Goal: Contribute content: Contribute content

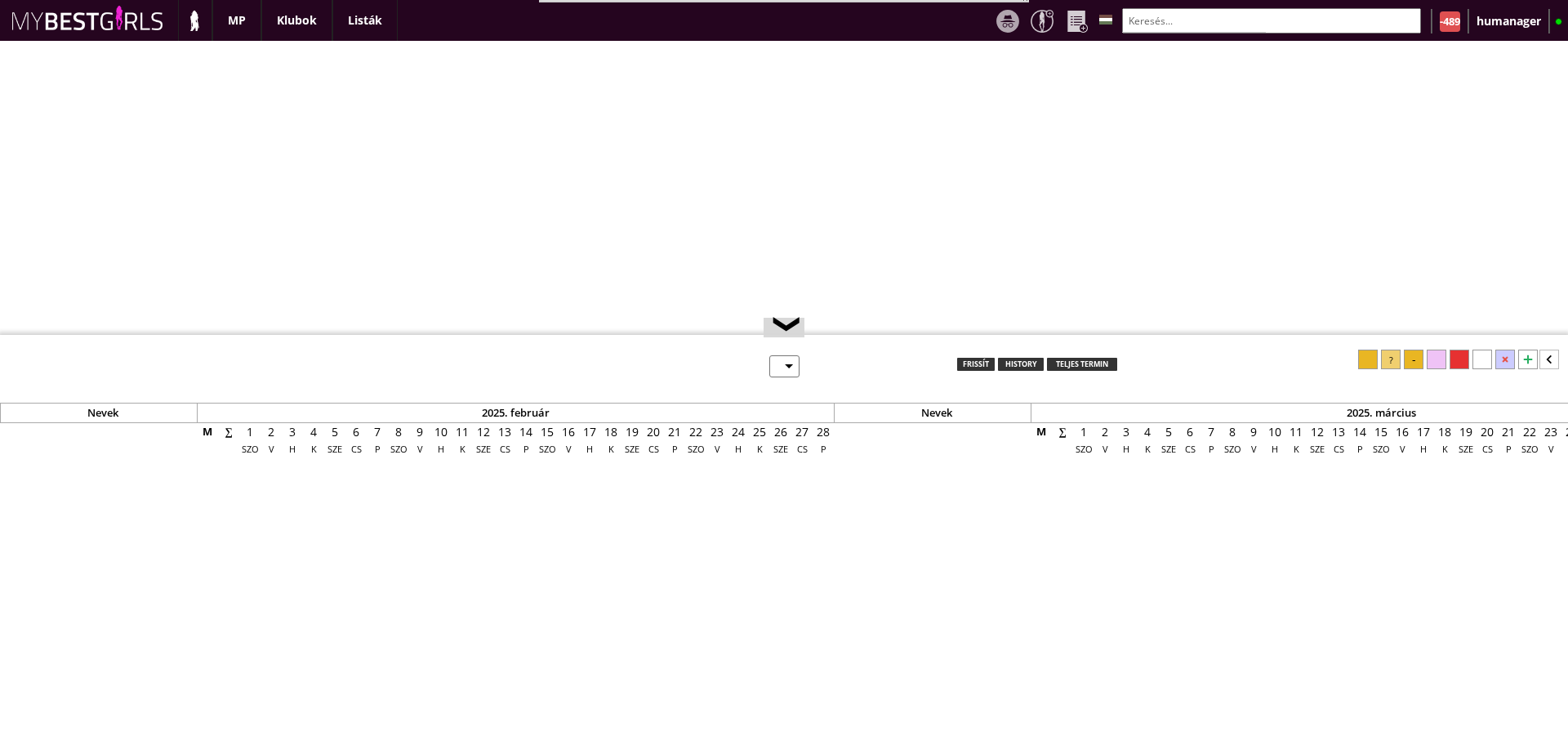
select select "0"
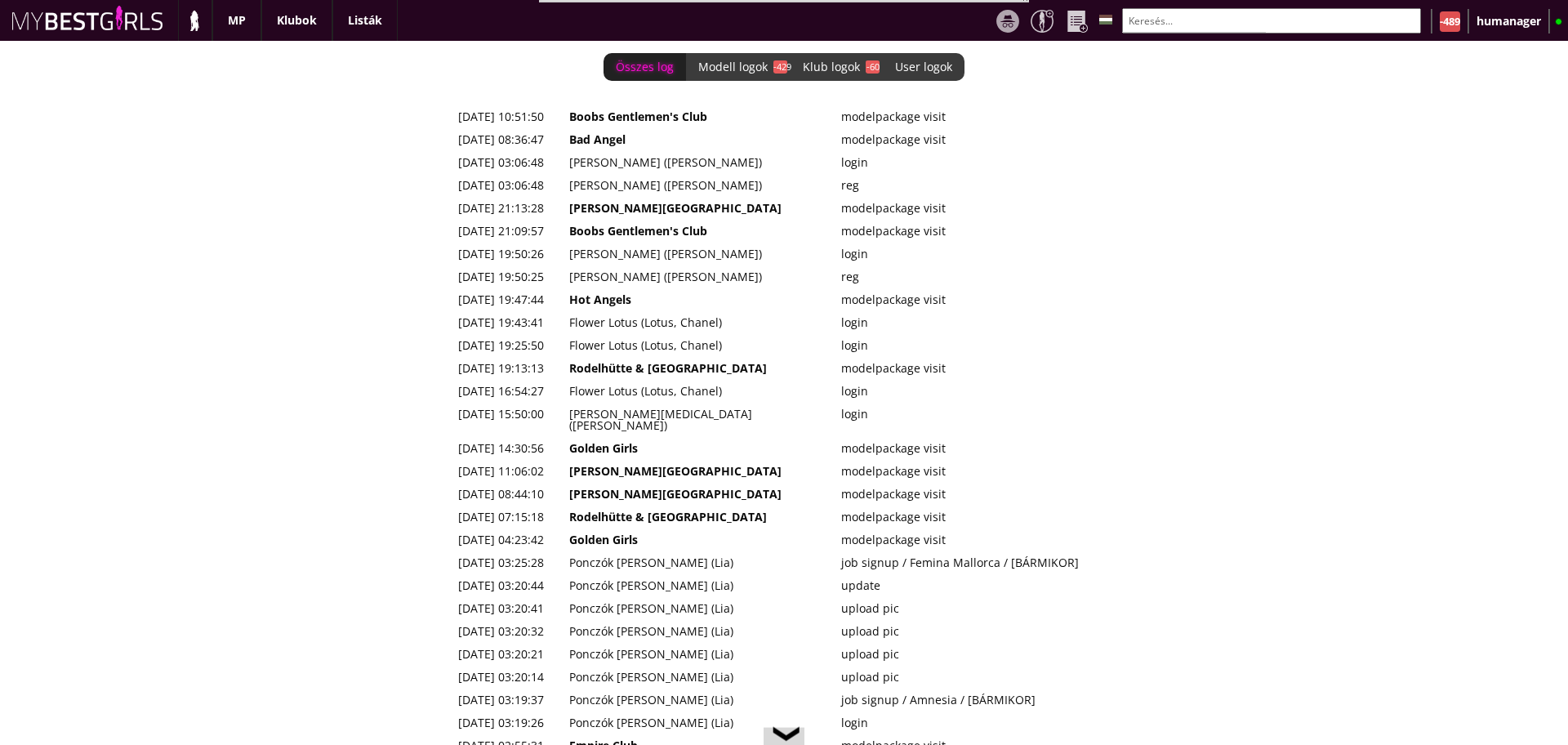
scroll to position [0, 6647]
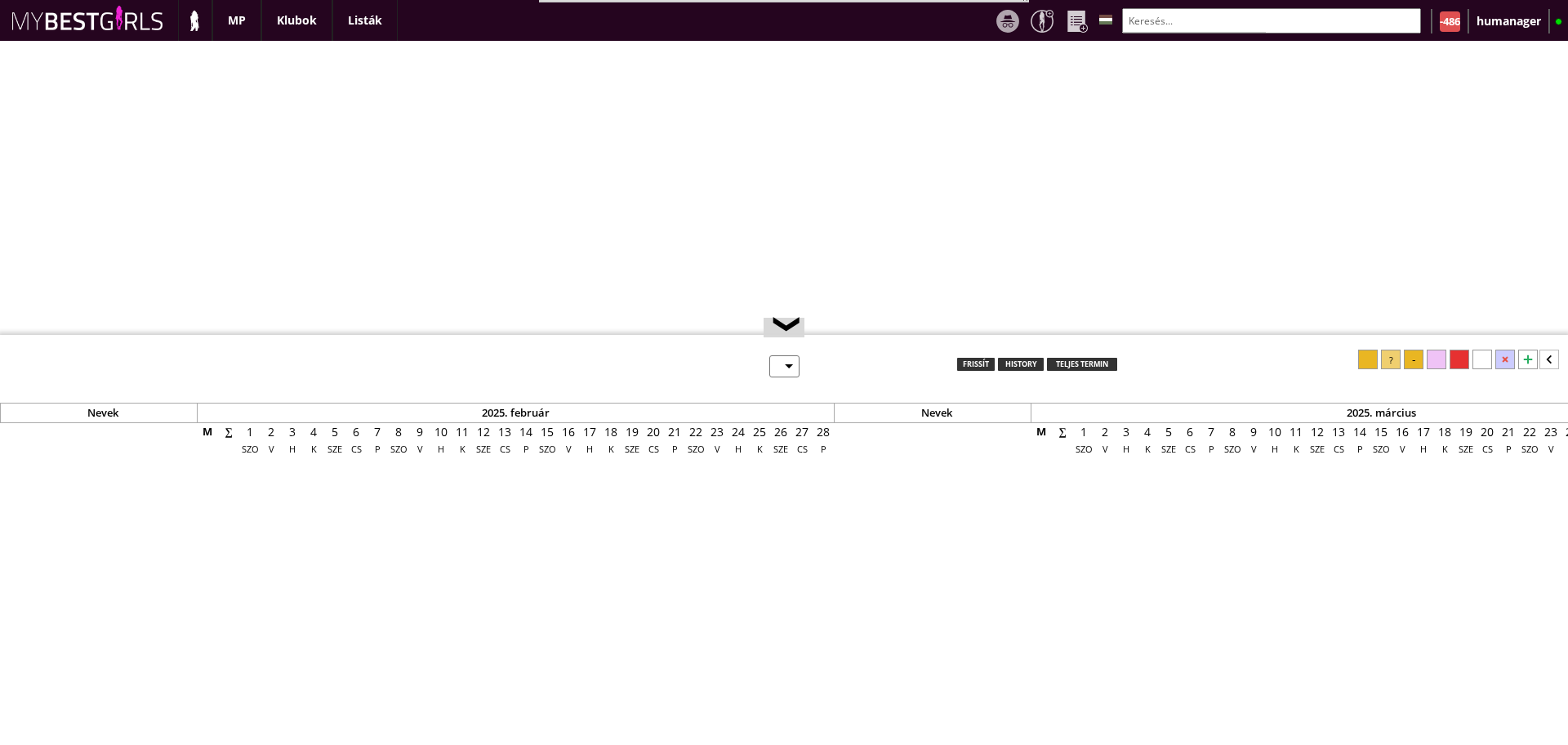
select select "0"
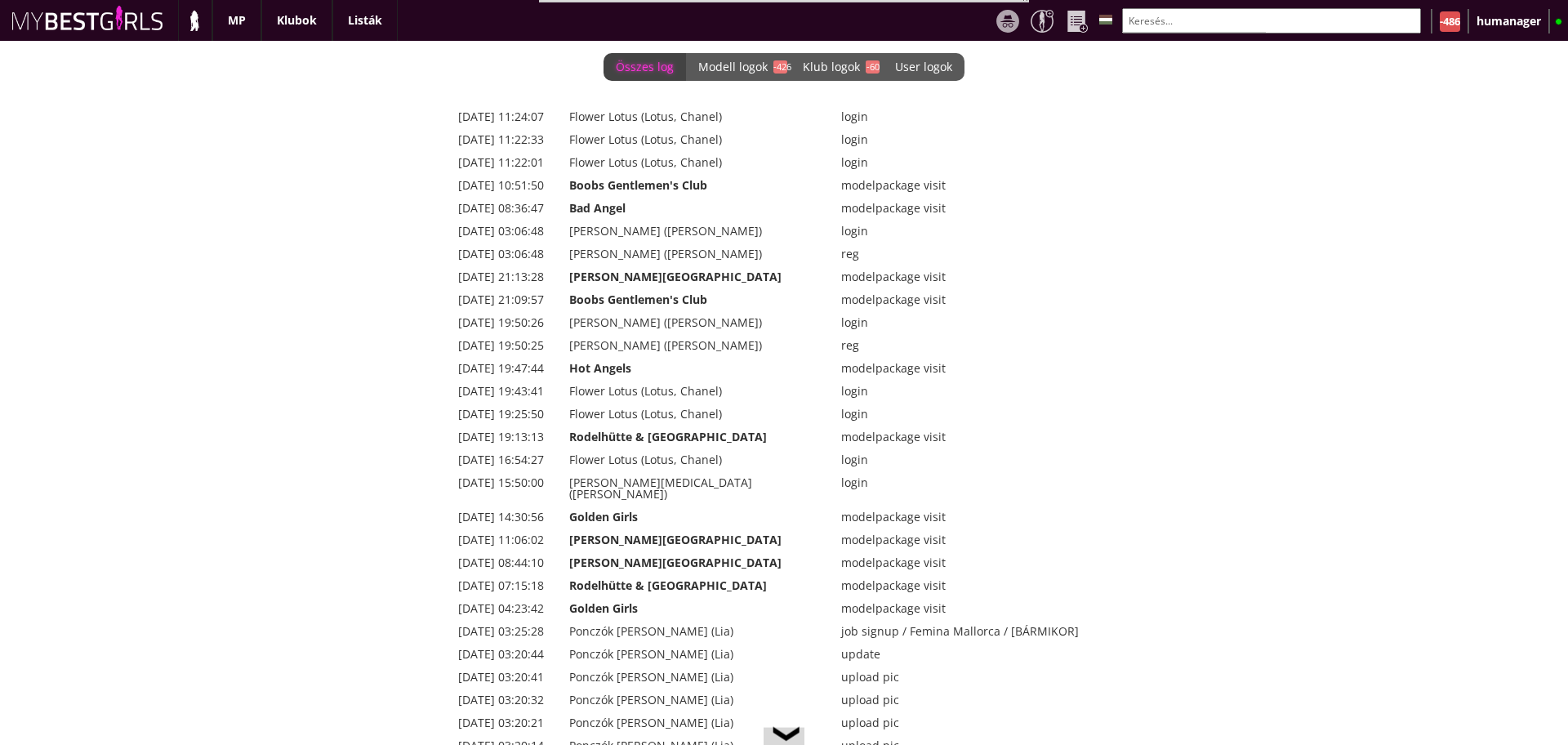
scroll to position [0, 6647]
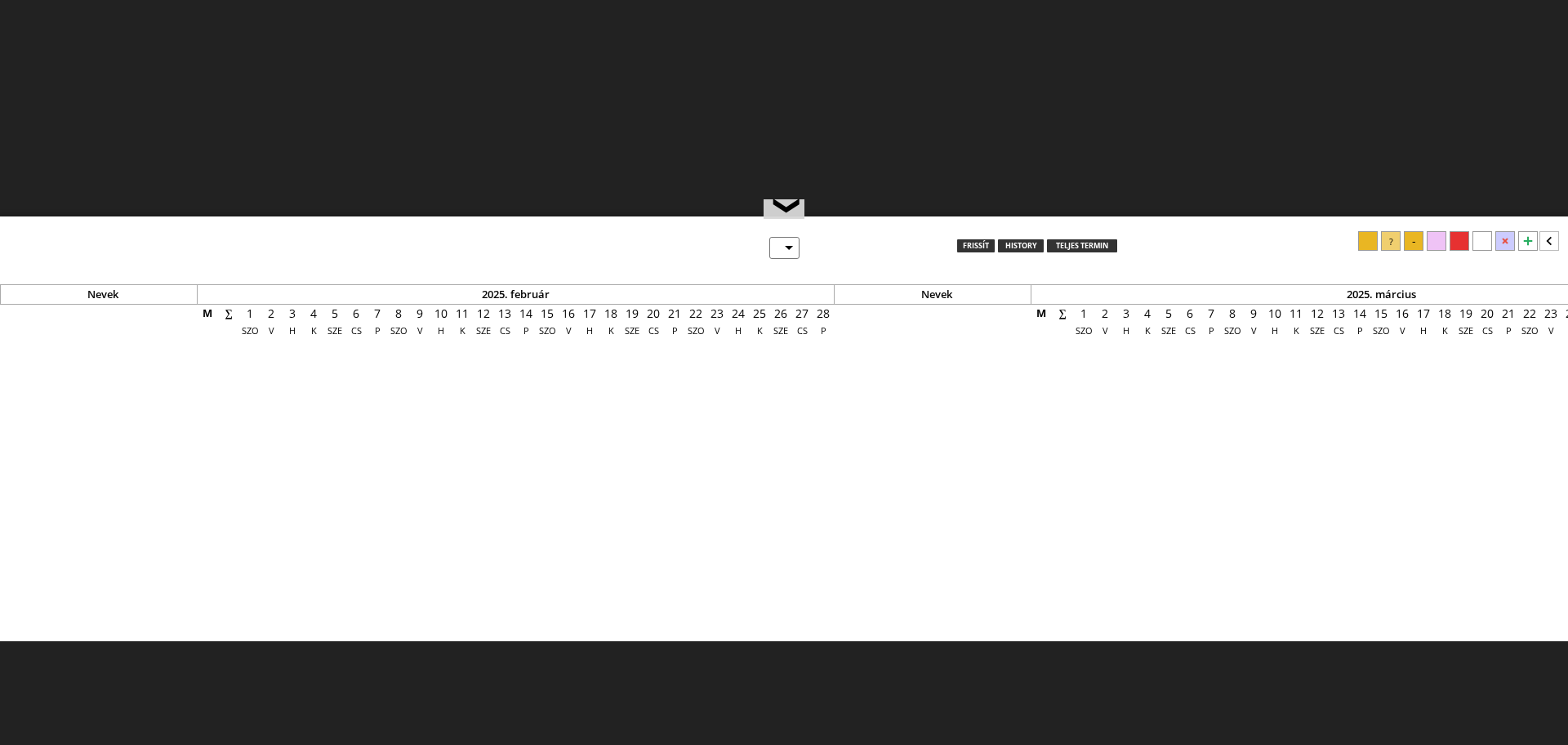
scroll to position [118, 0]
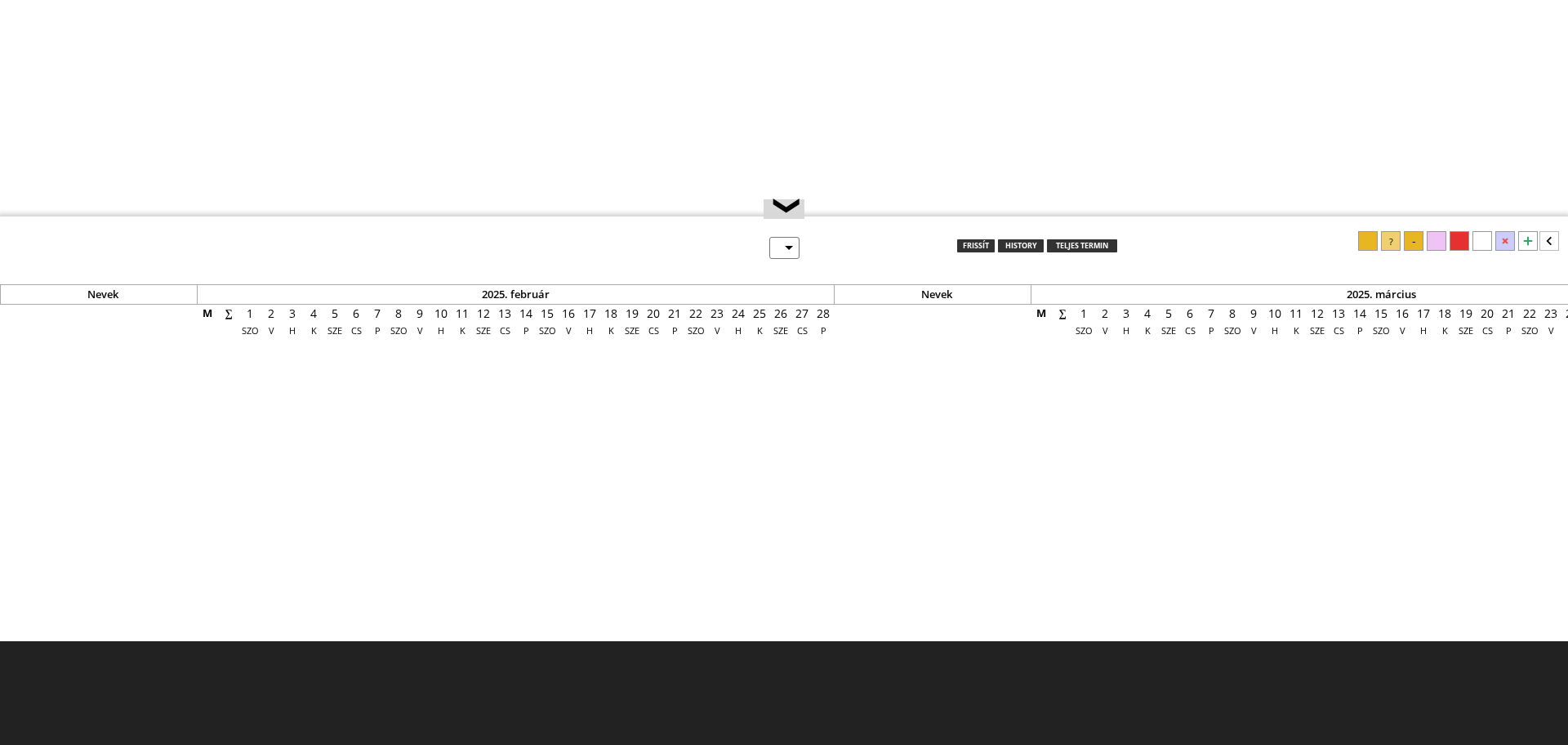
select select "0"
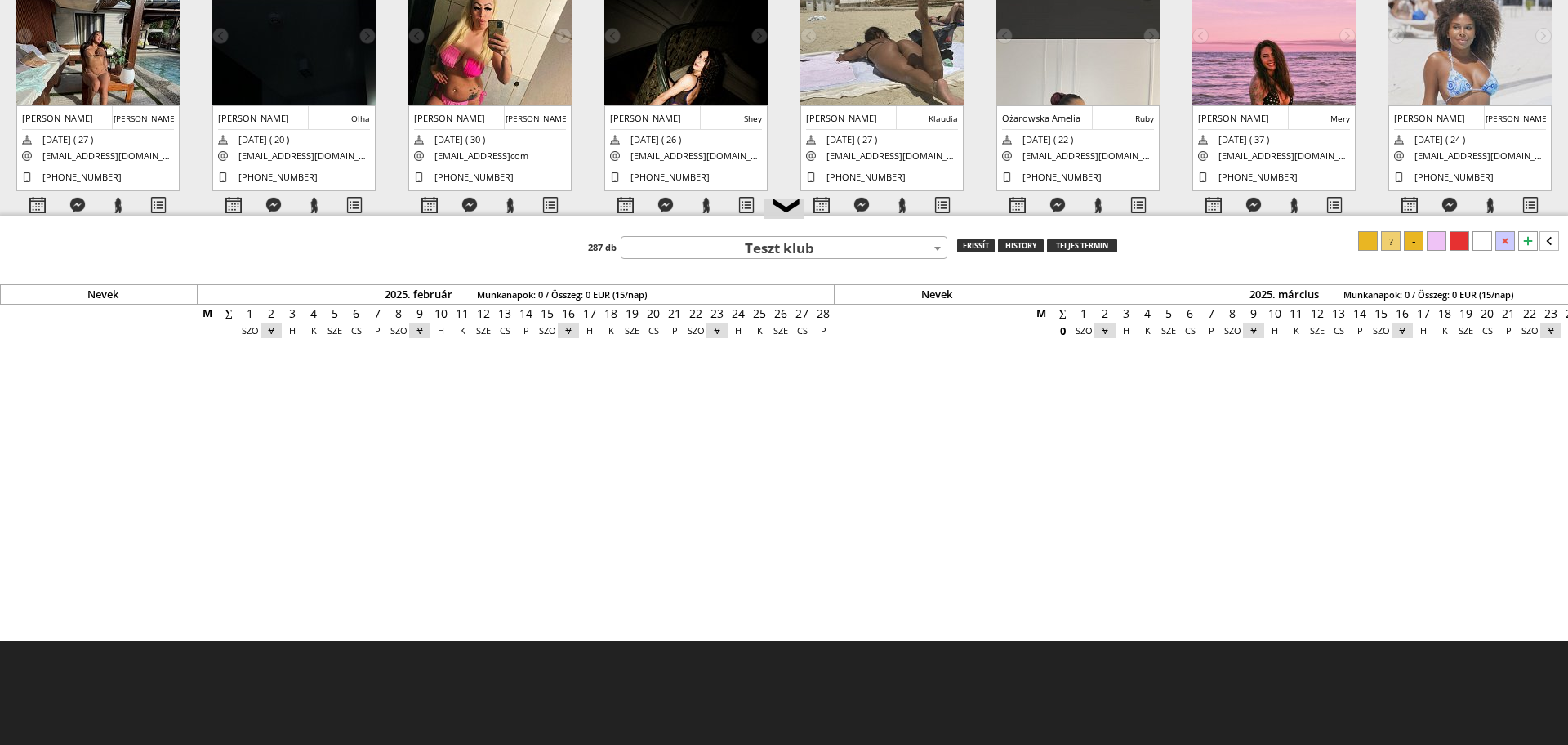
scroll to position [0, 6647]
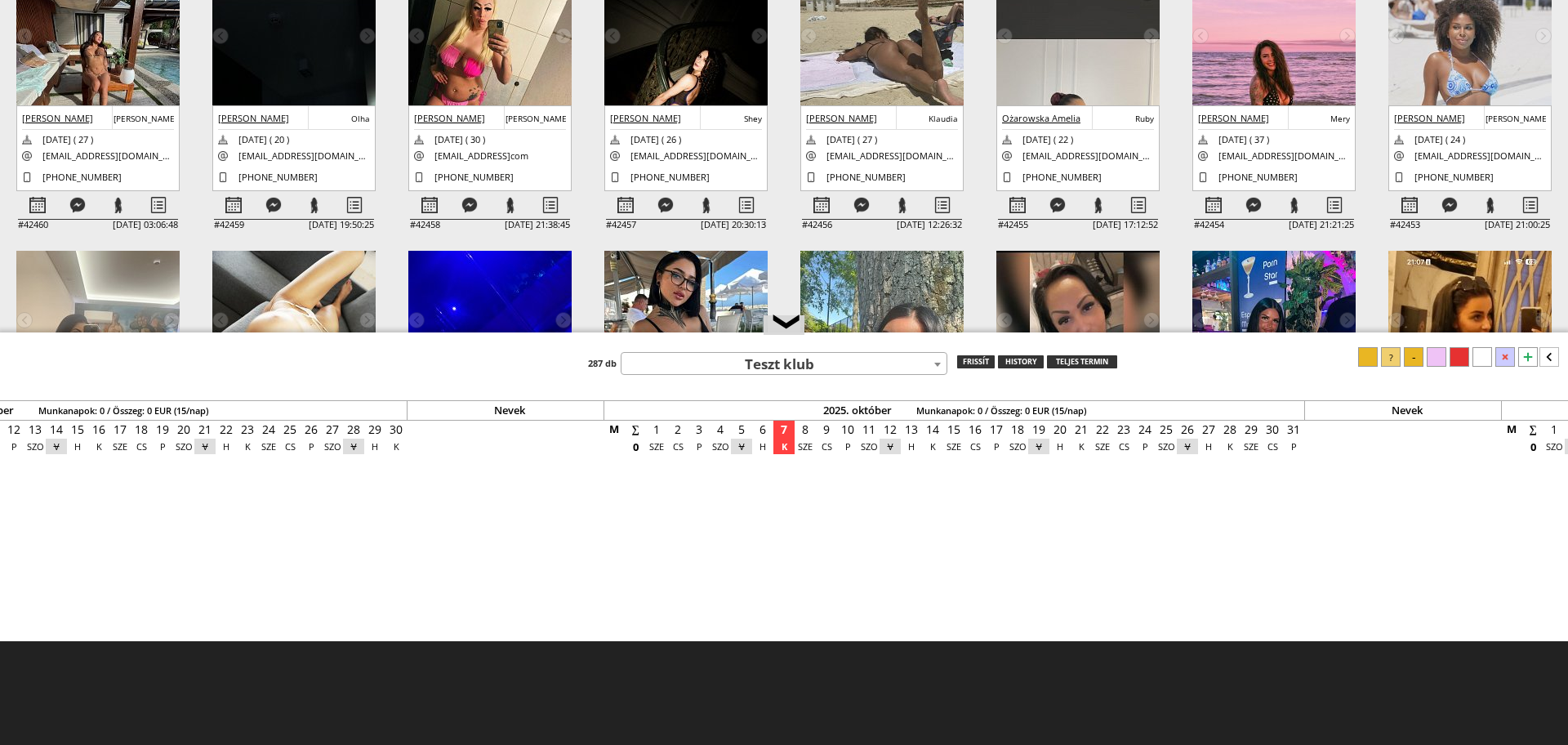
drag, startPoint x: 981, startPoint y: 218, endPoint x: 989, endPoint y: 344, distance: 126.3
click at [989, 335] on div at bounding box center [784, 333] width 1568 height 3
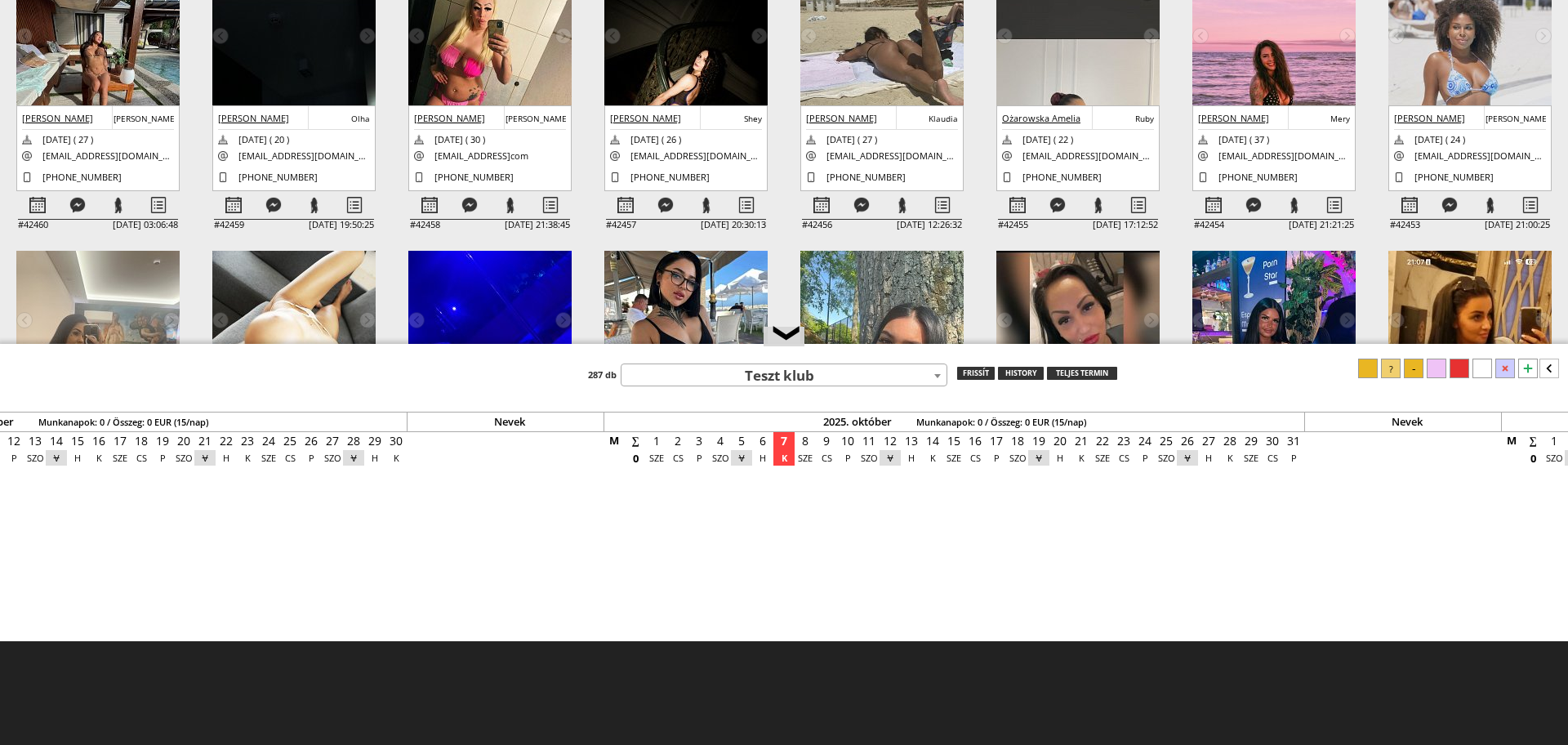
click at [277, 41] on img at bounding box center [294, 144] width 163 height 355
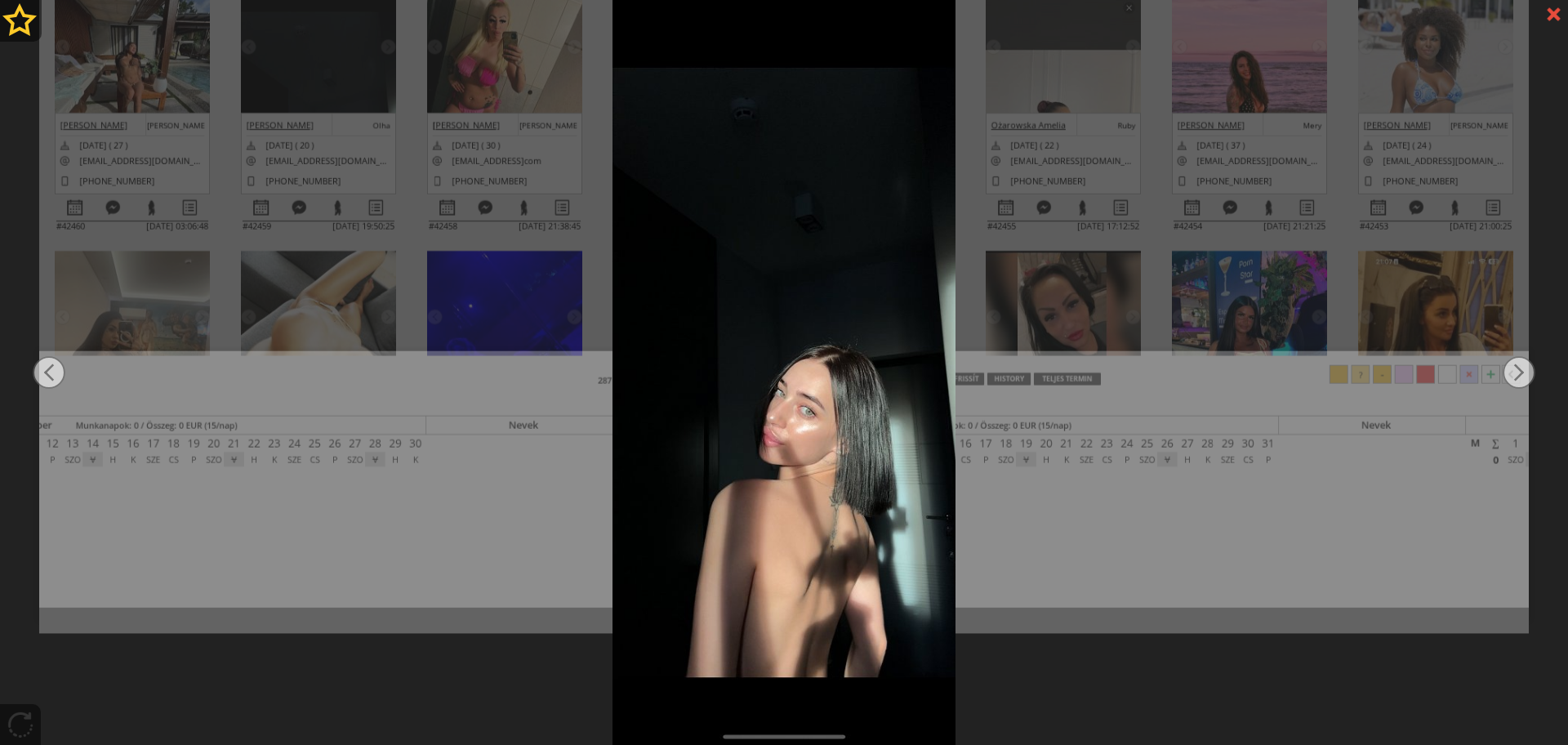
click at [219, 92] on div at bounding box center [784, 372] width 1568 height 745
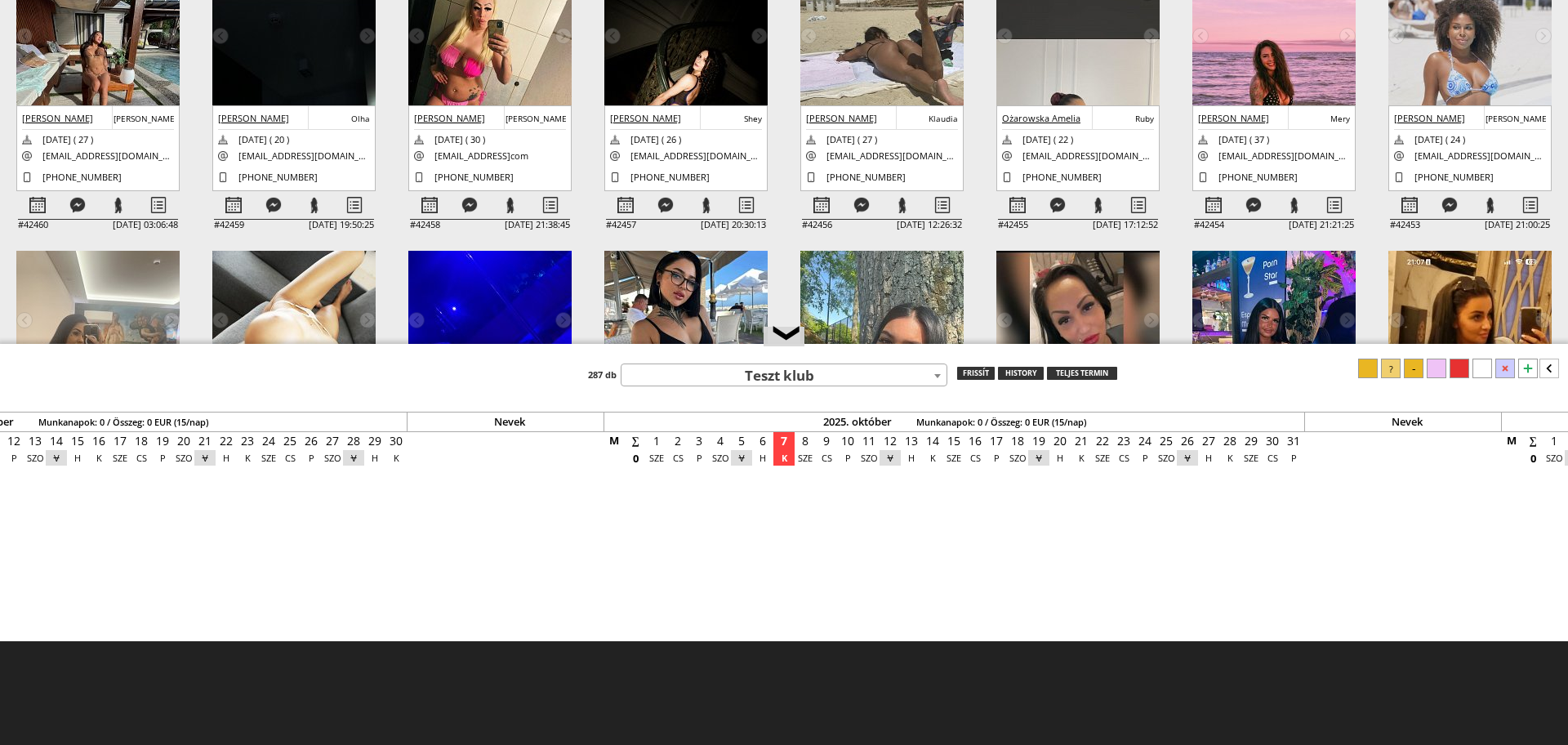
click at [137, 62] on img at bounding box center [97, 63] width 163 height 194
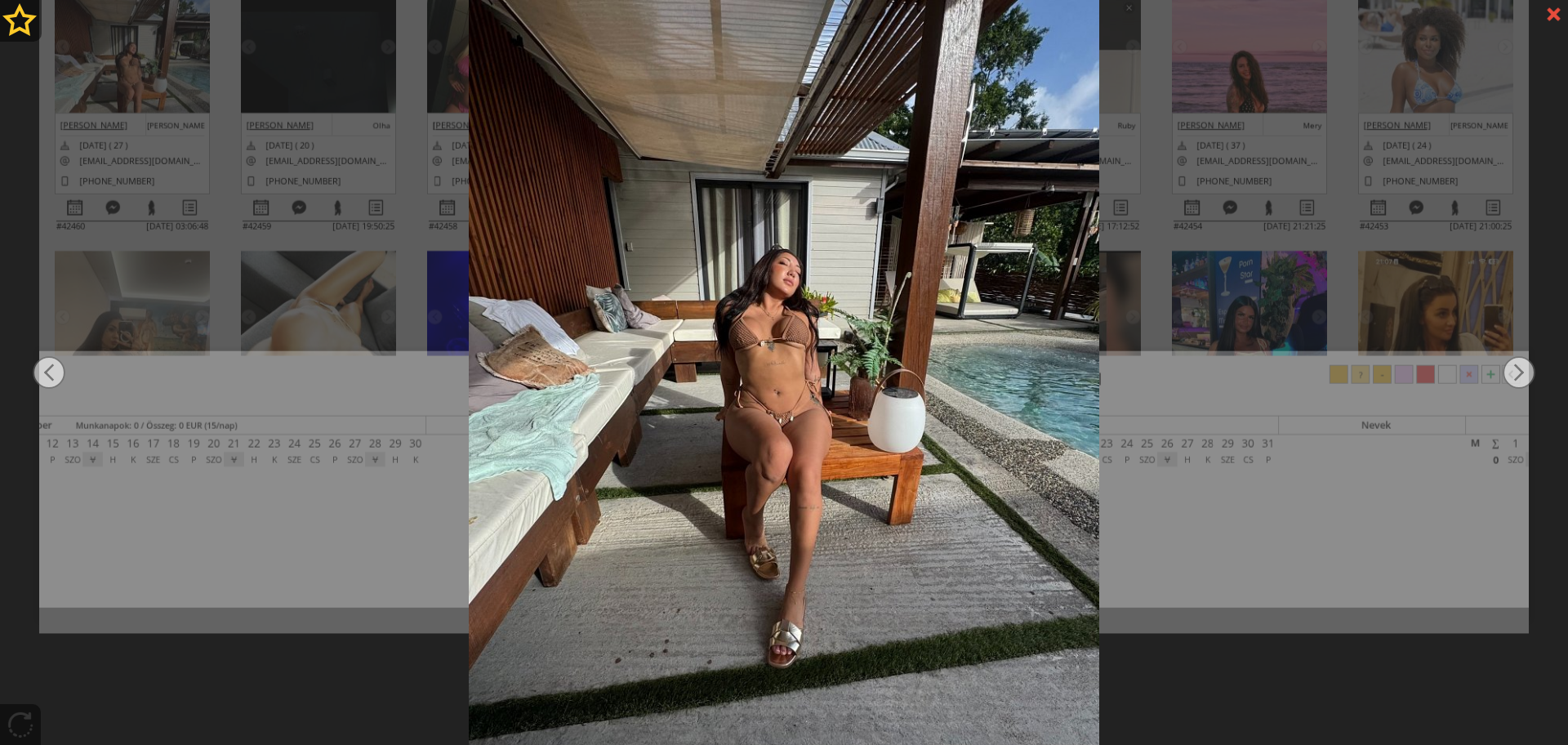
click at [1336, 148] on div at bounding box center [784, 372] width 1568 height 745
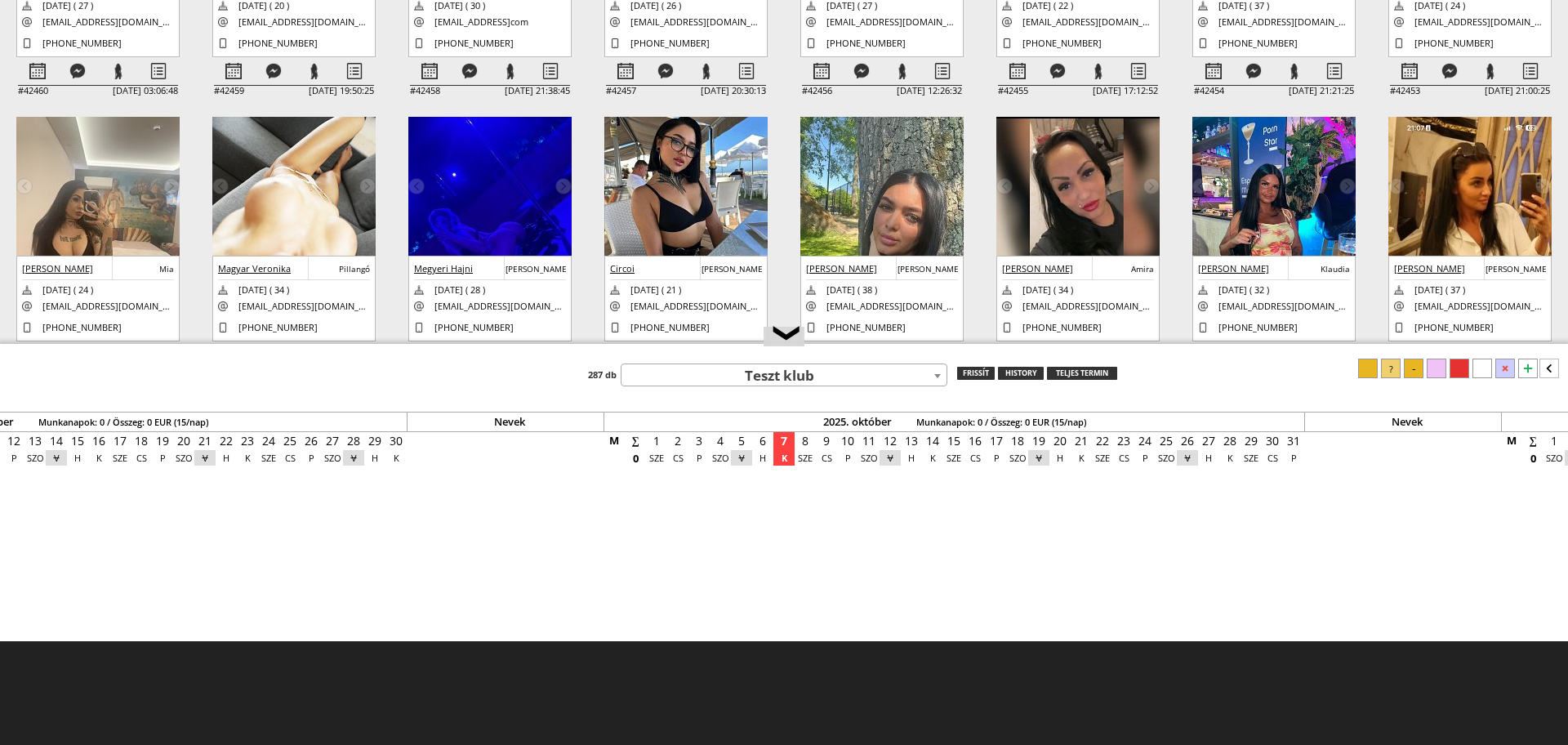
scroll to position [0, 0]
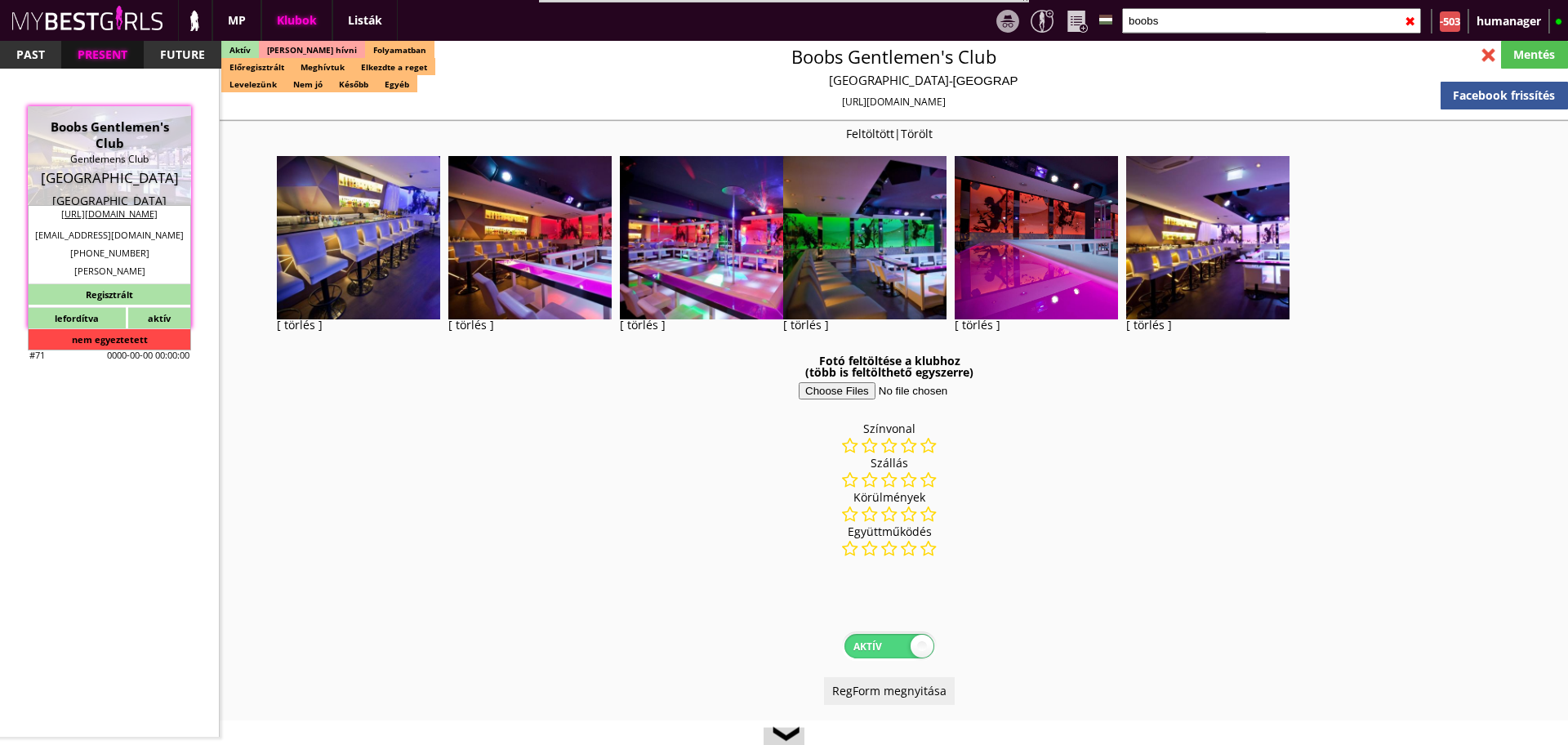
select select "reg"
select select "months"
select select "weeks"
select select "0"
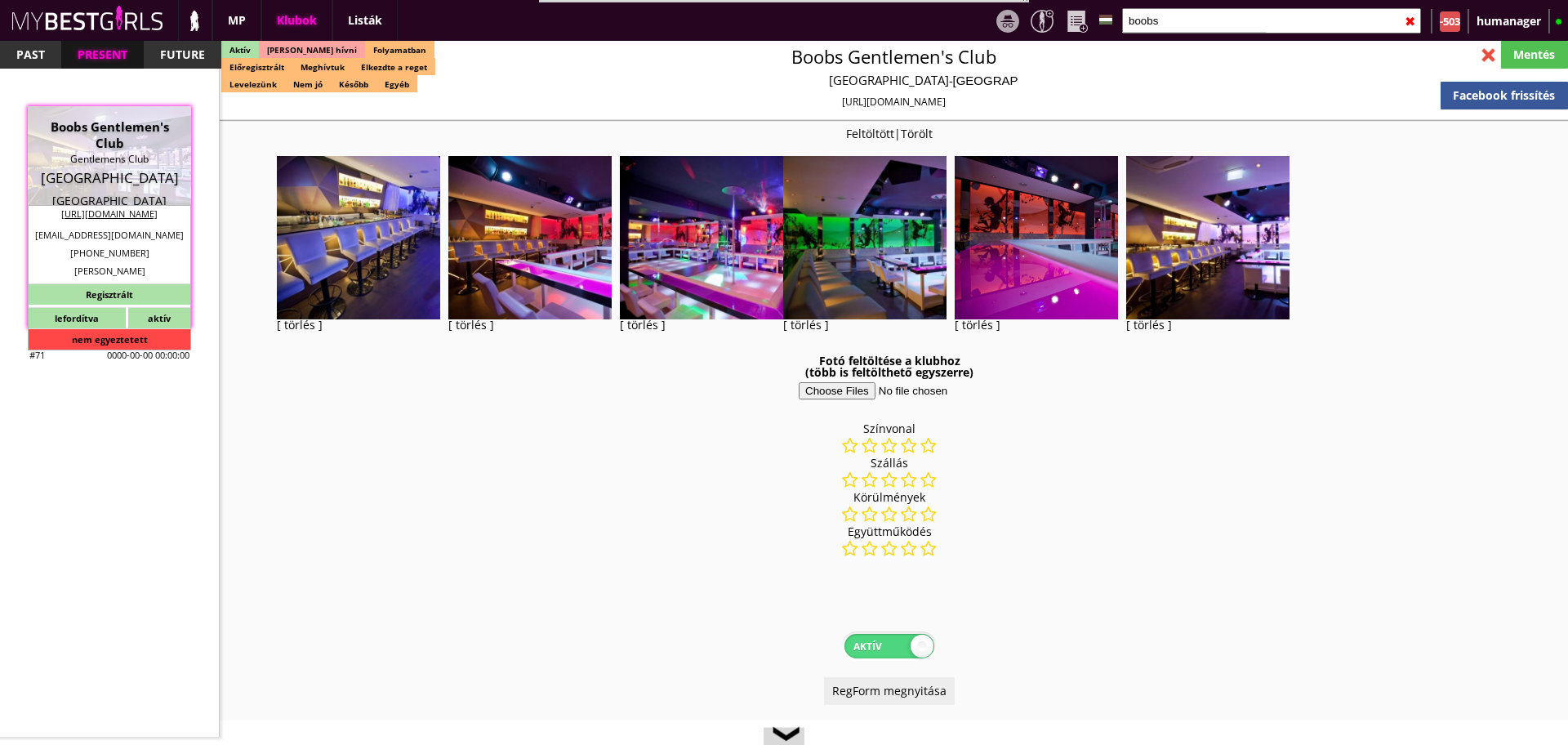
select select "room"
select select "0"
select select "last day"
click at [1489, 50] on div at bounding box center [1489, 55] width 29 height 29
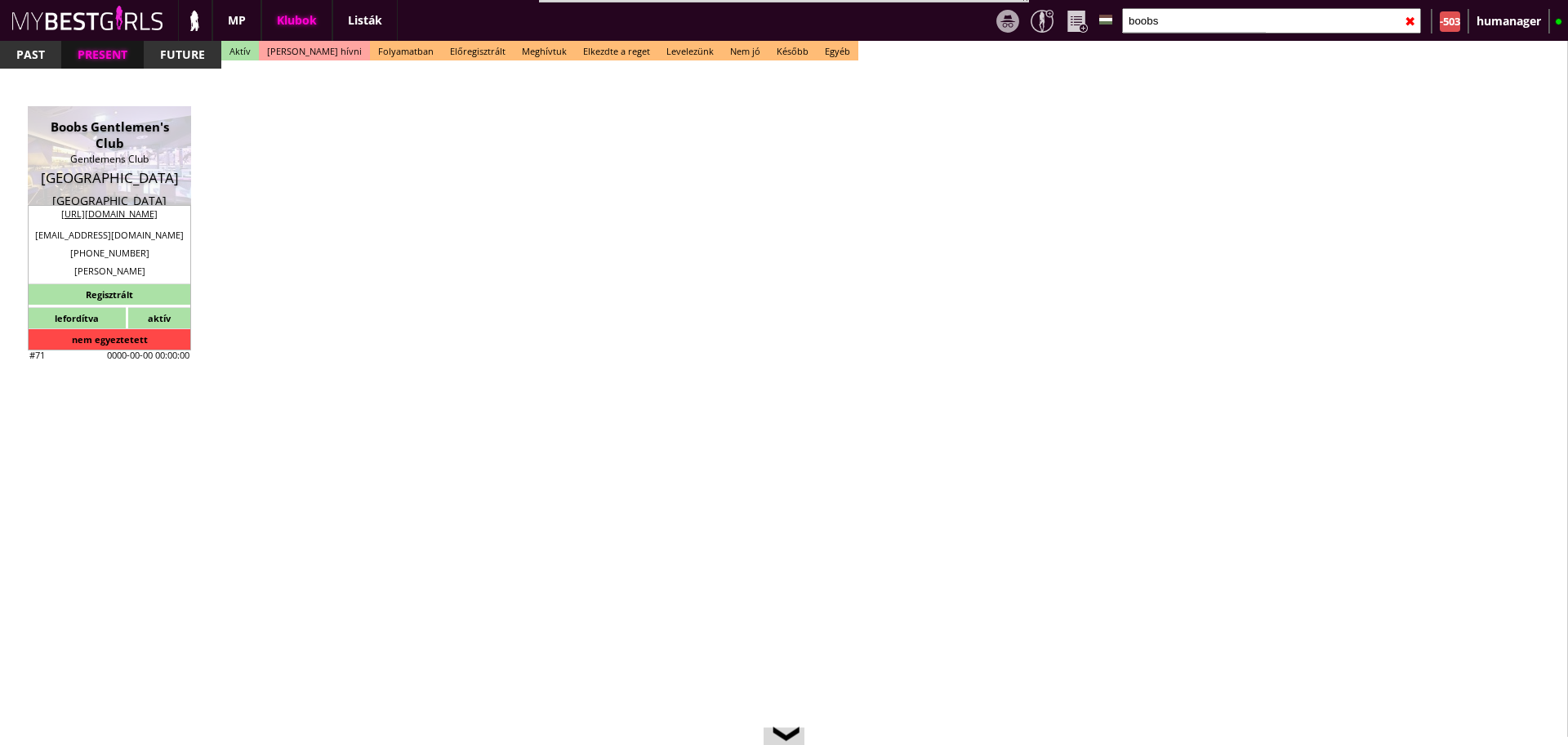
scroll to position [388, 0]
click at [1409, 20] on div "✖" at bounding box center [1410, 21] width 11 height 41
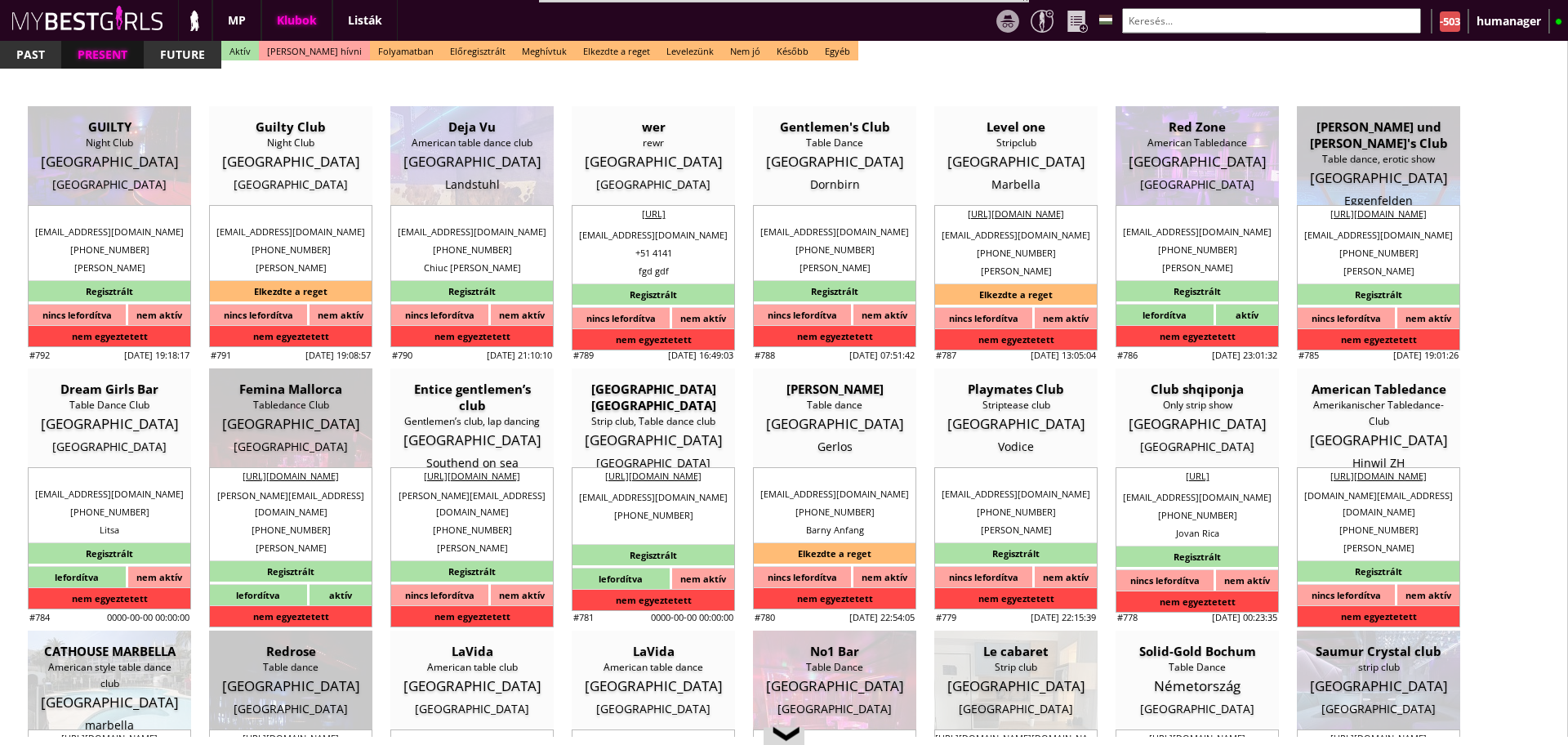
click at [1282, 31] on input "text" at bounding box center [1272, 21] width 299 height 25
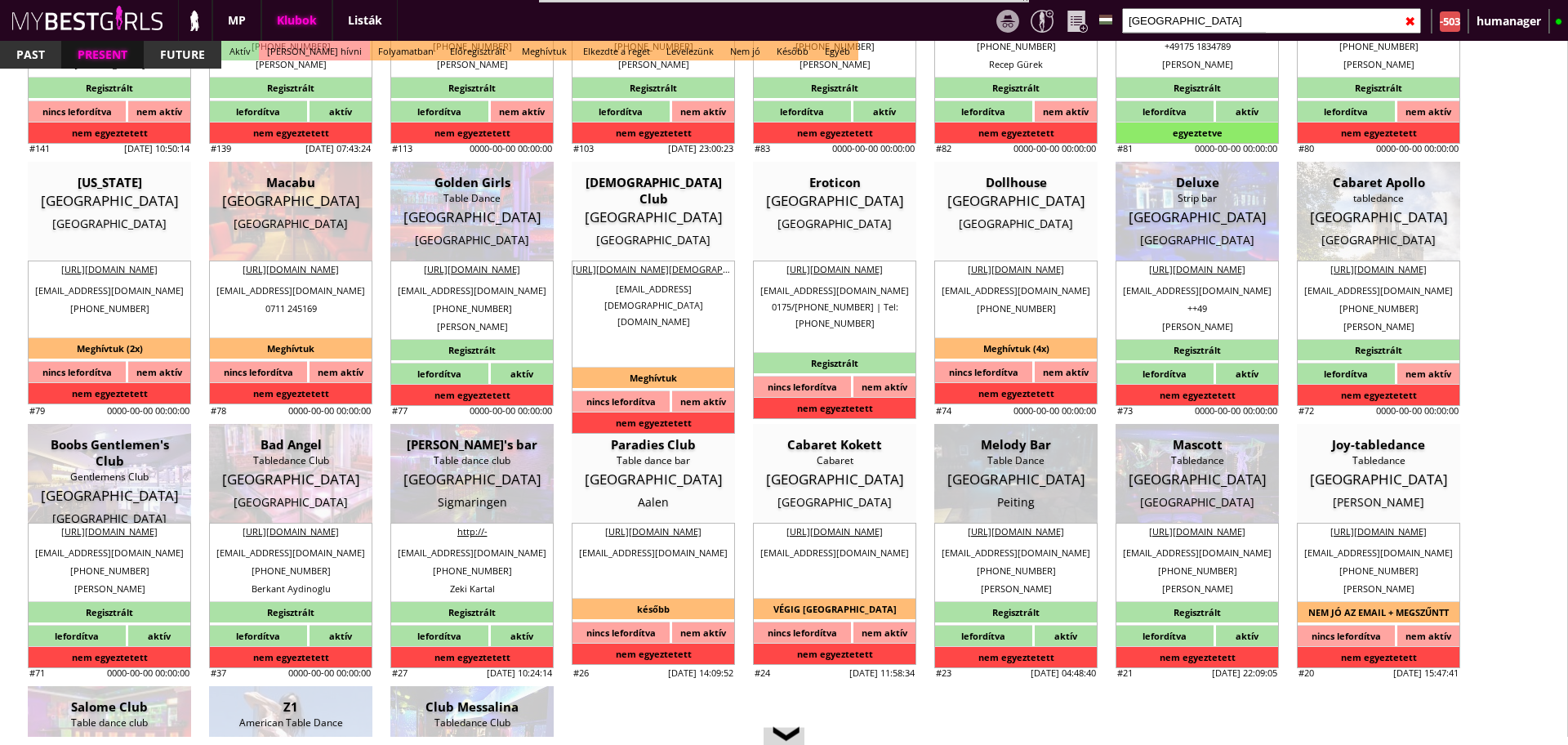
scroll to position [4349, 0]
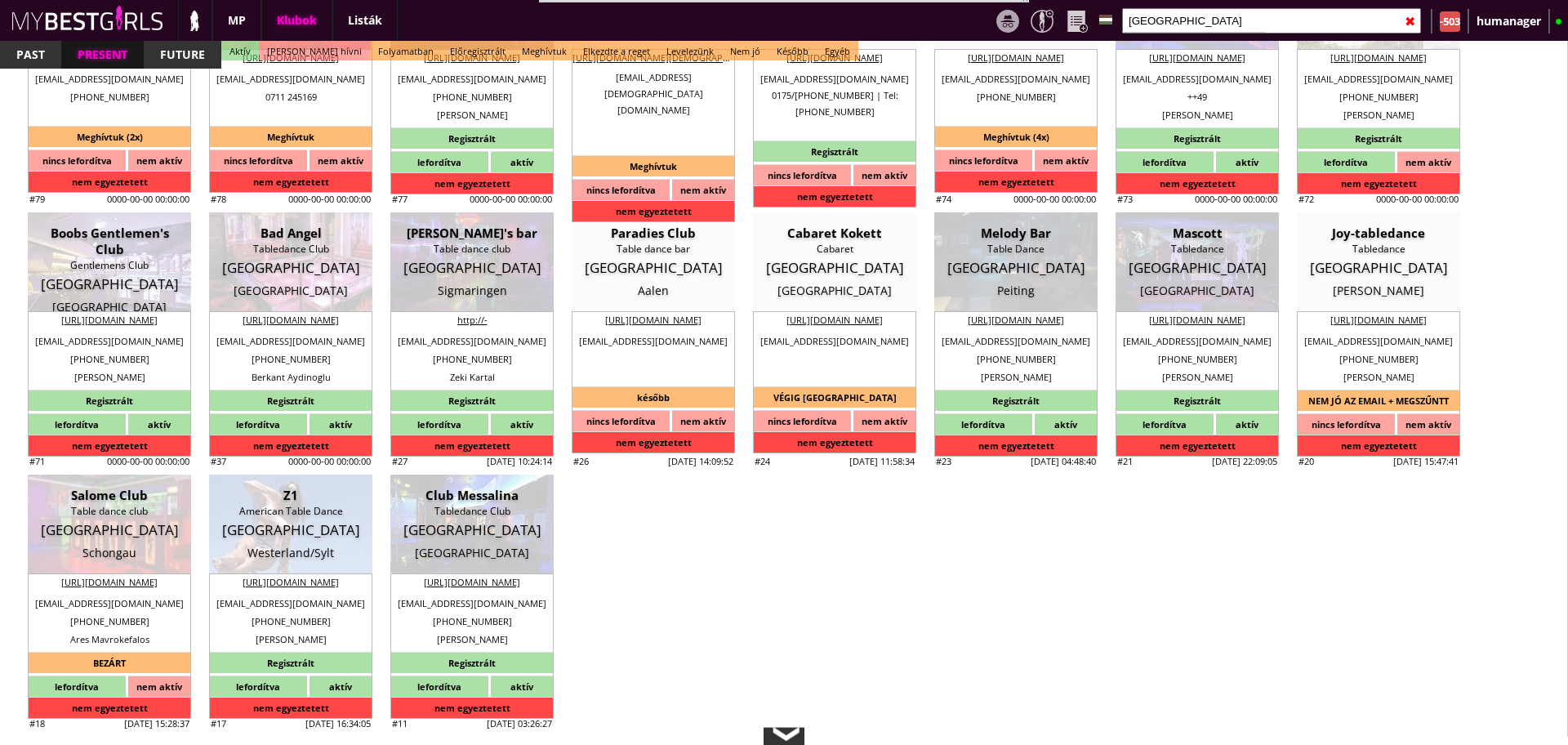
type input "germany"
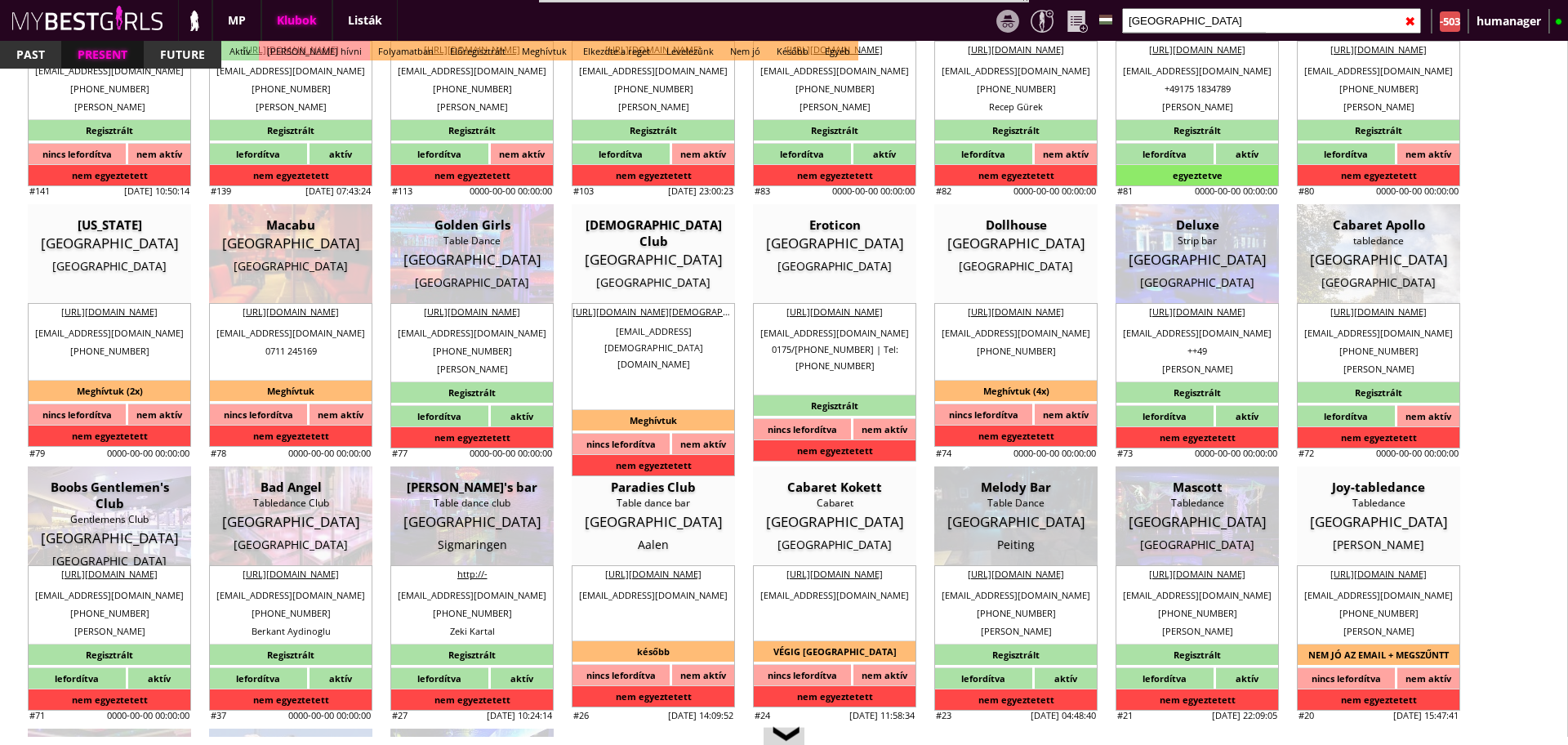
scroll to position [4076, 0]
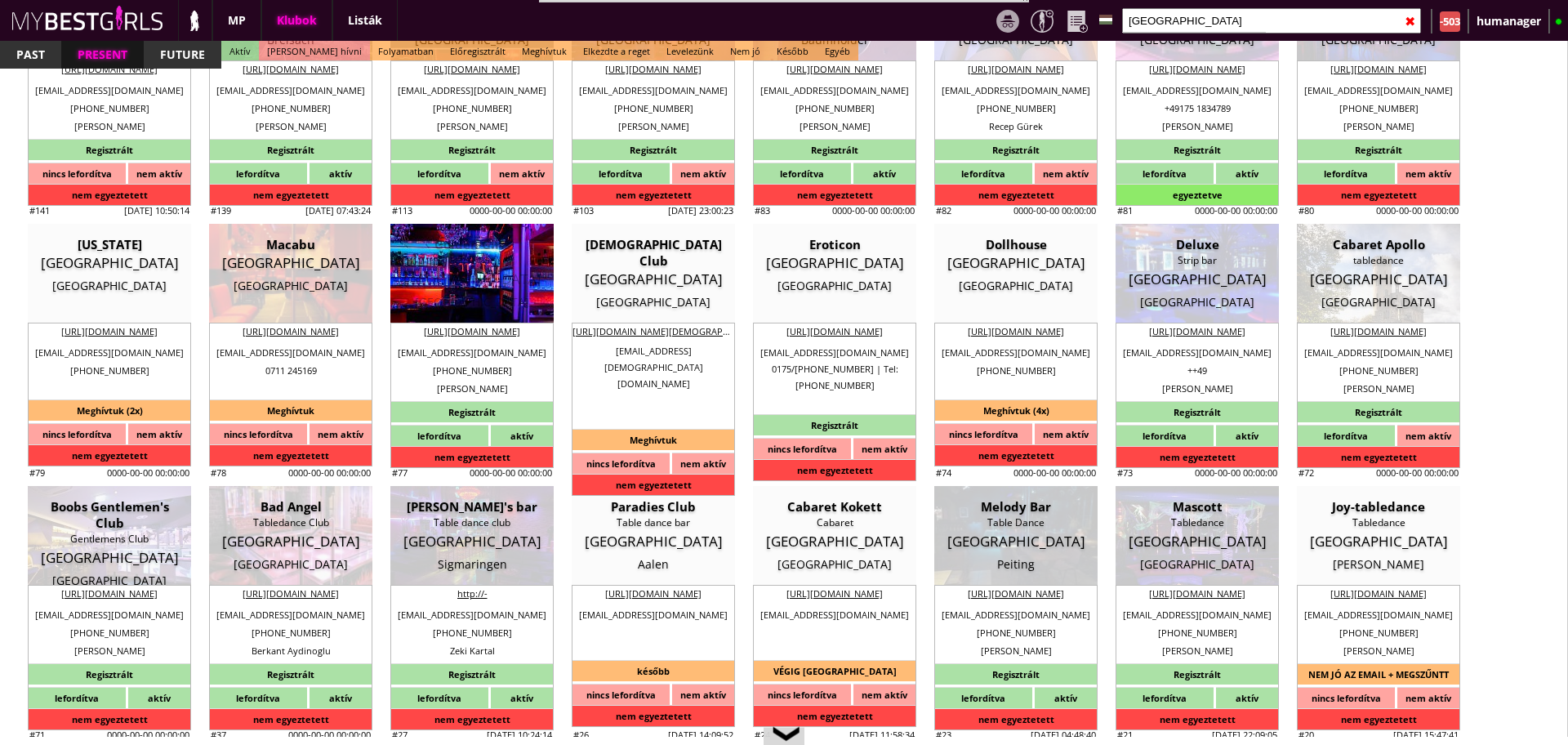
click at [465, 284] on div "Germany" at bounding box center [472, 279] width 139 height 16
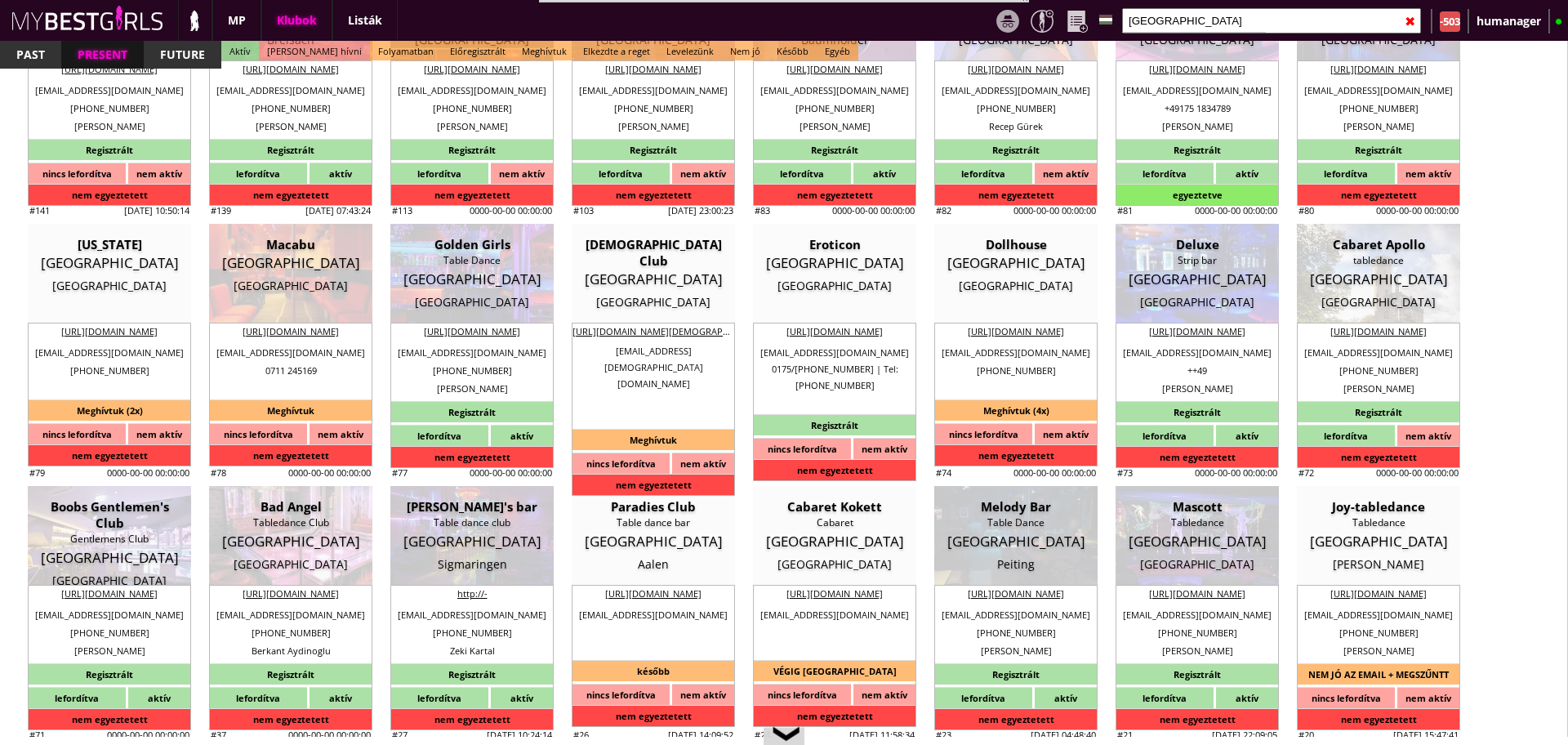
type input "Augsburg"
checkbox input "false"
type textarea "2022.10. Notte Edelle: We just go from ausburg because the apartment was absolu…"
type textarea "Herzlich willkommen in Augsburgs einzigem Tabledance Club "Golden Girls". Tägli…"
type input "15.00"
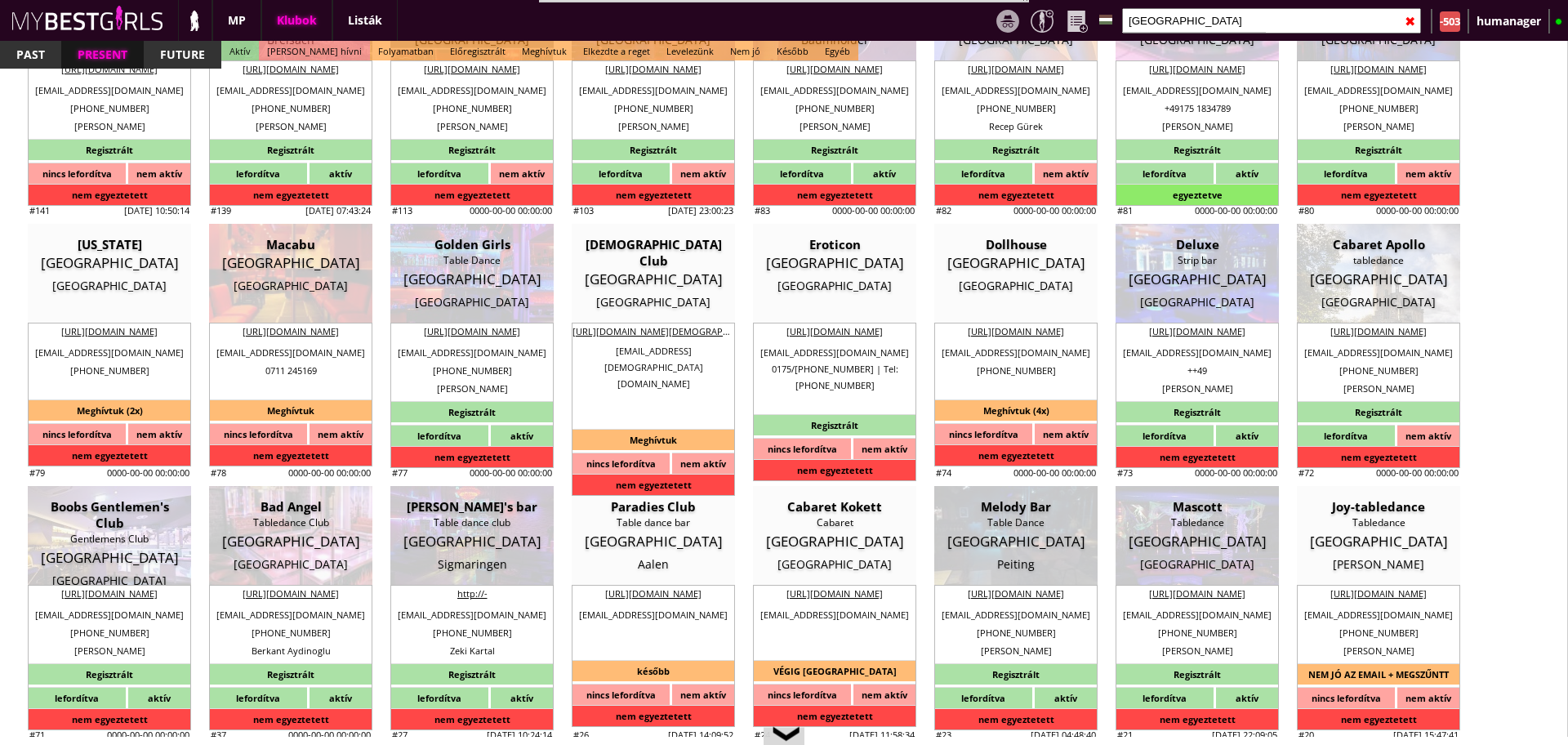
type input "EUR"
type input "Golden Girls"
type input "Table Dance"
type input "86150"
type input "Bahnhofstraße 17"
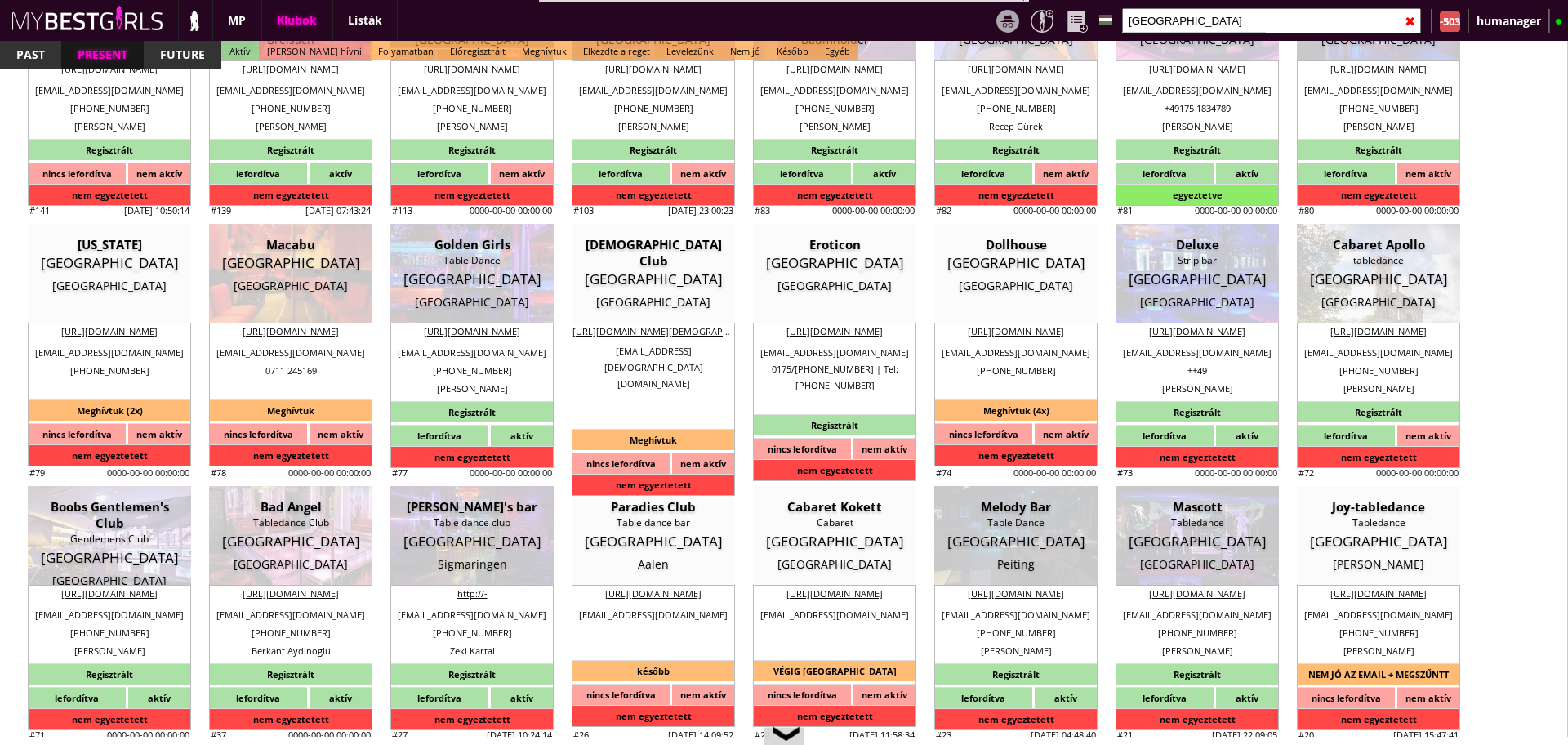
type input "49"
type input "170 42 64 094"
type input "01704264094"
type input "info@goldengirls-tabledance.de"
type input "http://www.goldengirls-tabledance.de/"
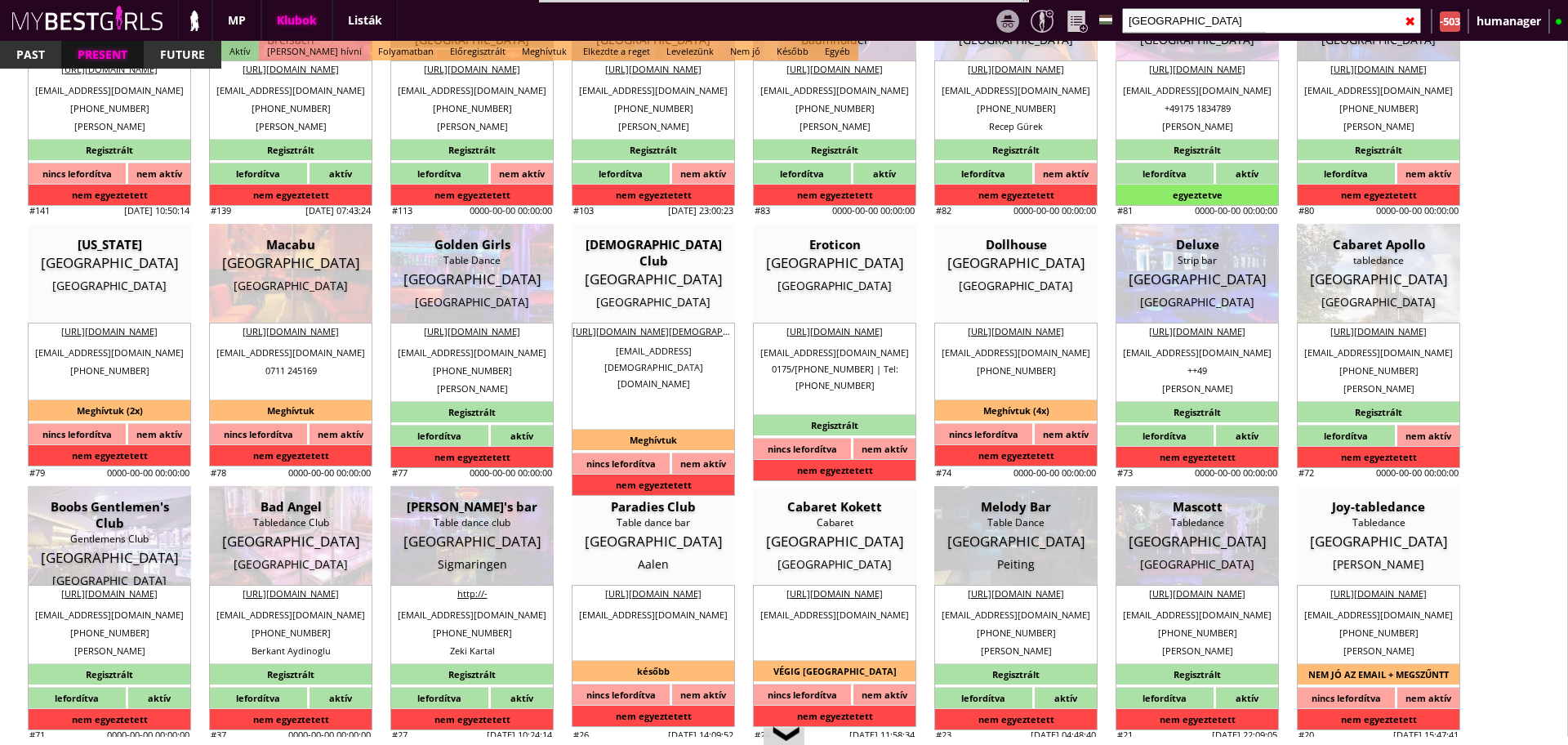
type textarea "GOLDEN GIRLS TABLEDANCE DE235210094 86150 Augsburg Bahnhofstraße 17"
type input "GOLDEN GIRLS TABLEDANCE"
type input "DE235210094"
type input "86150"
type input "Augsburg"
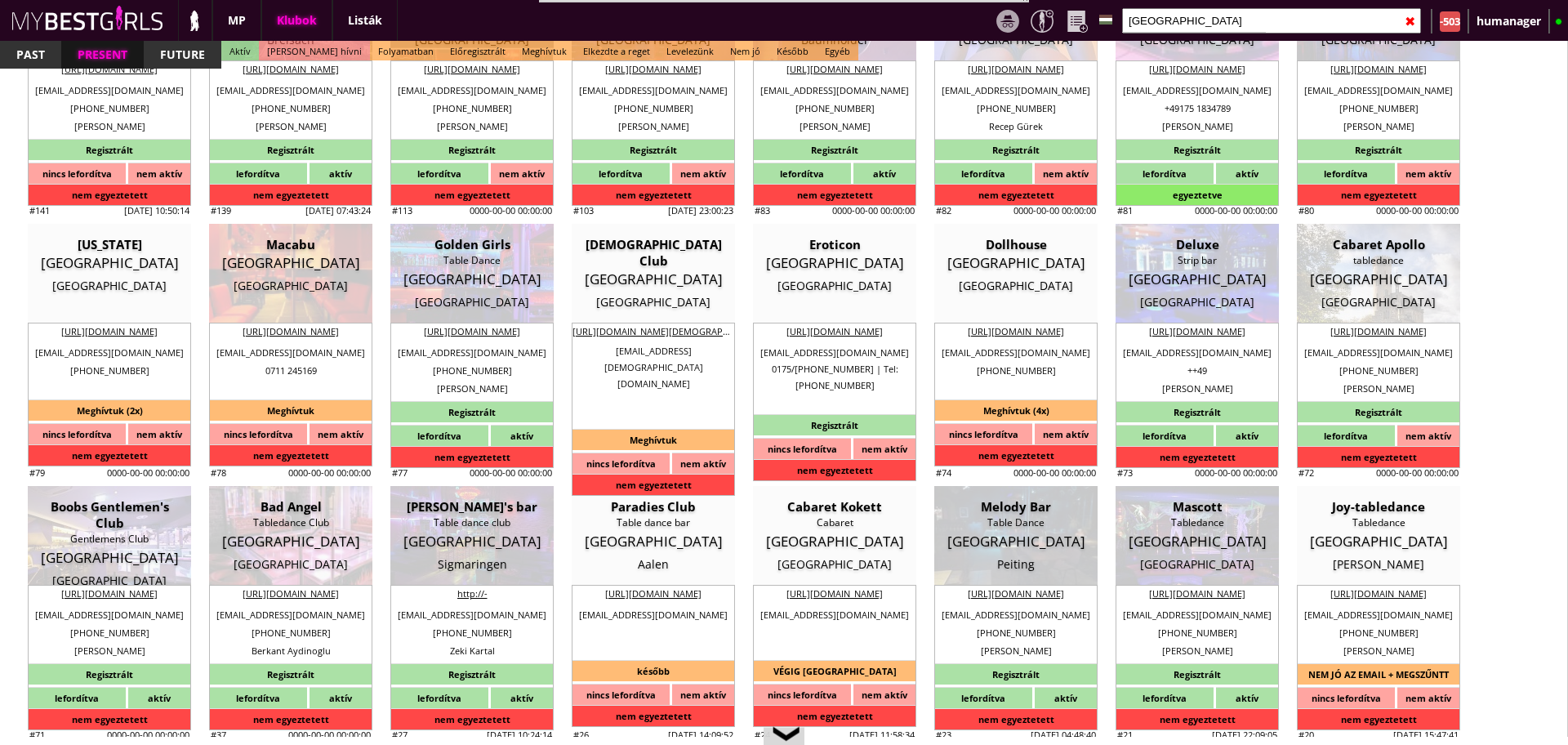
type input "Bahnhofstraße 17"
type input "Bülent"
type input "Akgüc"
type input "49"
type input "170 4264094"
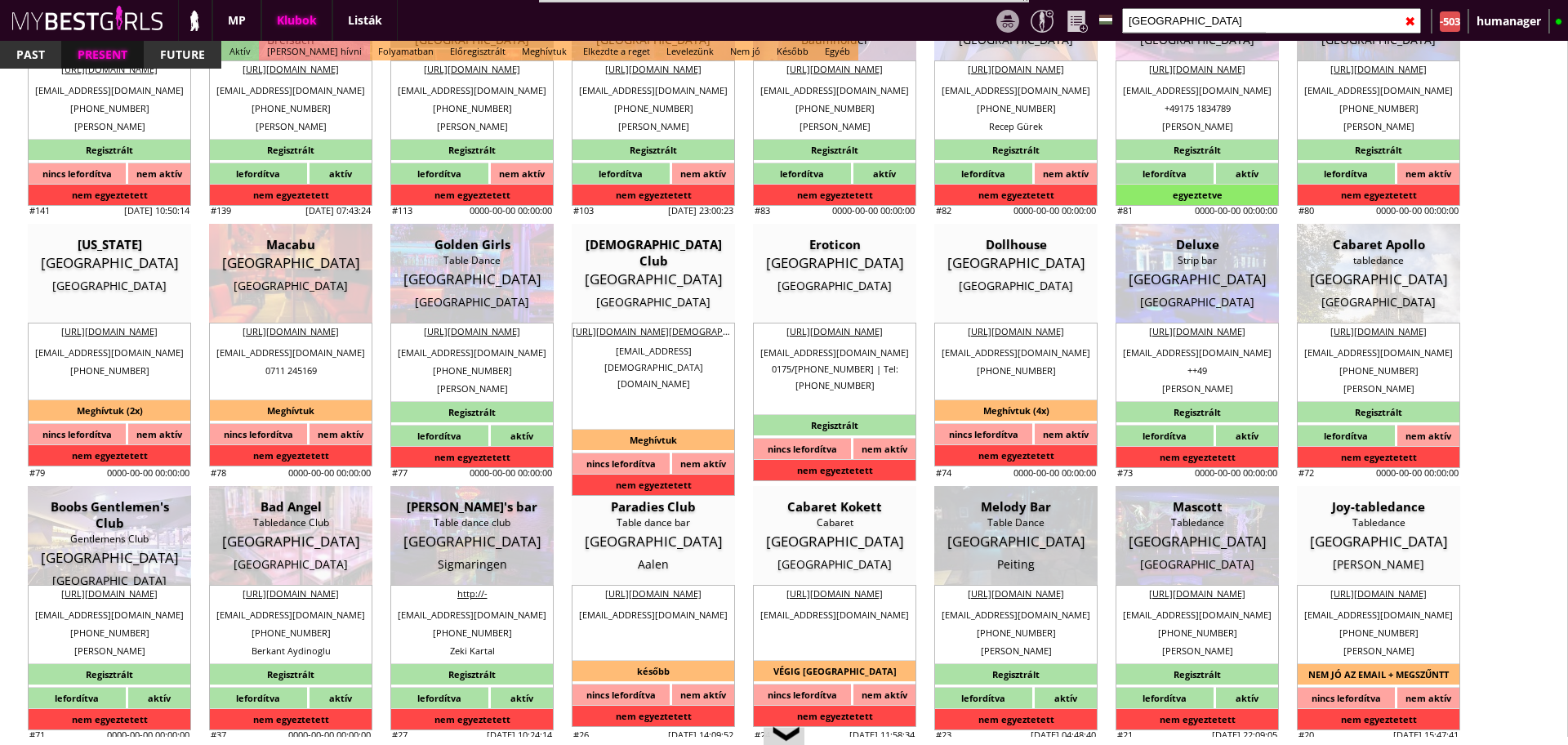
type input "info@goldengirls-tabledance.de"
type input "Johannes"
type input "49"
type input "170 4264094"
type input "info@goldengirls-tabledance.de"
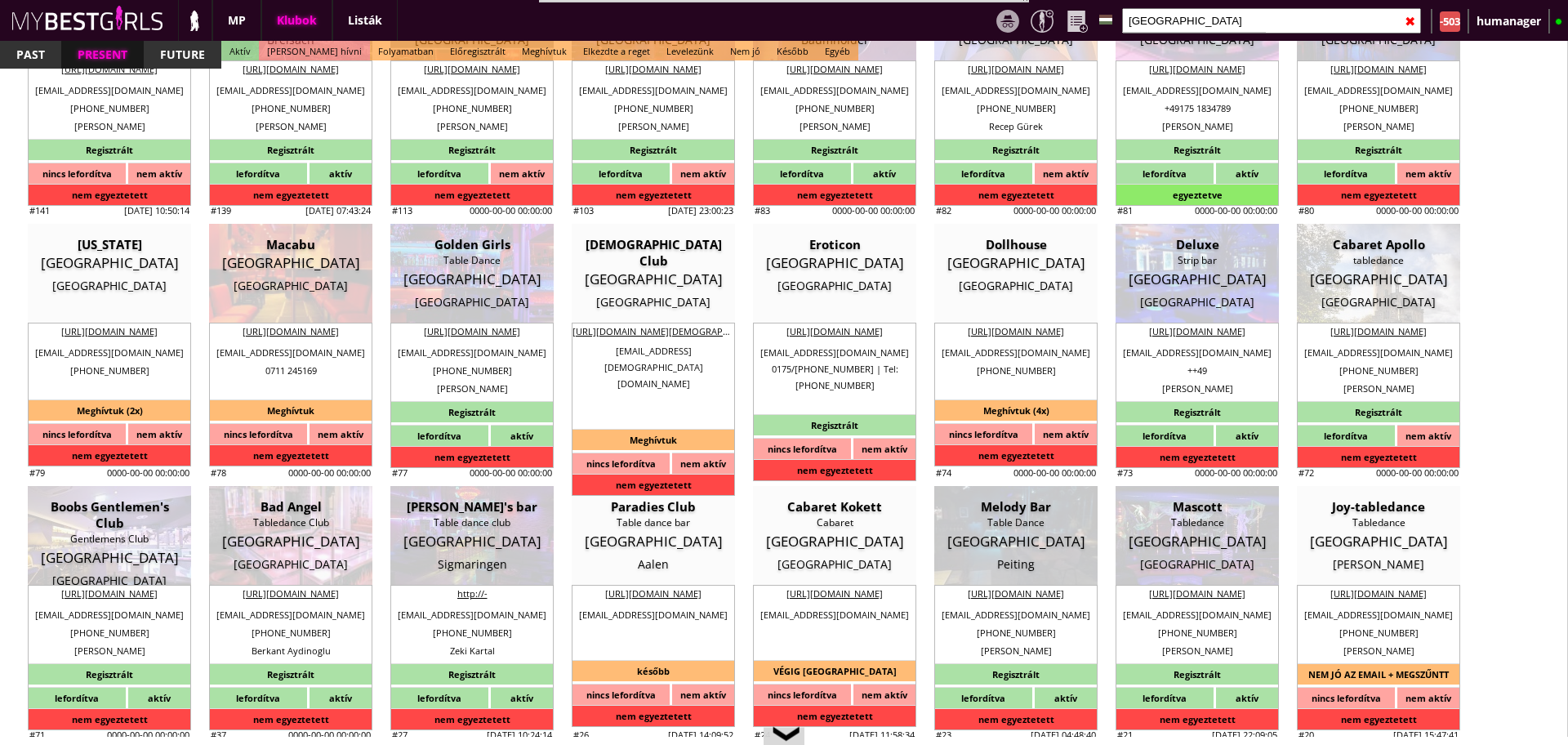
type input "8"
type input "2"
type input "1"
type input "2"
select select "1"
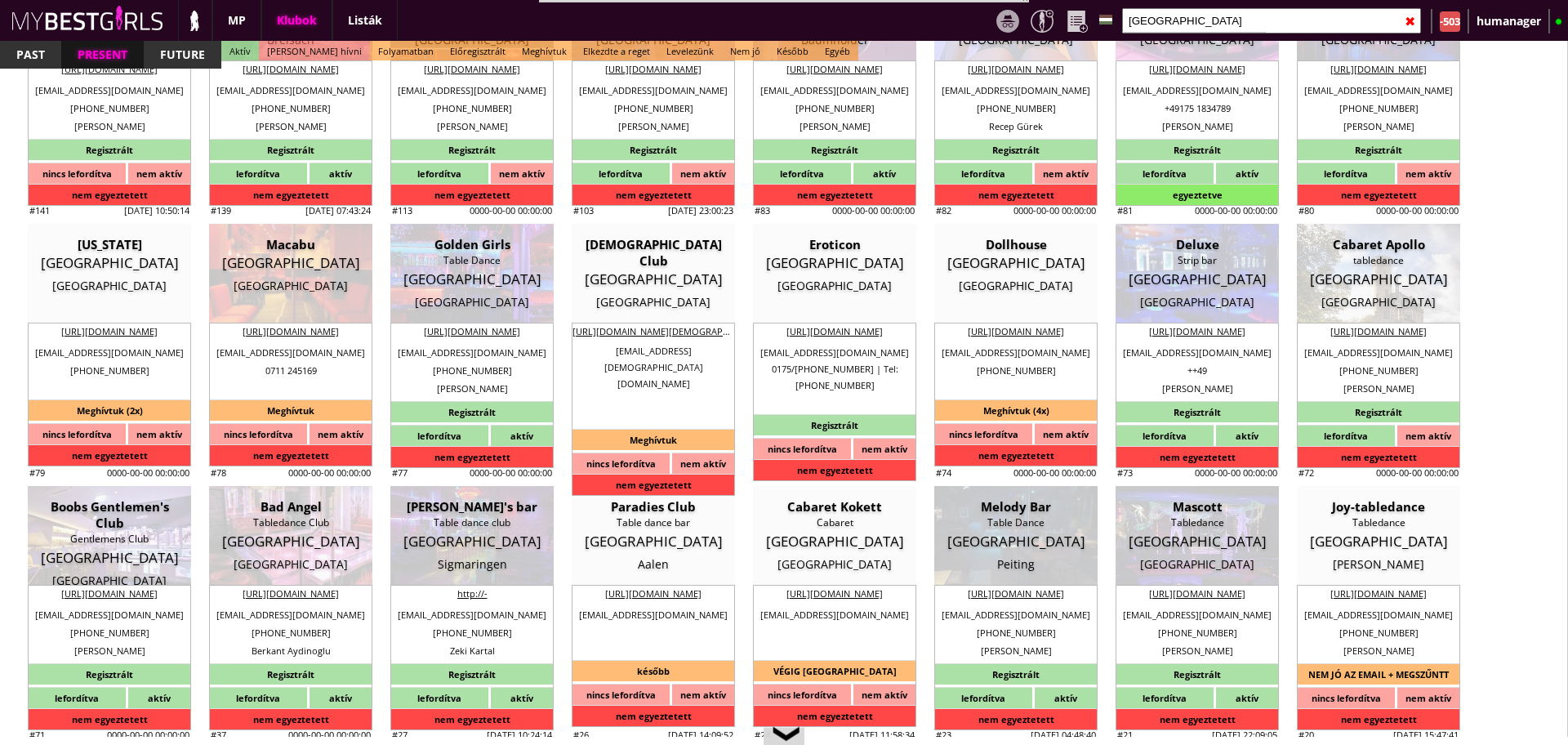
type input "0.00"
type input "2-3"
checkbox input "false"
checkbox input "true"
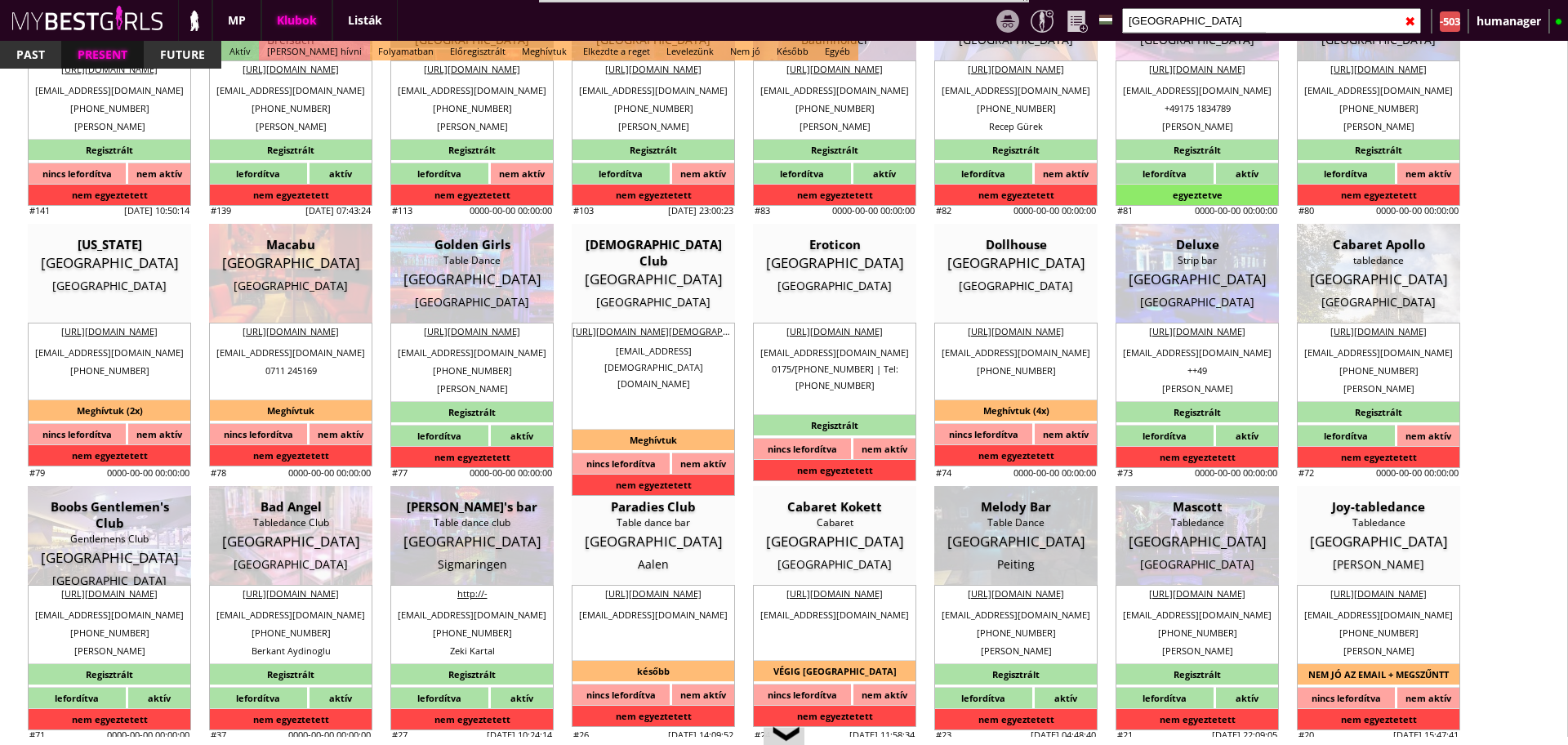
checkbox input "false"
checkbox input "true"
checkbox input "false"
checkbox input "true"
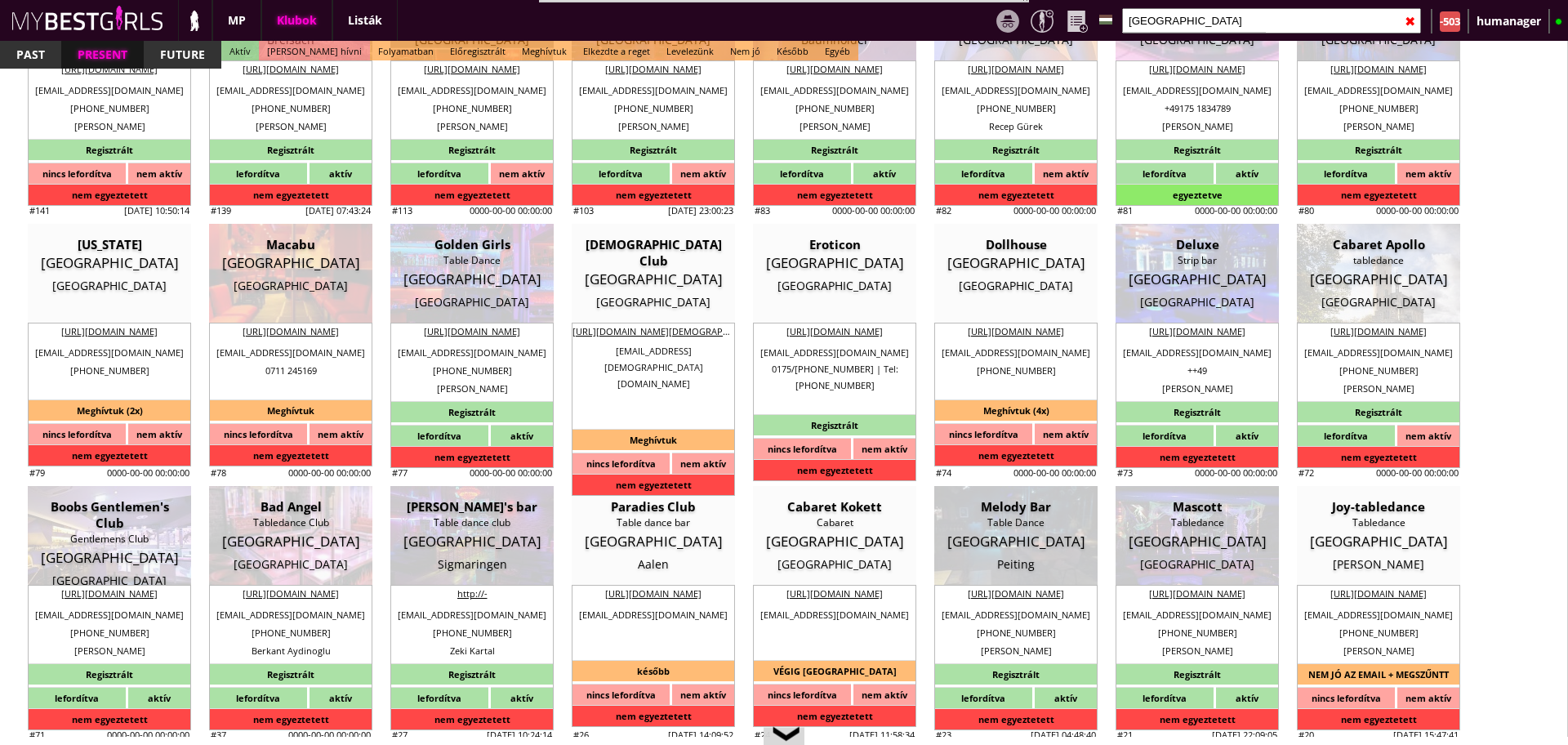
checkbox input "true"
type input "5"
checkbox input "true"
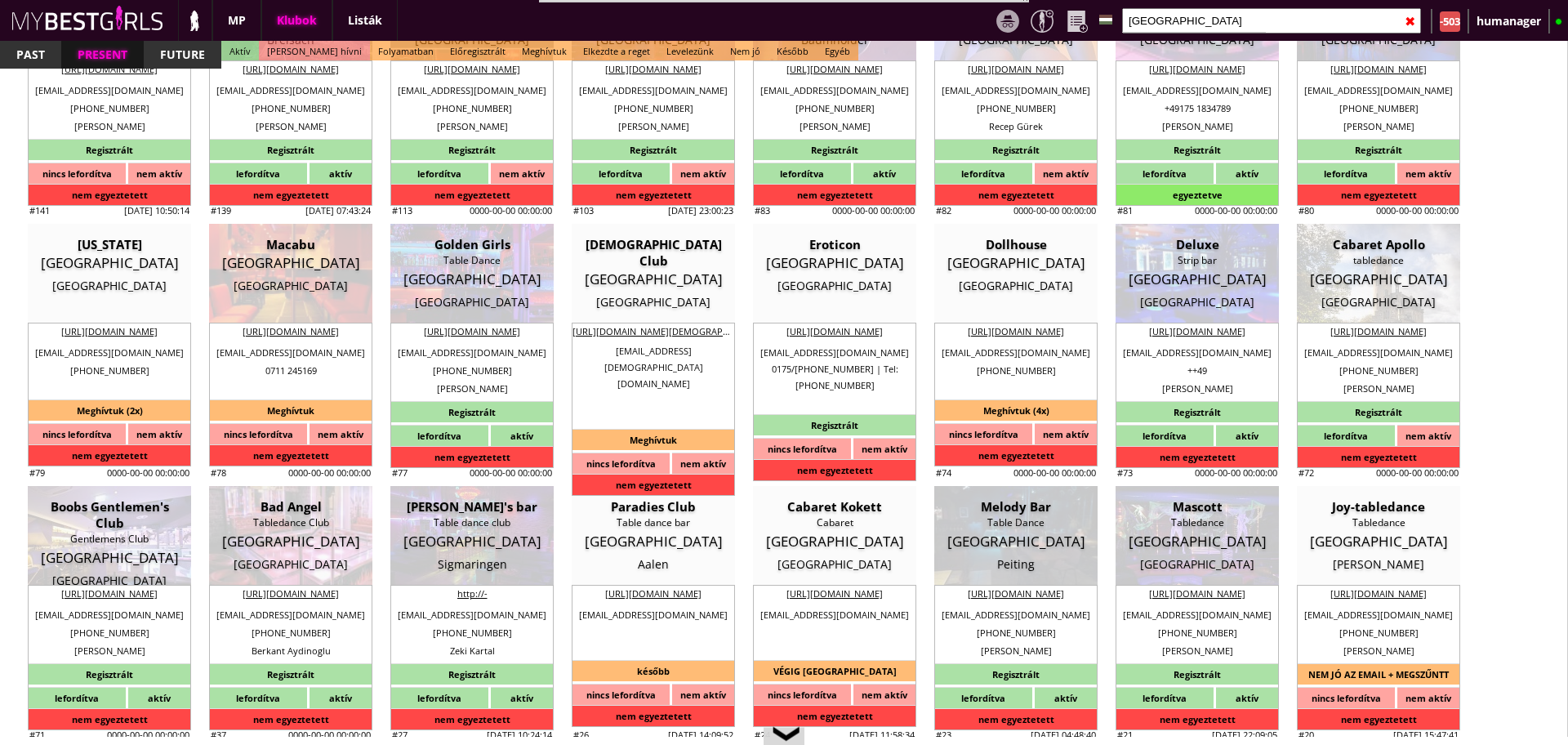
type input "6-8"
type input "2"
type input "1000"
type input "50.00"
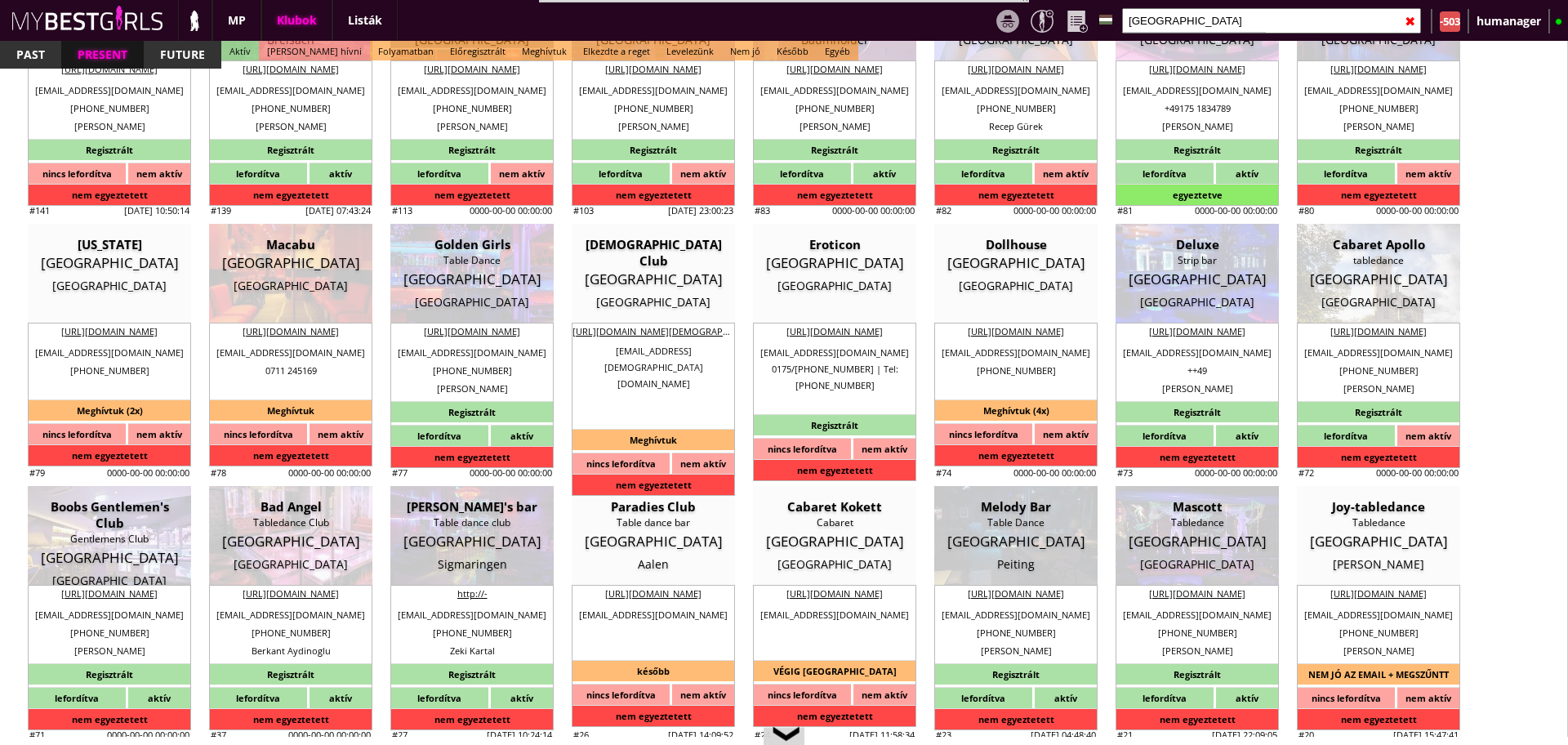
select select "daily"
checkbox input "true"
type input "100%"
checkbox input "true"
type input "50%"
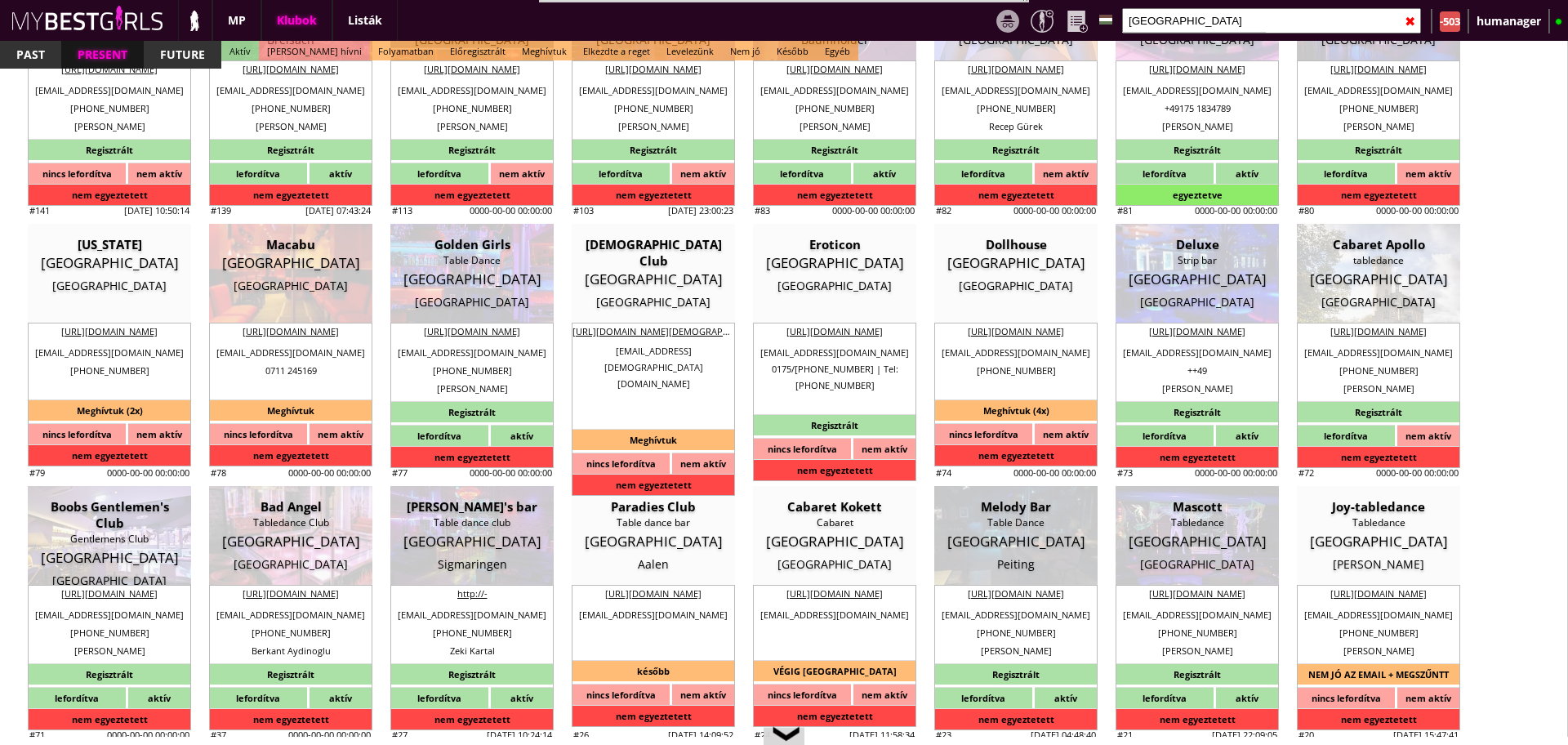
checkbox input "true"
type input "30"
type input "15"
checkbox input "false"
select select "info@goldengirls-tabledance.de"
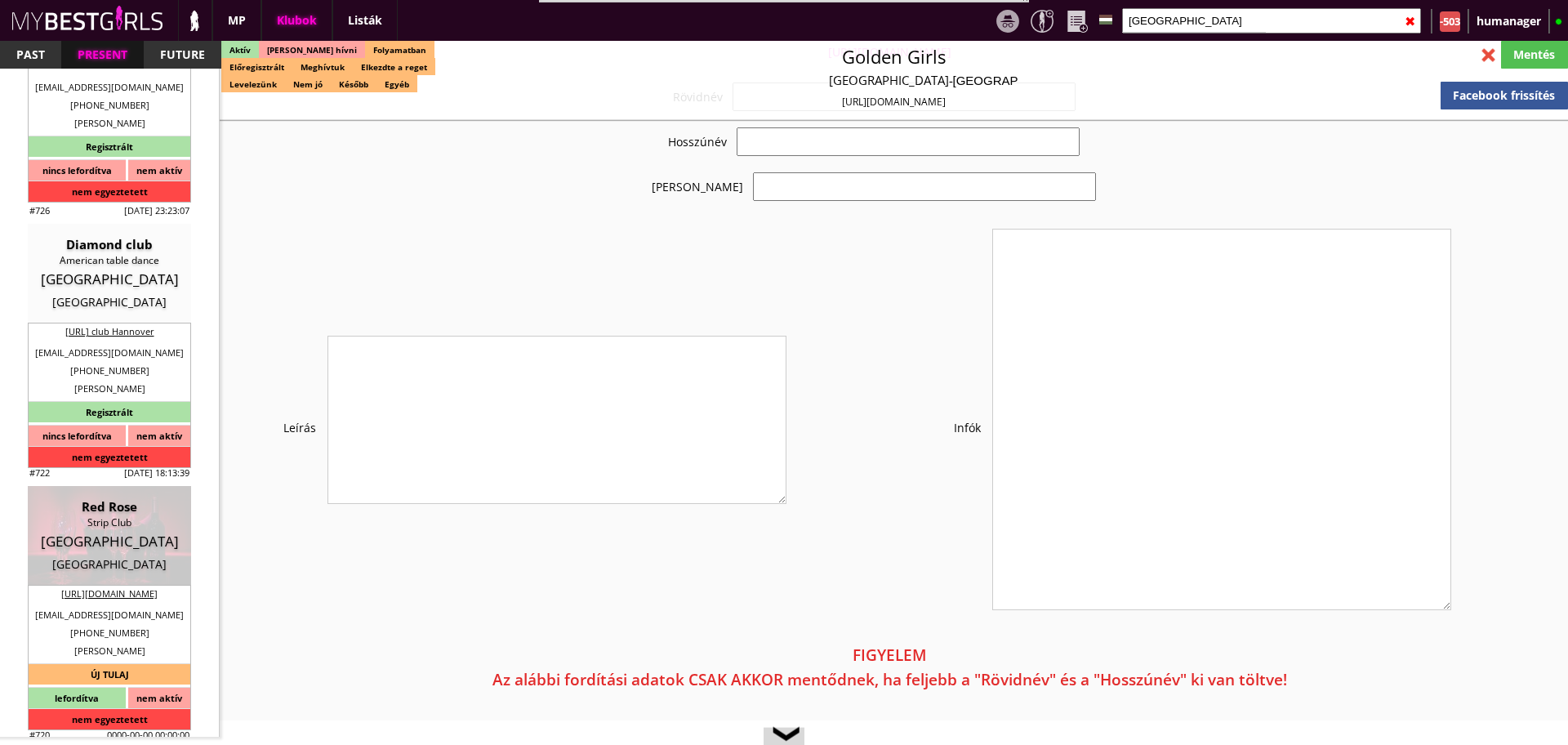
checkbox input "true"
type input "Németország kedvelt klubjában táncos munka"
type input "Felkapott német table dance klub - 50 EUR FIX/nap"
type textarea "Country: Germany Club type: Table dance Work type: Stage dance, consummation, p…"
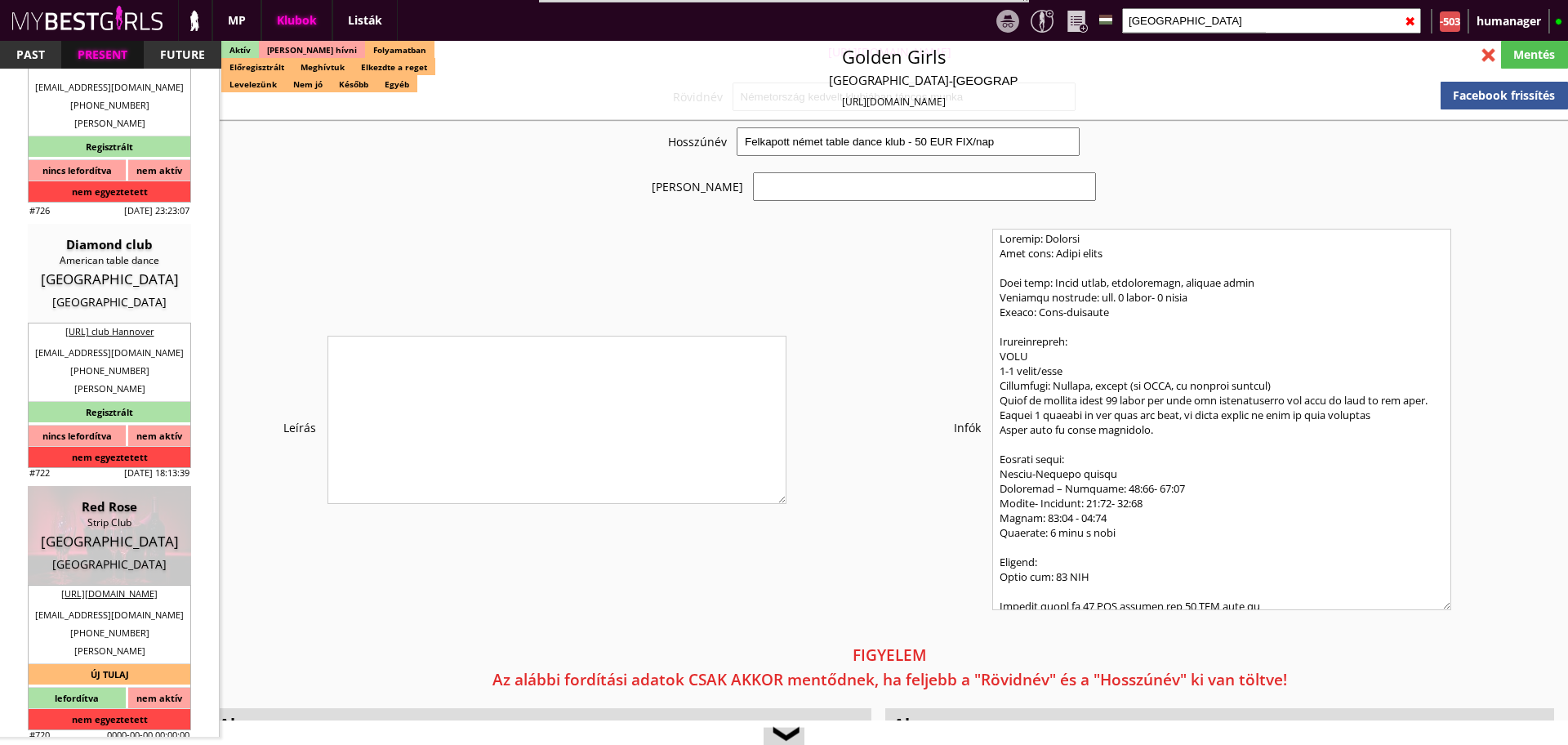
scroll to position [3284, 0]
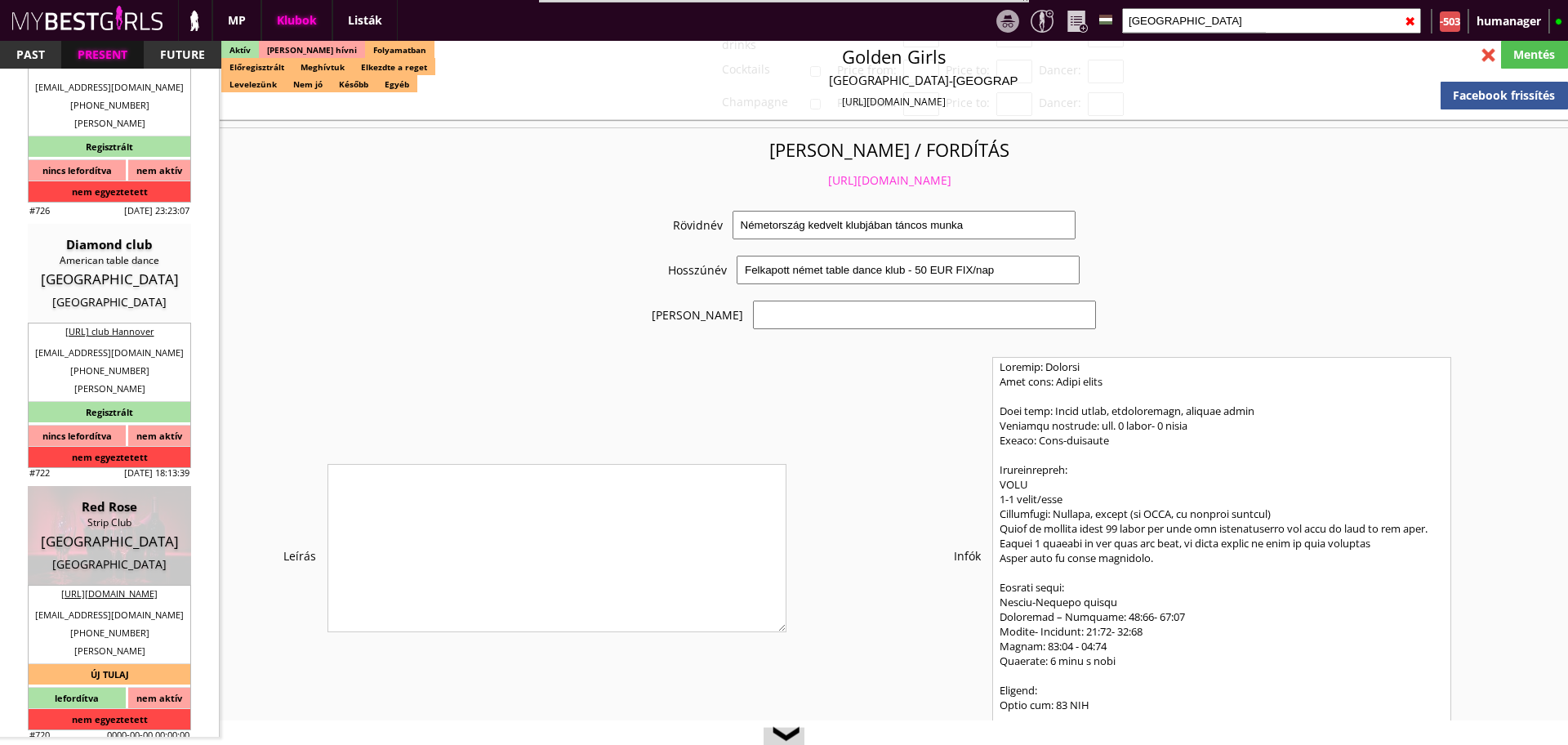
click at [836, 175] on link "https://mybestgirls.com/nemetorszag-kedvelt-klubjaban-tancos-munka" at bounding box center [889, 179] width 123 height 15
click at [1487, 60] on div at bounding box center [1489, 55] width 29 height 29
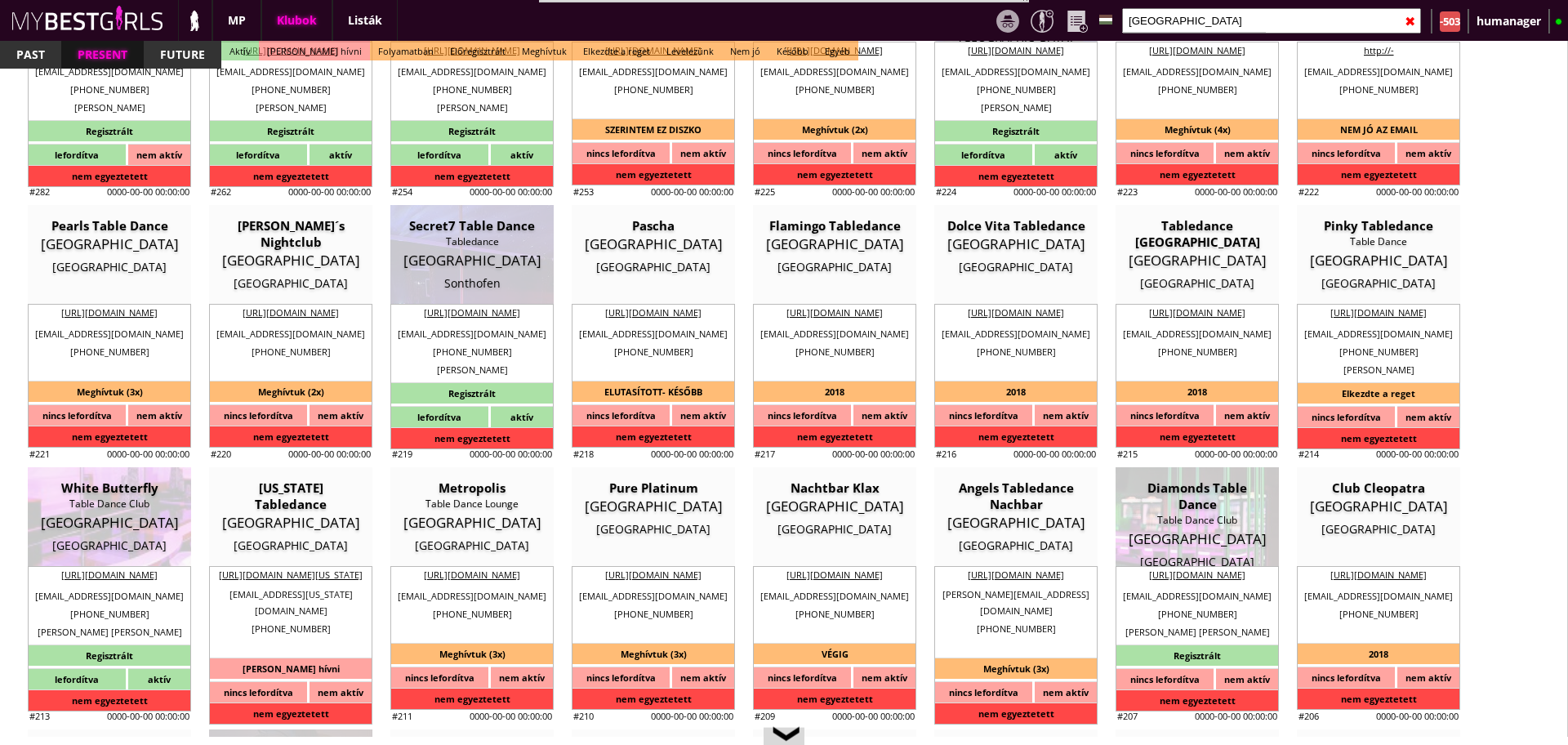
scroll to position [2781, 0]
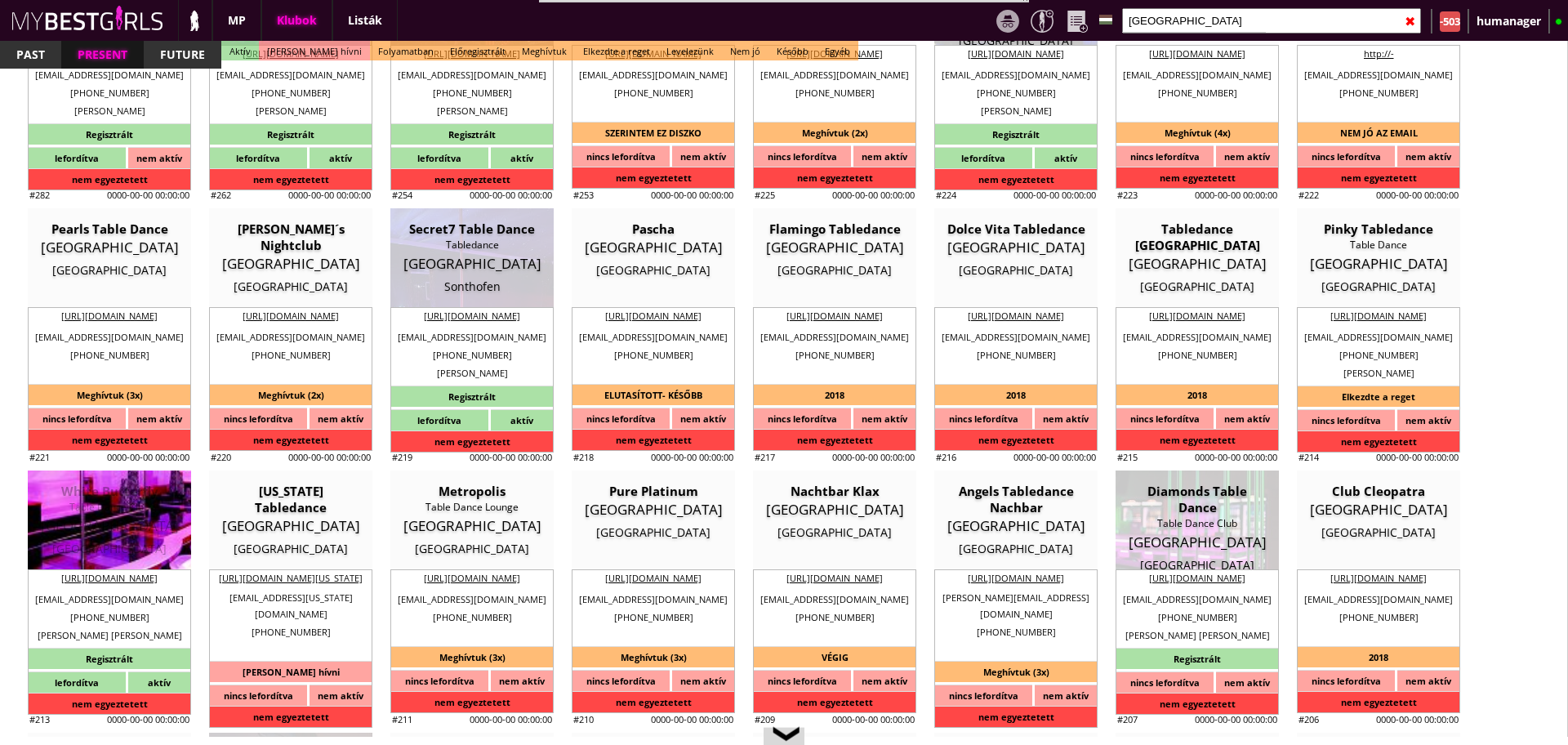
click at [168, 539] on div "White Butterfly Table Dance Club Germany Nuremberg" at bounding box center [109, 520] width 139 height 74
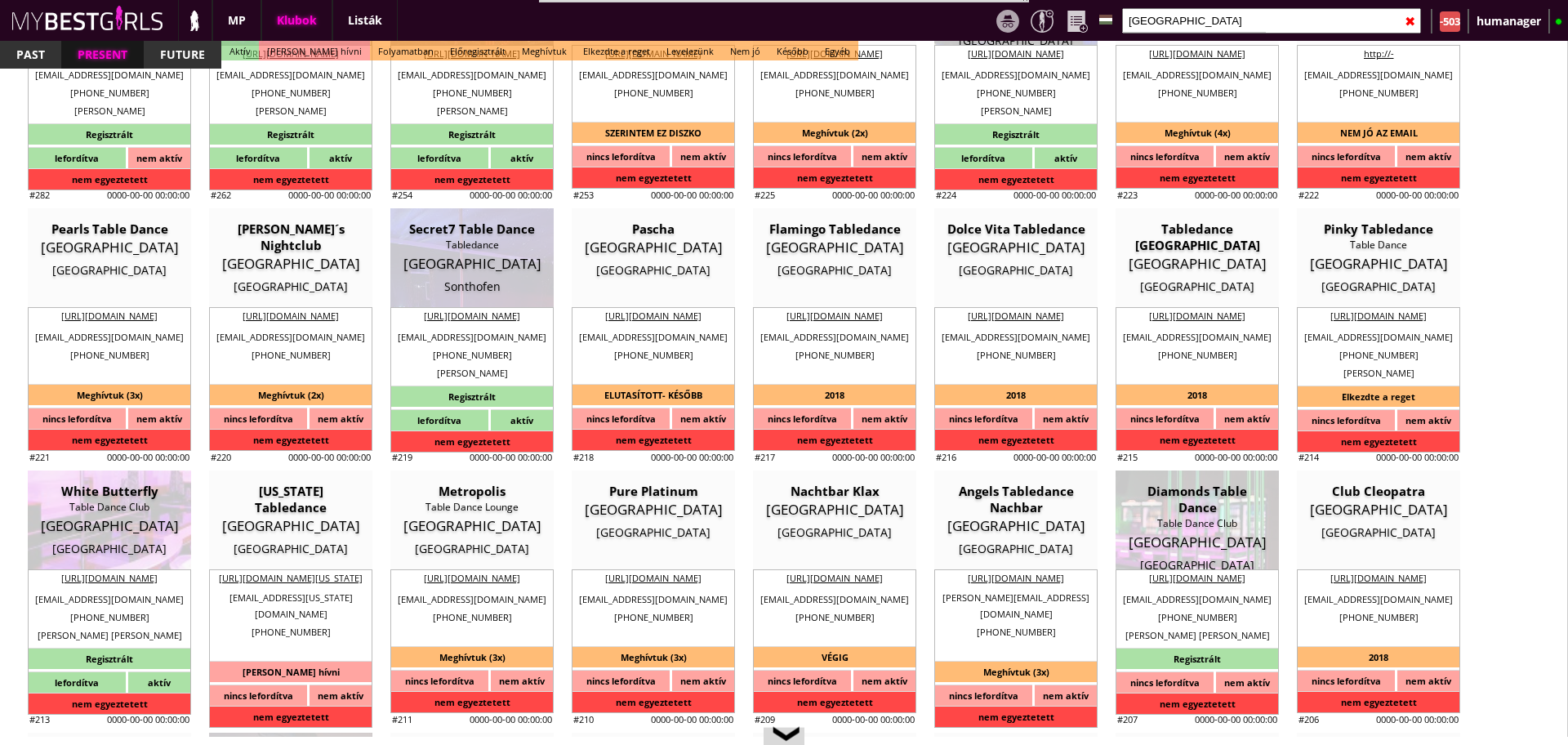
type input "Nuremberg"
checkbox input "false"
type textarea "FUTO ANITA EGY NURNBERGI HELYRŐL: Ott a fix 70 euró ha teljes sztip van színpad…"
type input "15.00"
type input "EUR"
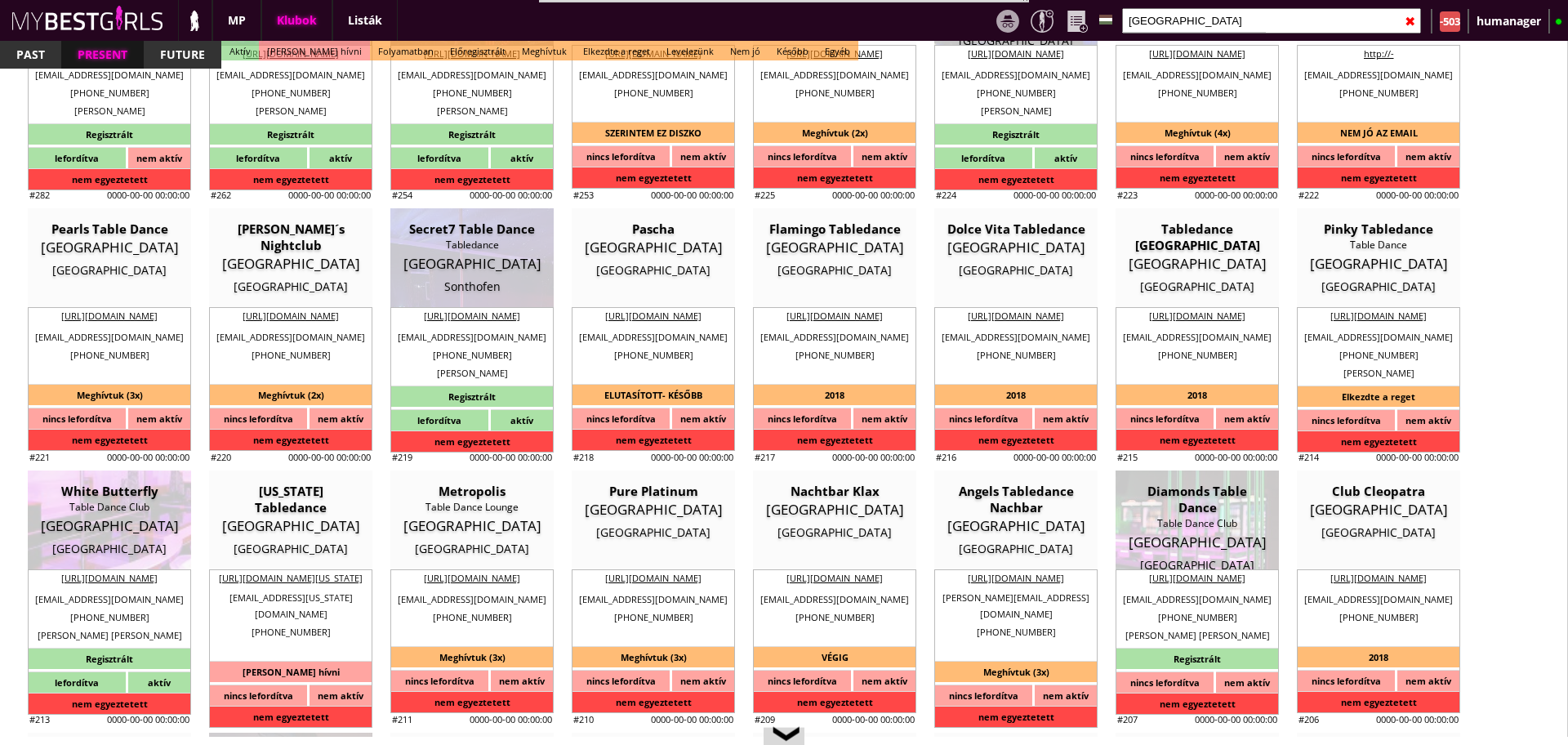
type input "White Butterfly"
type input "Table Dance Club"
type input "90402"
type input "Engelhardsgasse 22"
type input "49"
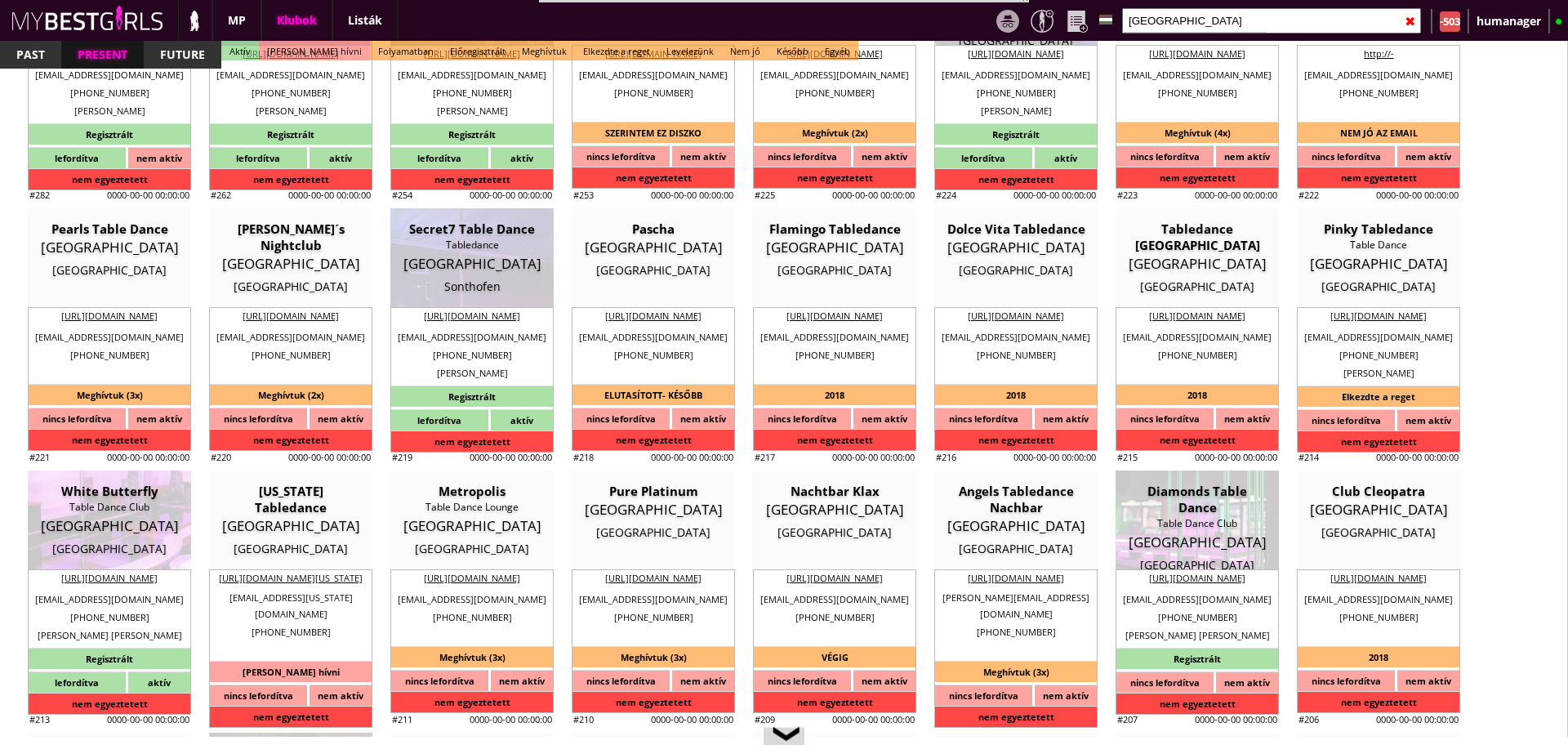
type input "176 96871141"
type input "+499115682060"
type input "whifly@web.de"
type input "http://whitebutterfly.de"
type textarea "Mihaela Laura Knott DE272227747 90402 Nuremberg Engelhardgasse 22"
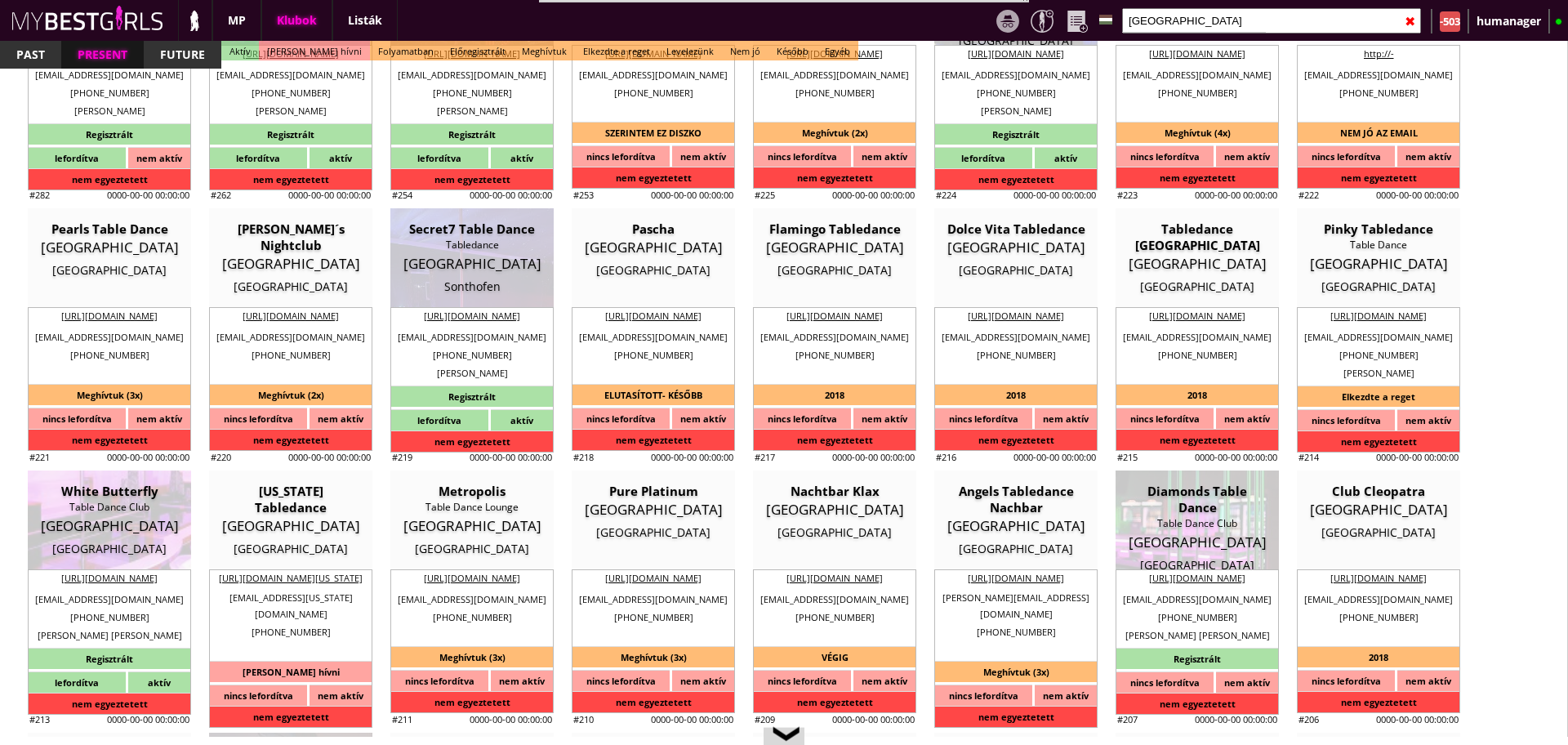
type input "Mihaela Laura Knott"
type input "DE272227747"
type input "90402"
type input "Nuremberg"
type input "Engelhardgasse 22"
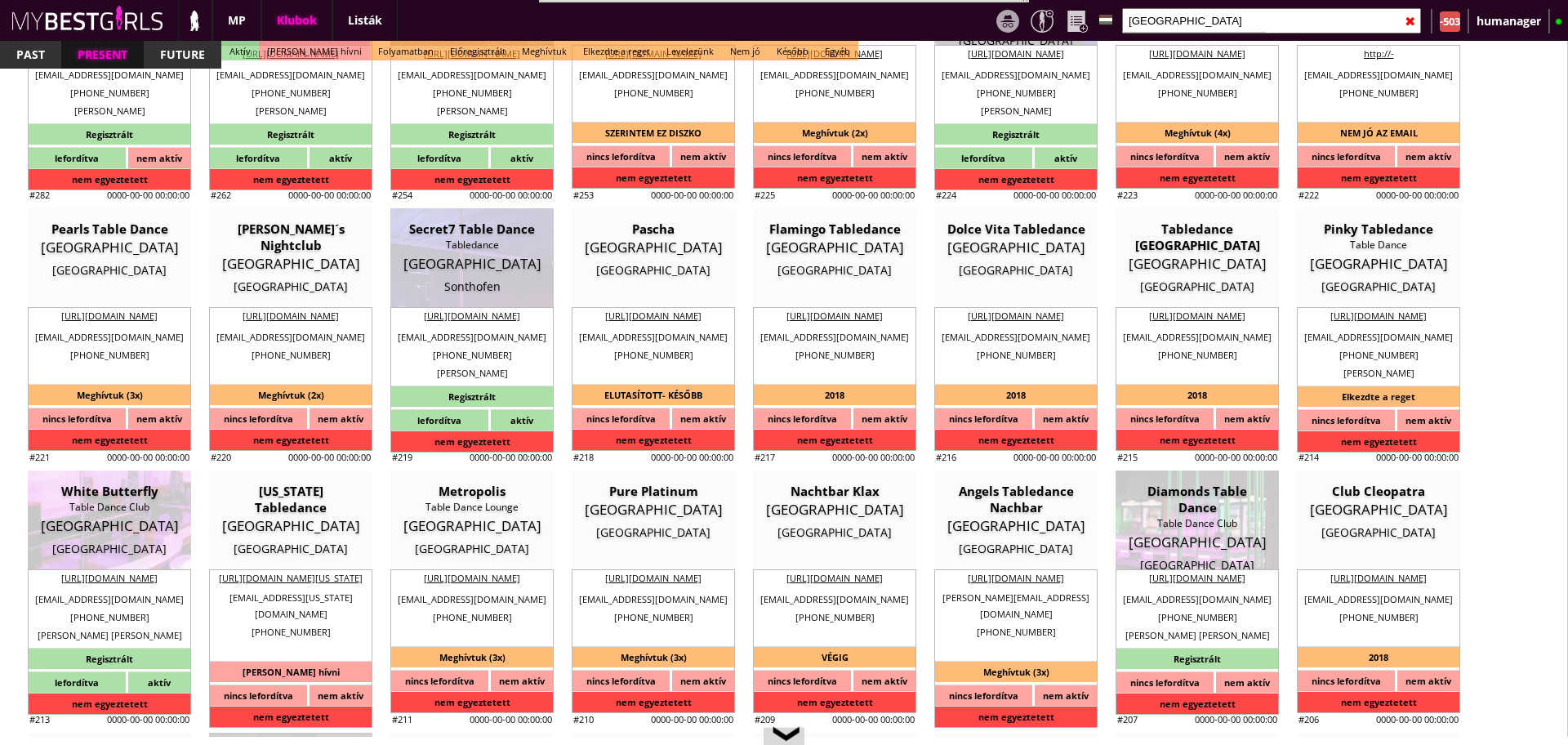
type input "Mihaela Laura"
type input "Knott"
type input "49"
type input "176 96871141"
type input "info@whitebutterfly.de"
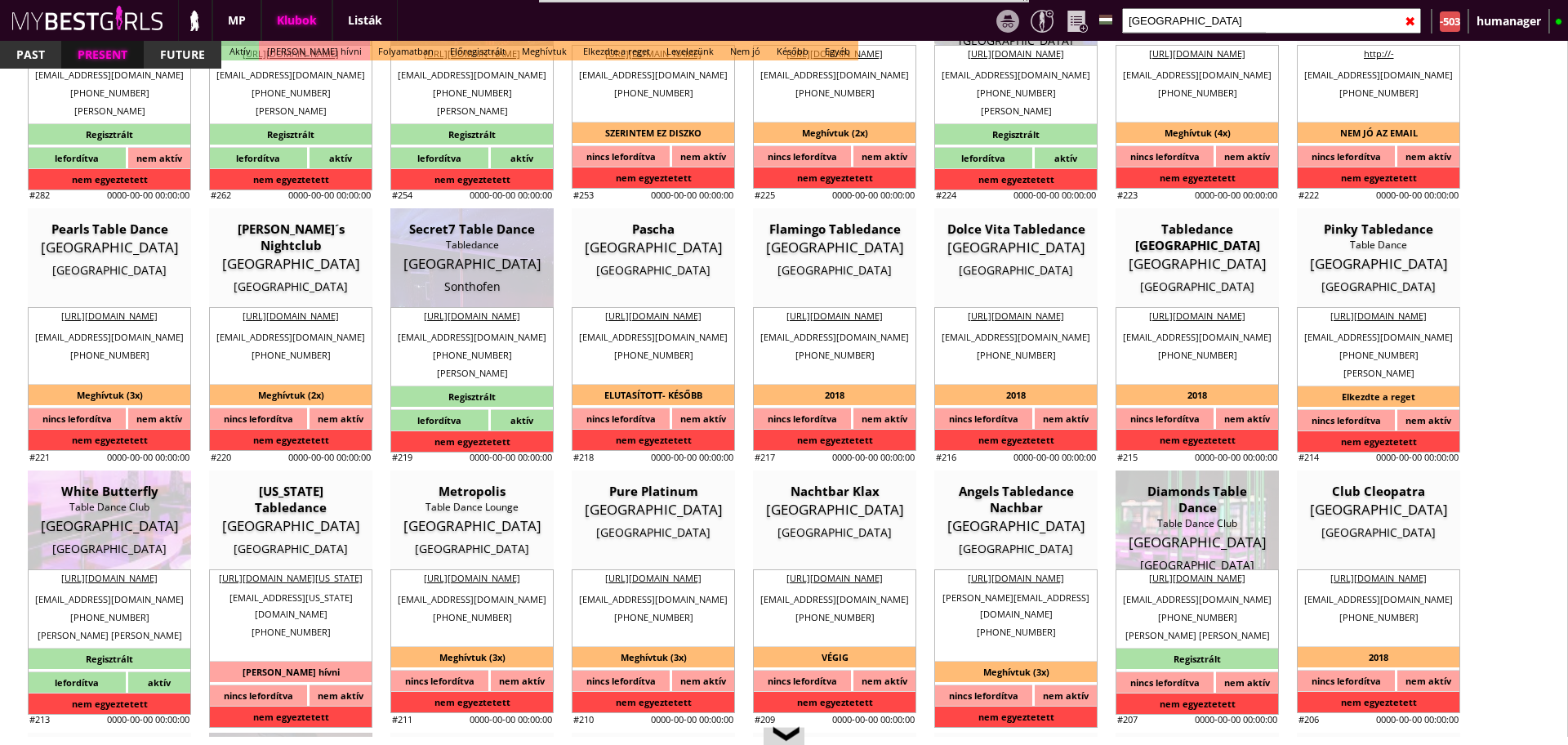
type input "Mihaela Laura"
type input "Knott"
type input "49"
type input "176 96871141"
type input "whifly@web.de"
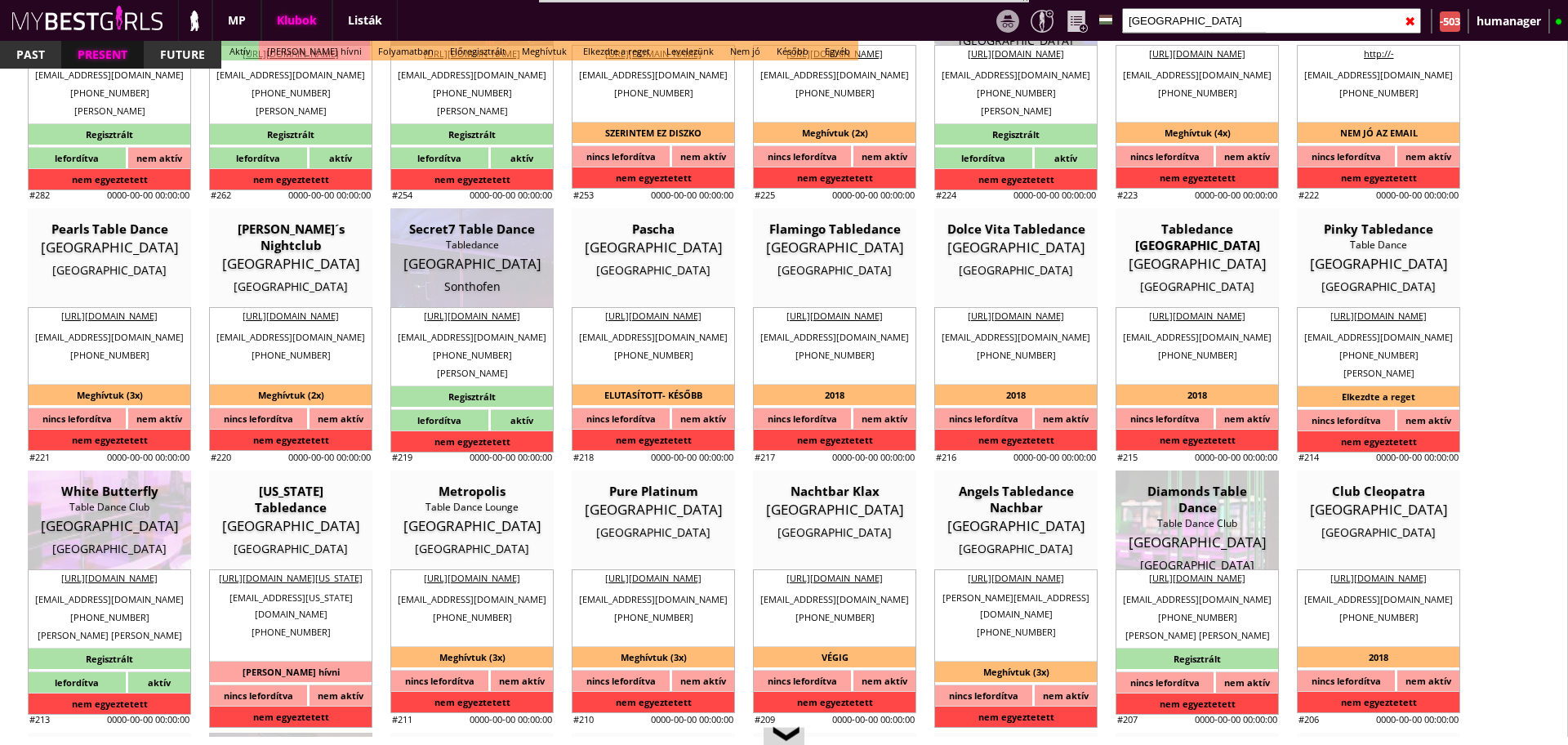
type input "10"
type input "2"
type input "1"
select select "apartmant"
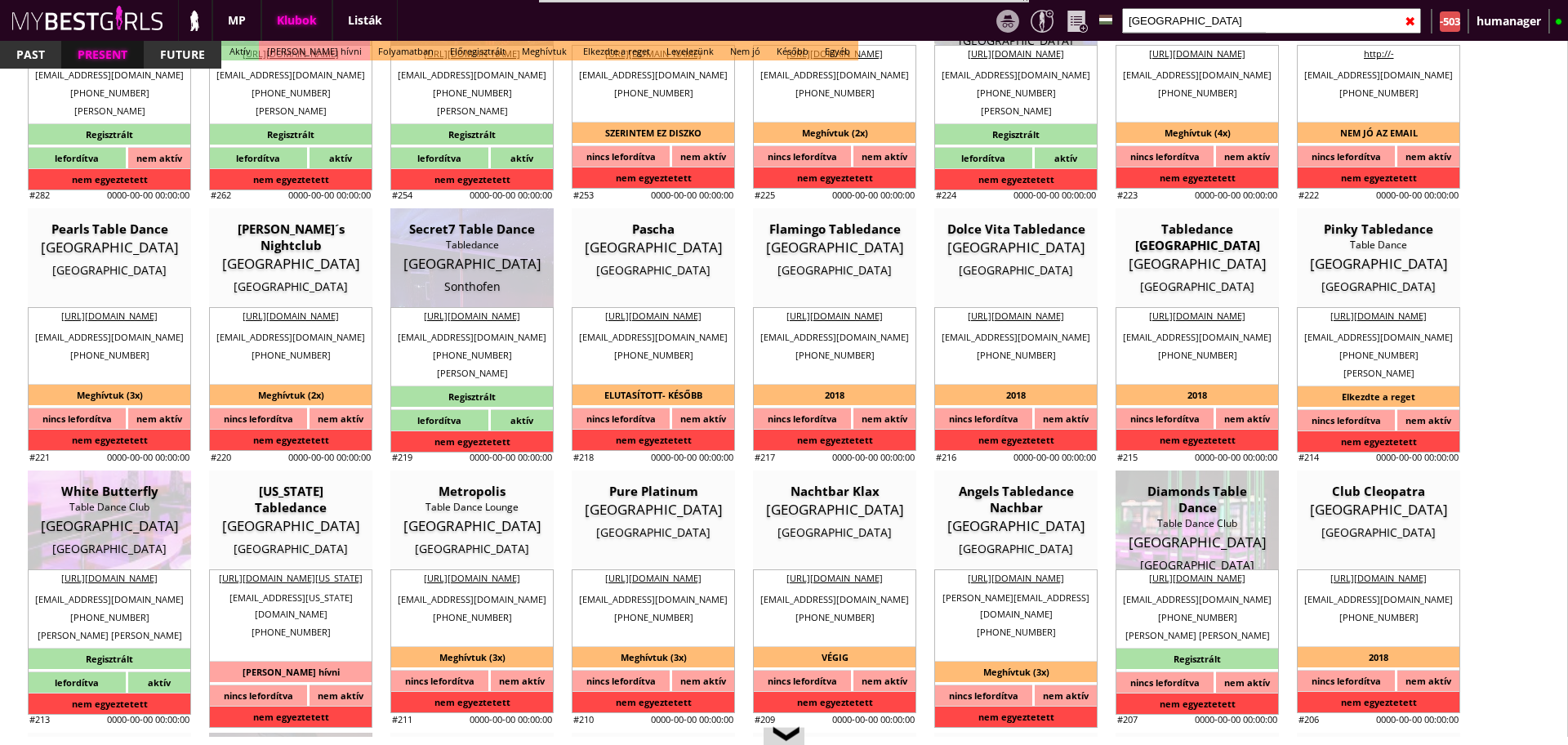
select select "0"
type input "8.00"
type input "2-4"
checkbox input "true"
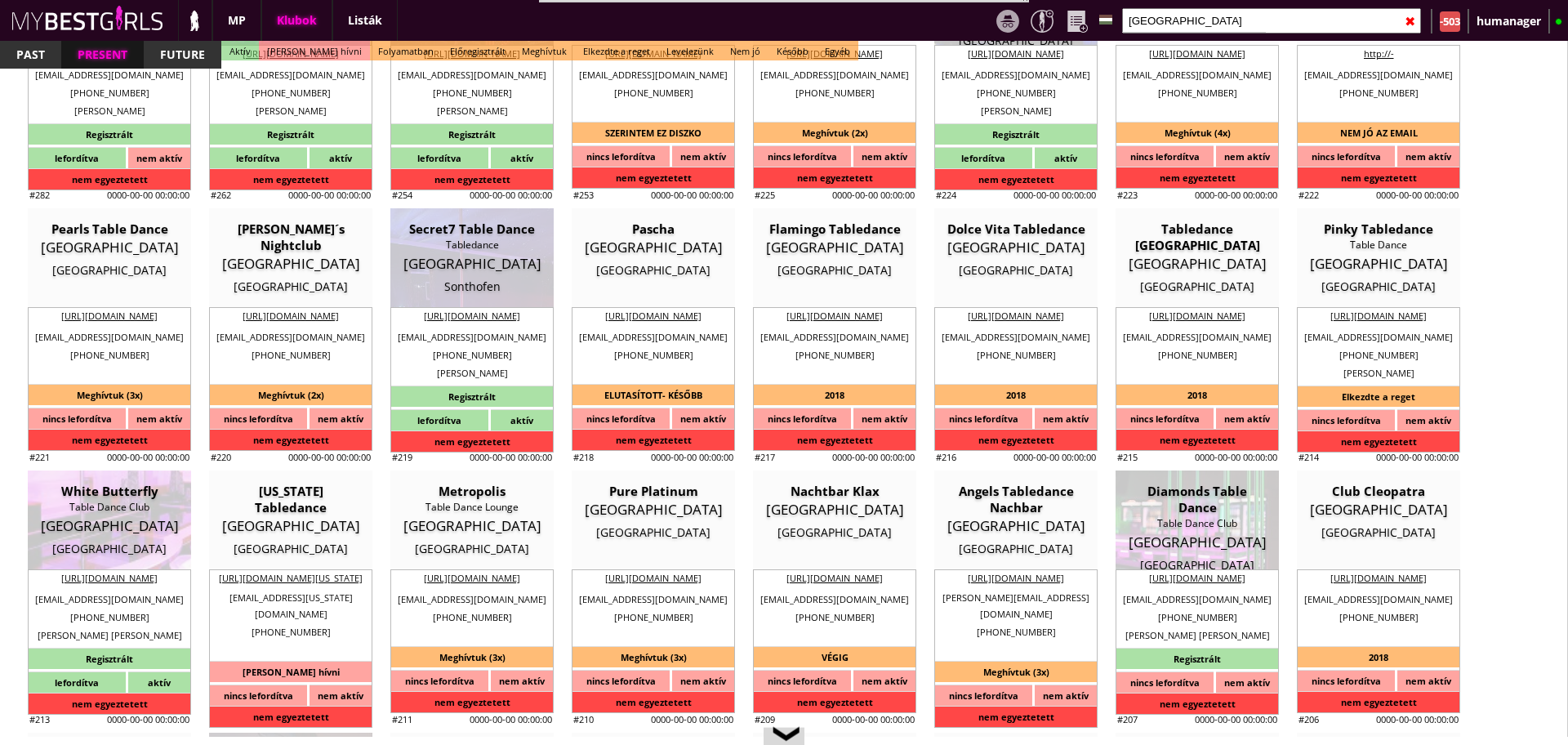
checkbox input "true"
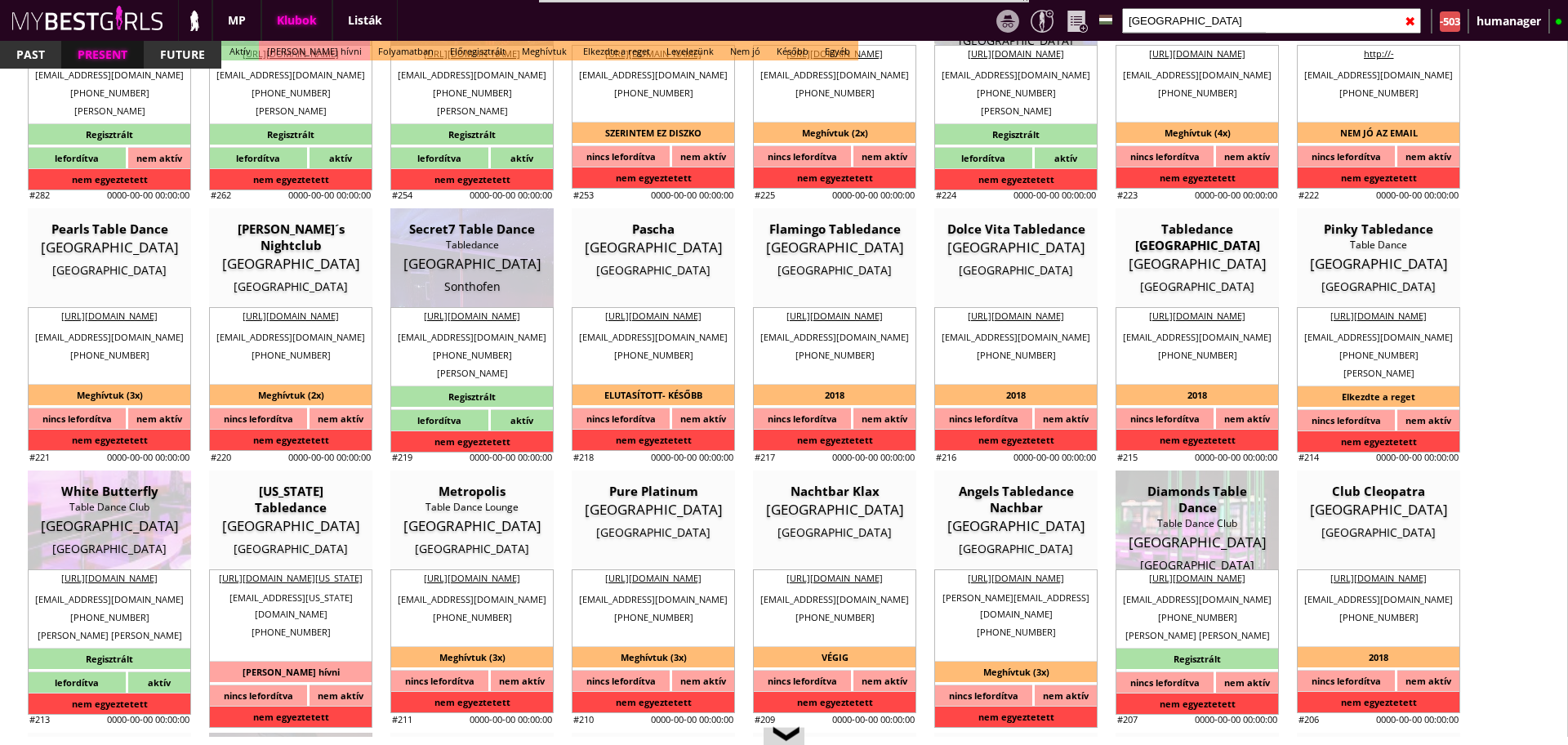
checkbox input "true"
checkbox input "false"
type input "6"
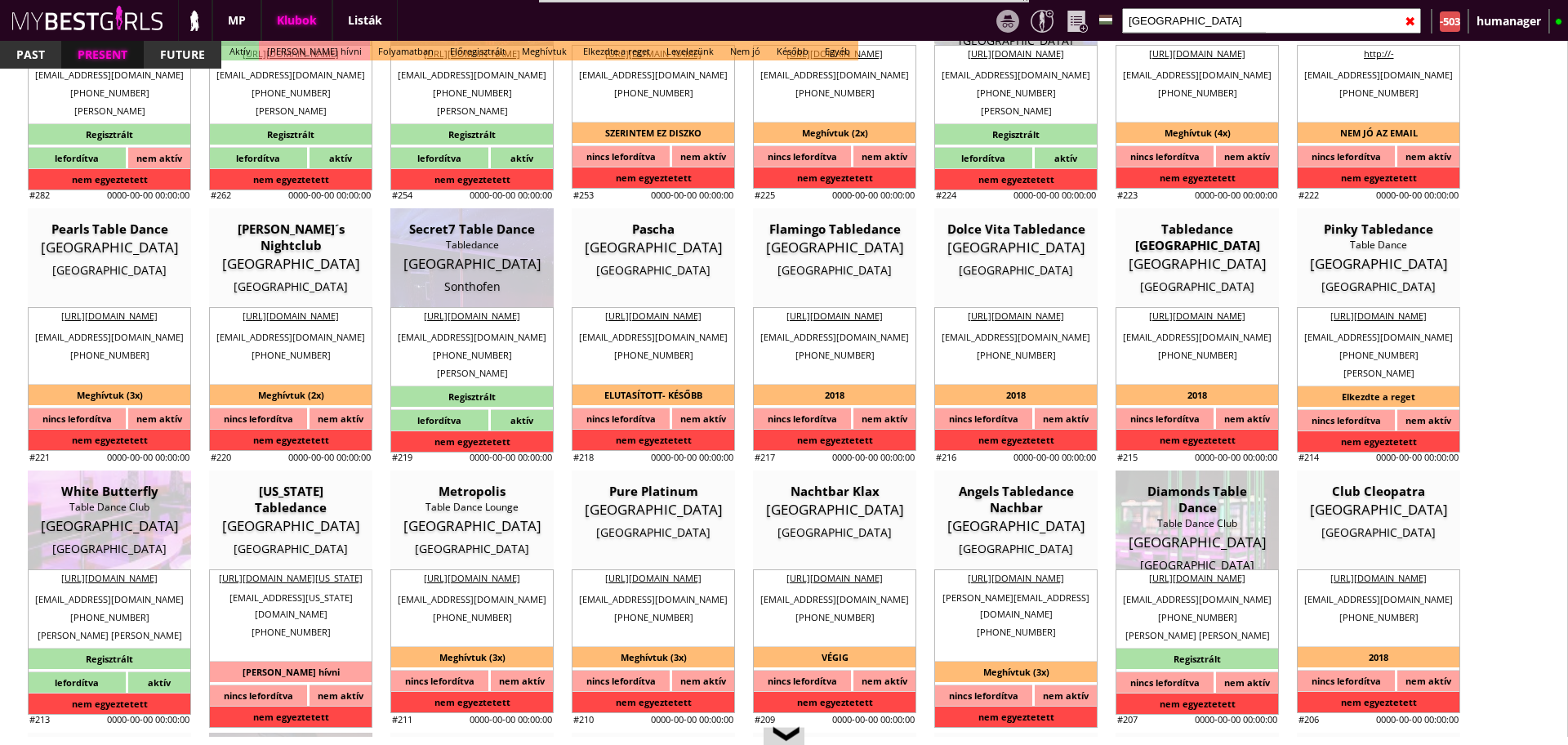
checkbox input "true"
type input "4"
type input "2"
type input "10000"
type input "50.00"
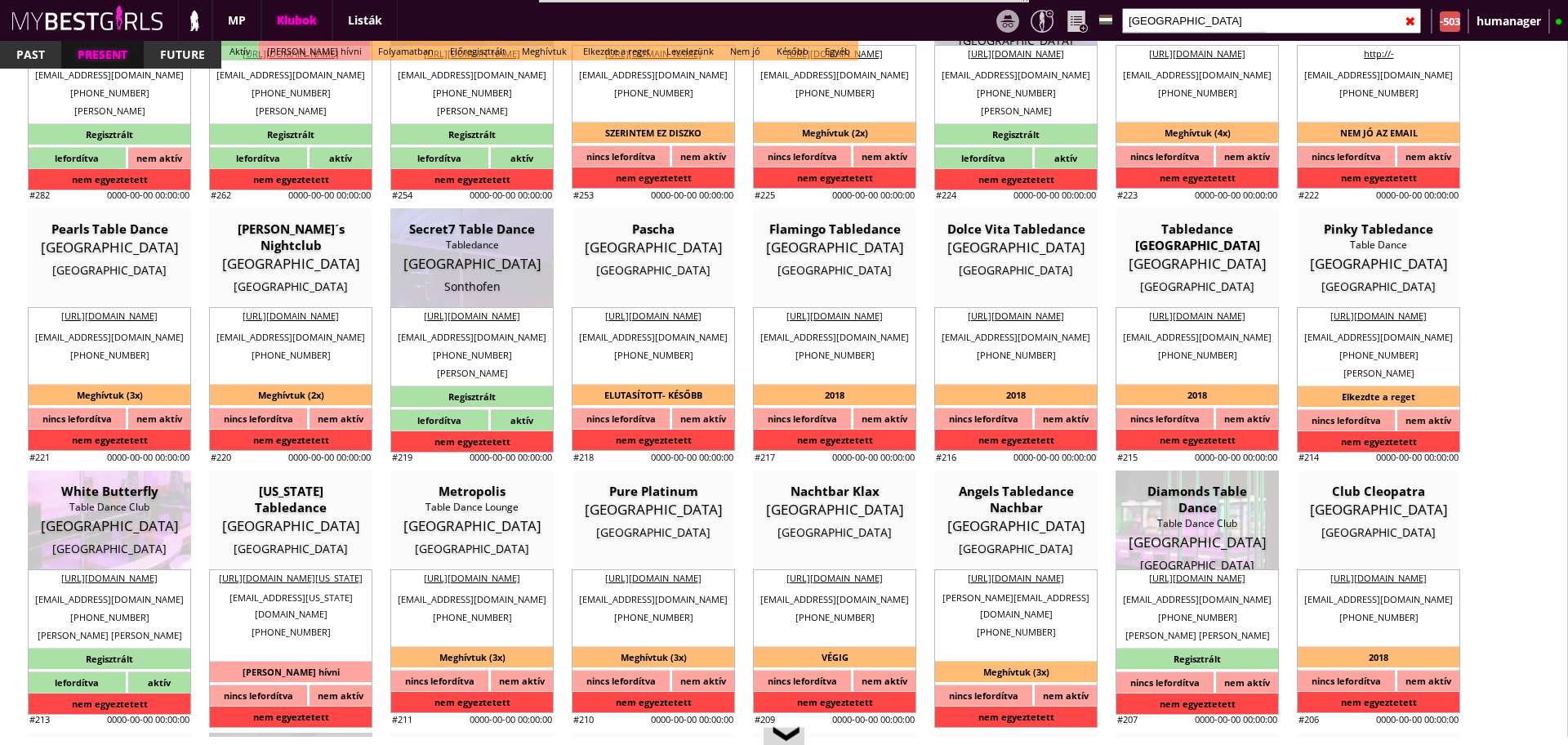
type input "0.00"
select select "last day"
select select "weekly"
checkbox input "false"
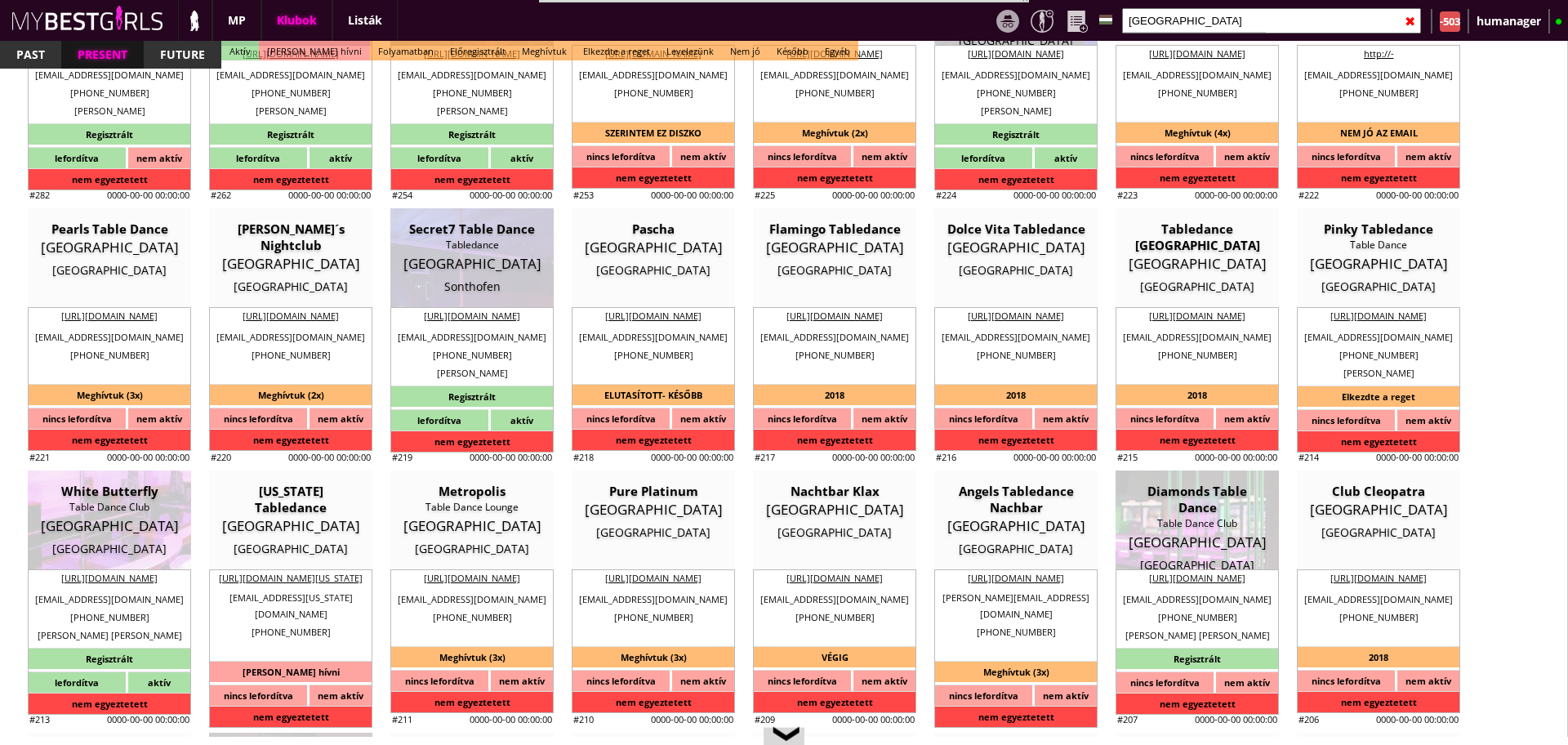
checkbox input "true"
type input "50%"
checkbox input "true"
type input "30"
type input "15"
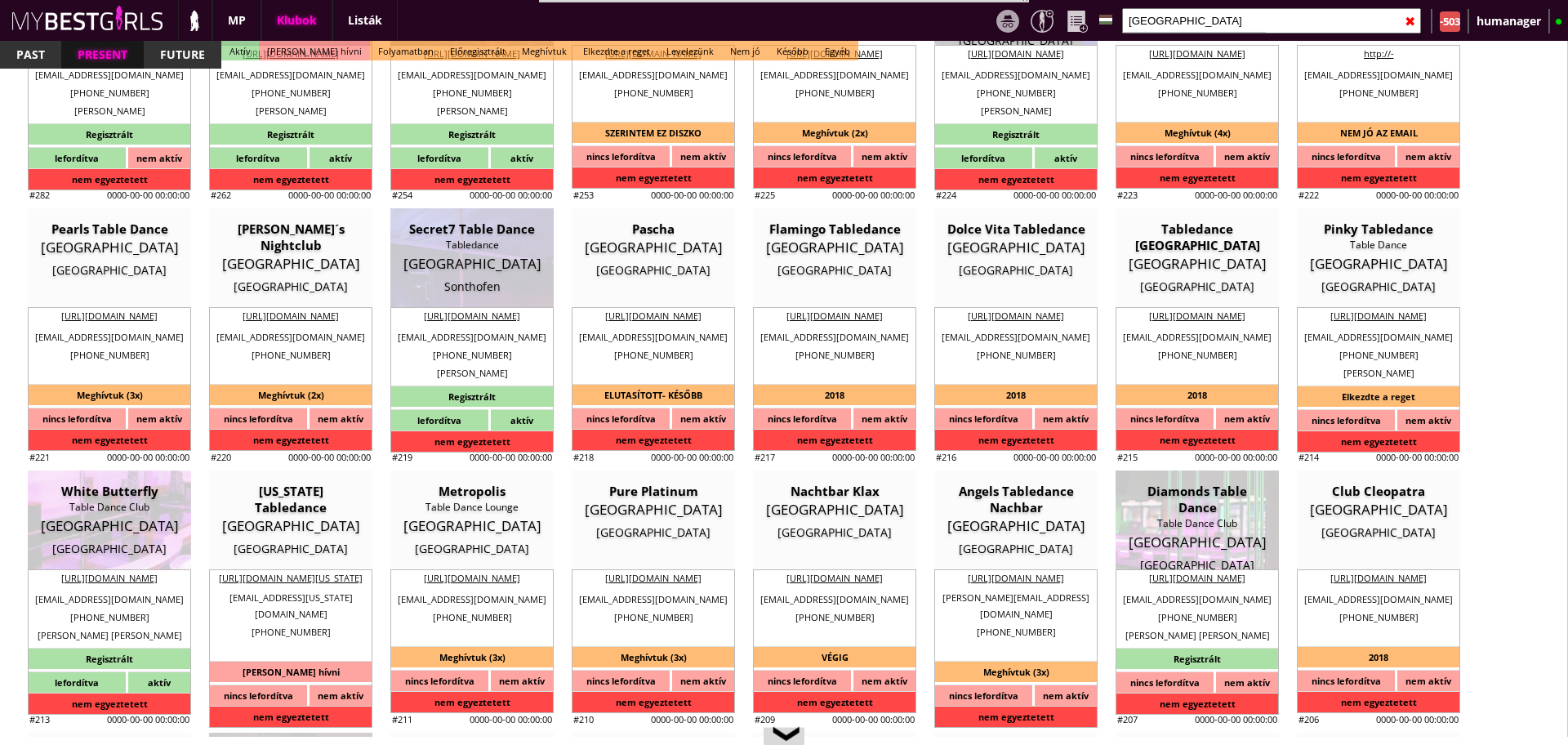
checkbox input "true"
type input "40"
type input "20"
checkbox input "true"
type input "30"
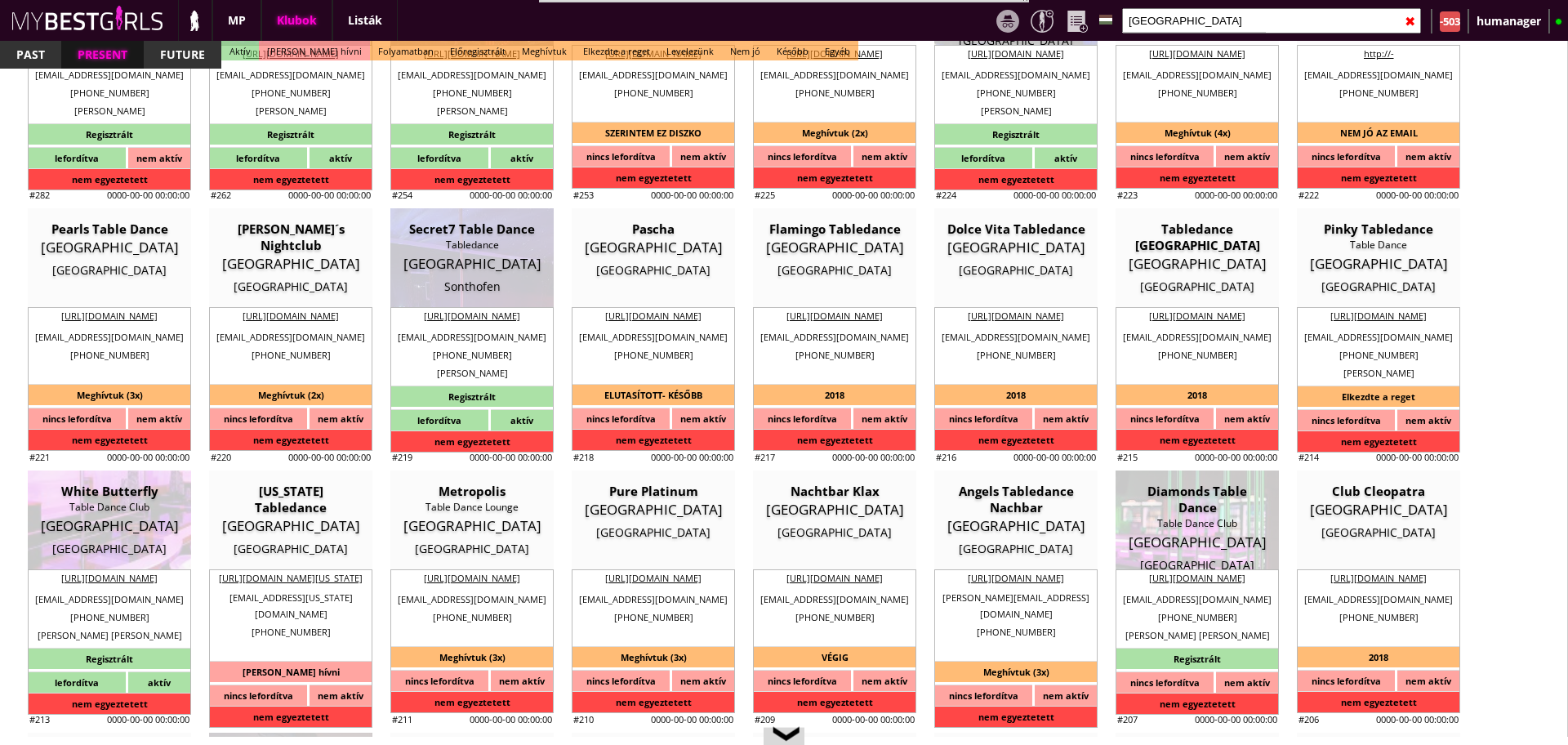
type input "190"
type input "25"
checkbox input "true"
type input "220"
type input "900"
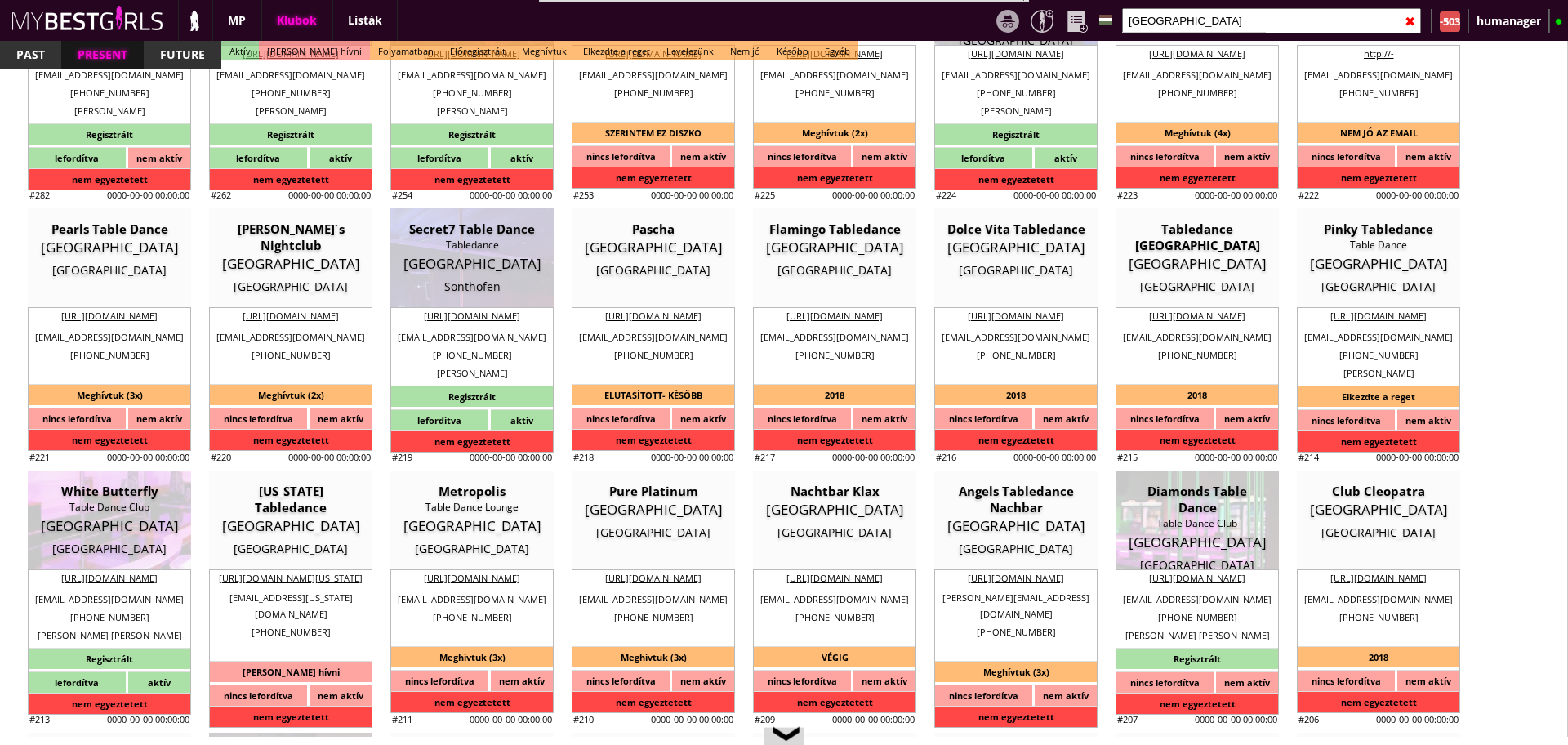
type input "25-30"
select select "whifly@web.de"
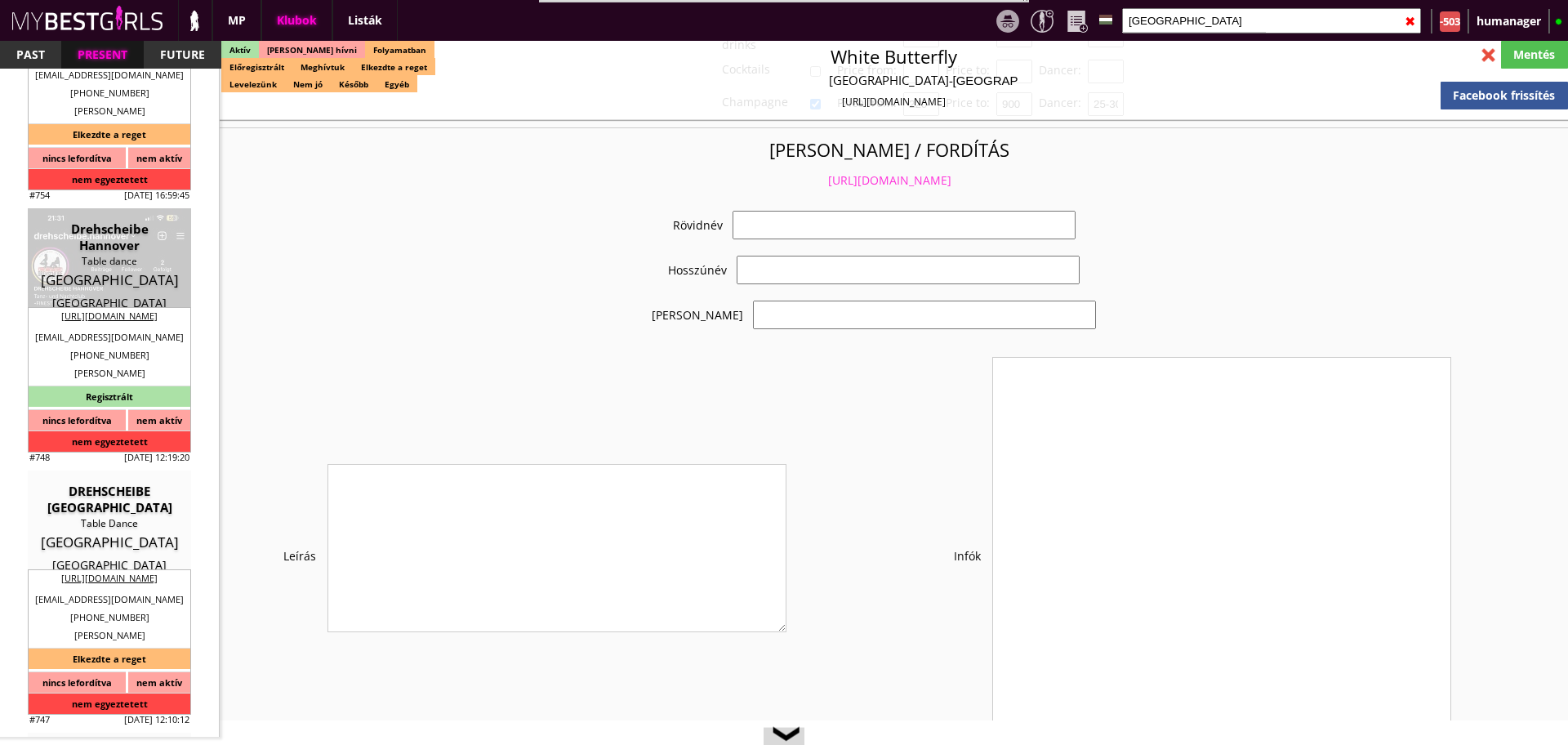
checkbox input "true"
type input "Igényes table dance klub Nürnbergben"
type input "Táncosmunka Nürnberg városában - 50 EUR fix/nap"
type input "Table dance, private dance, italkonzumálás"
type textarea "Country: Germany Club type: Table dance Work type: Stage dance, consummation, p…"
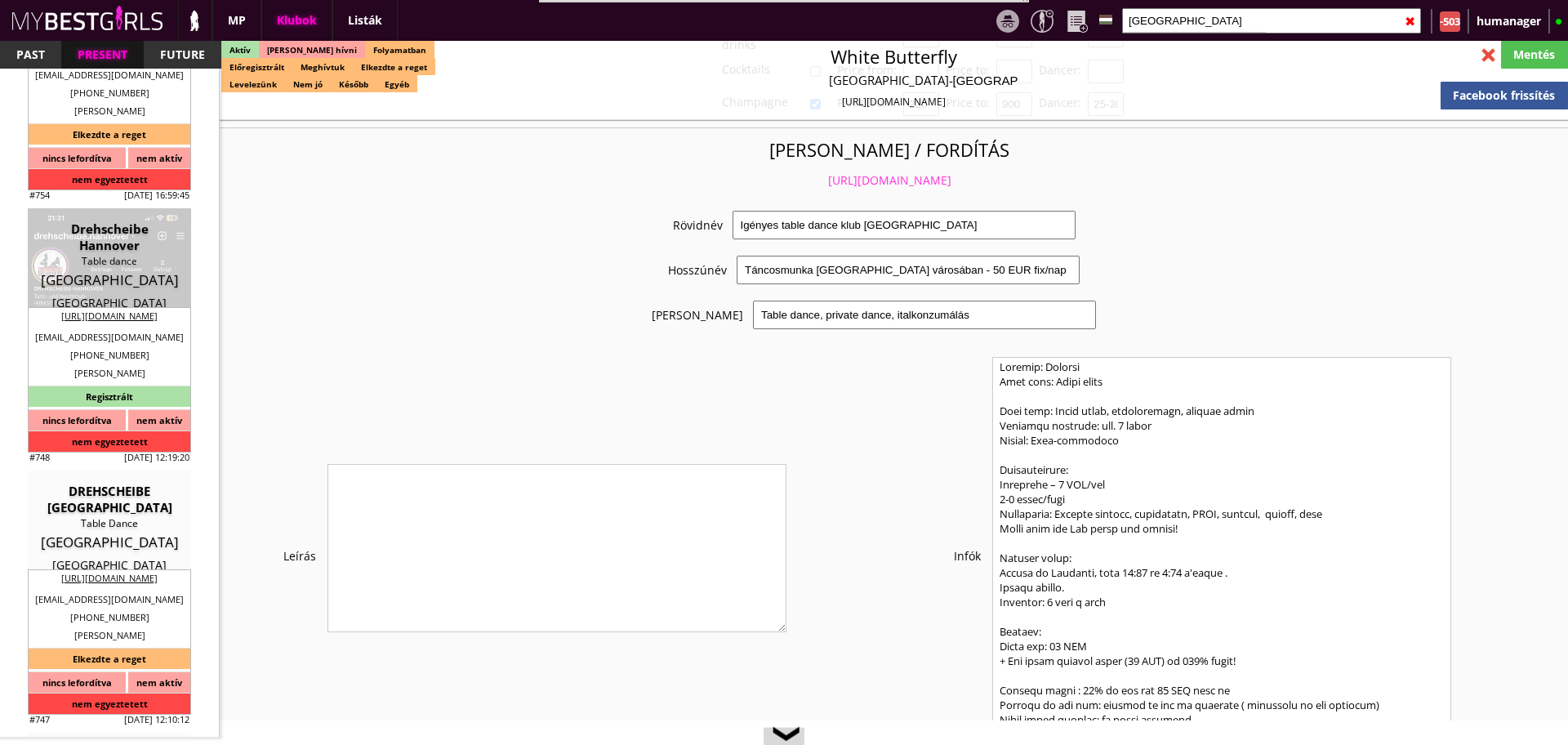
scroll to position [3269, 0]
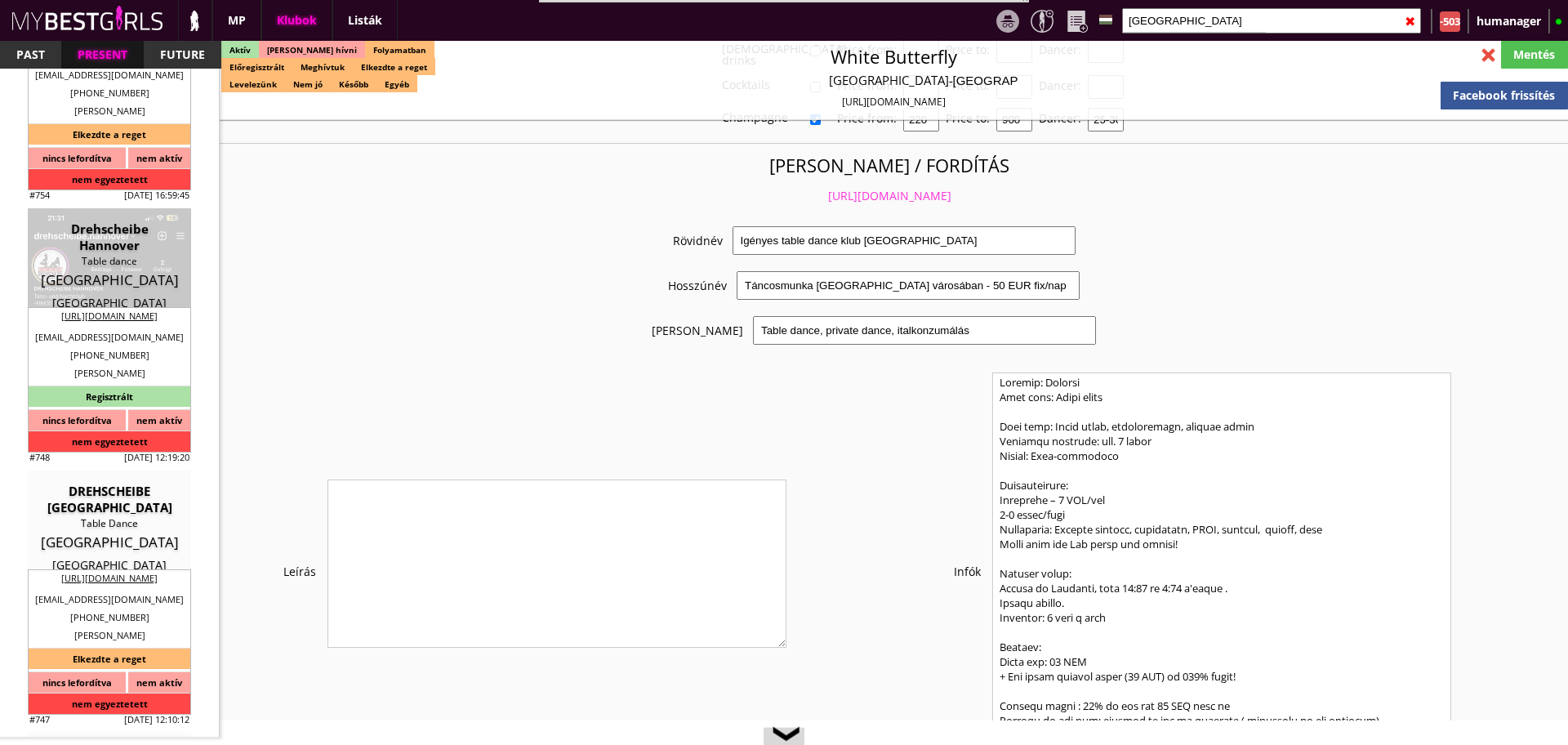
click at [841, 187] on link "https://mybestgirls.com/igenyes-table-dance-klub-nurnbergben" at bounding box center [889, 195] width 123 height 15
click at [1488, 63] on div at bounding box center [1489, 55] width 29 height 29
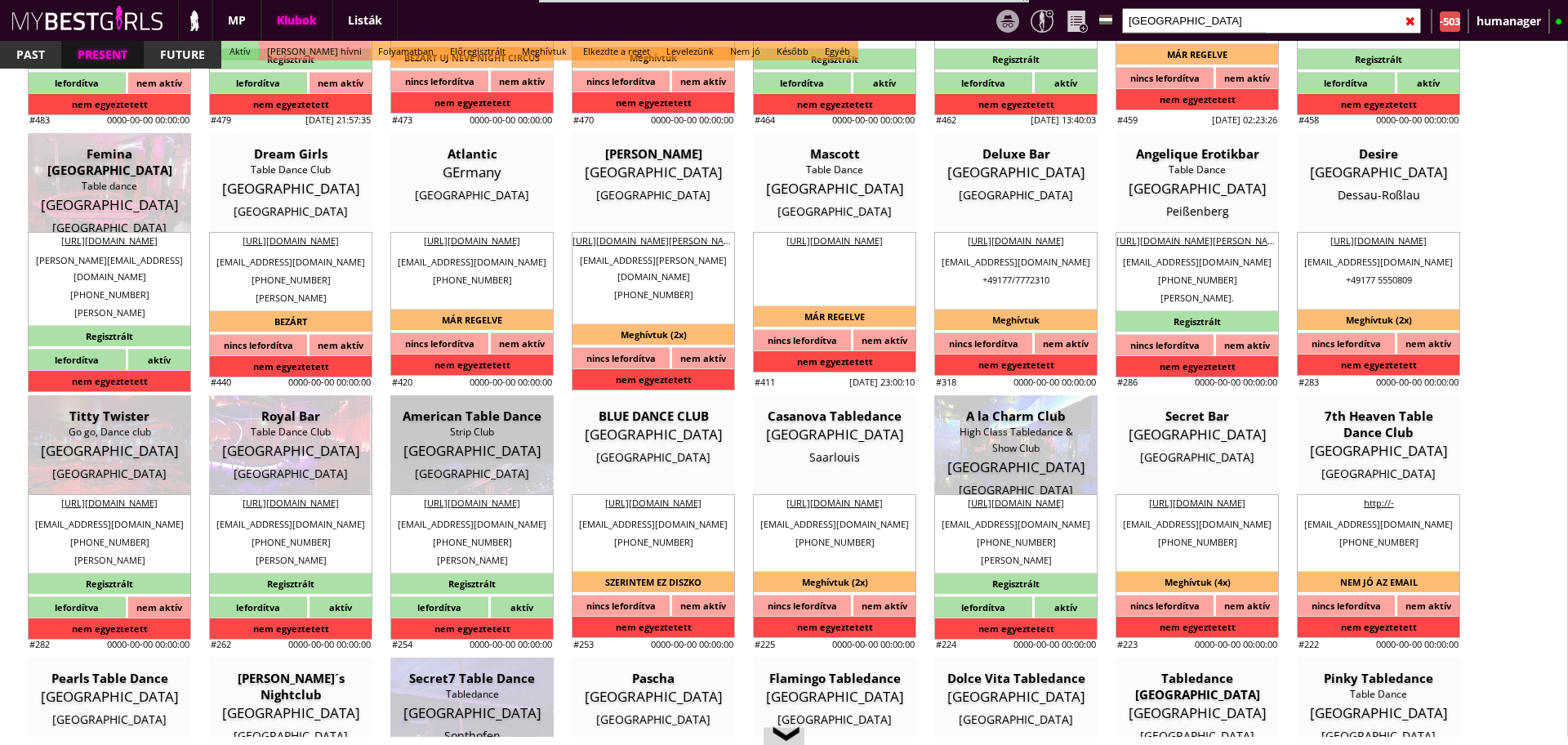
scroll to position [2330, 0]
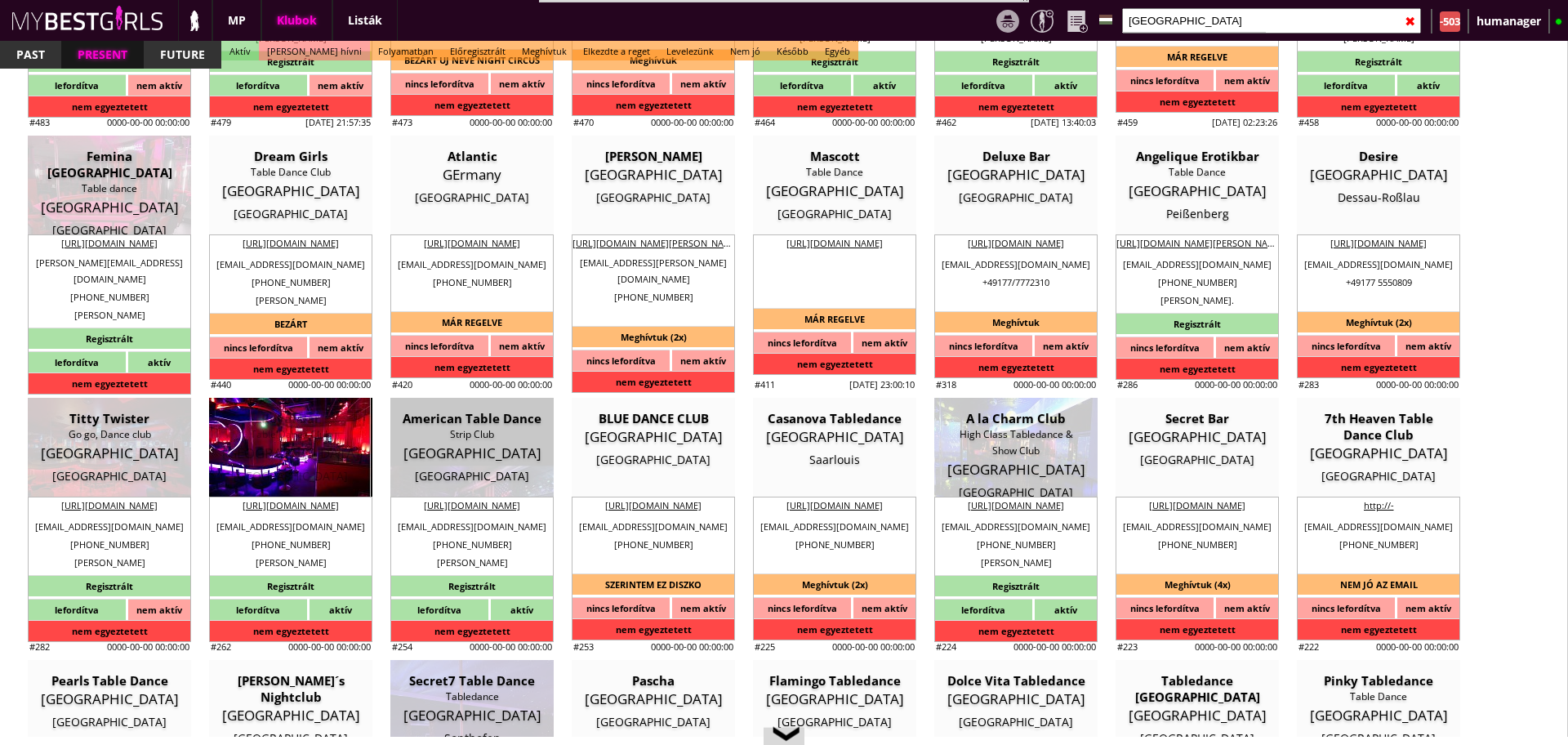
click at [283, 437] on div "Table Dance Club" at bounding box center [291, 434] width 139 height 16
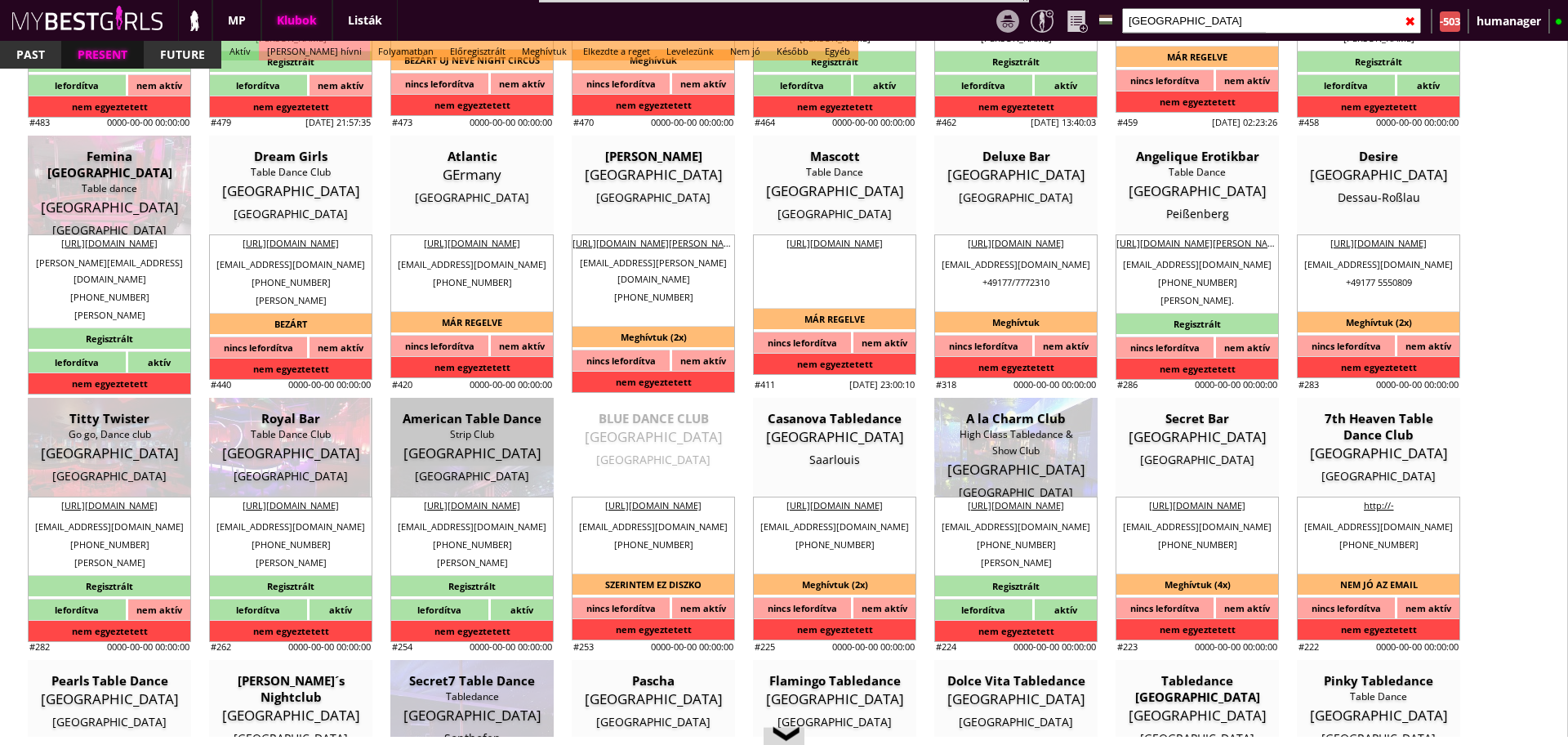
type input "Hannover"
checkbox input "false"
type textarea "2024. Dányi Alexandra: Jelenleg gyakorlo rud nincs az apartmanban , ha van eleg…"
type input "15.00"
type input "EUR"
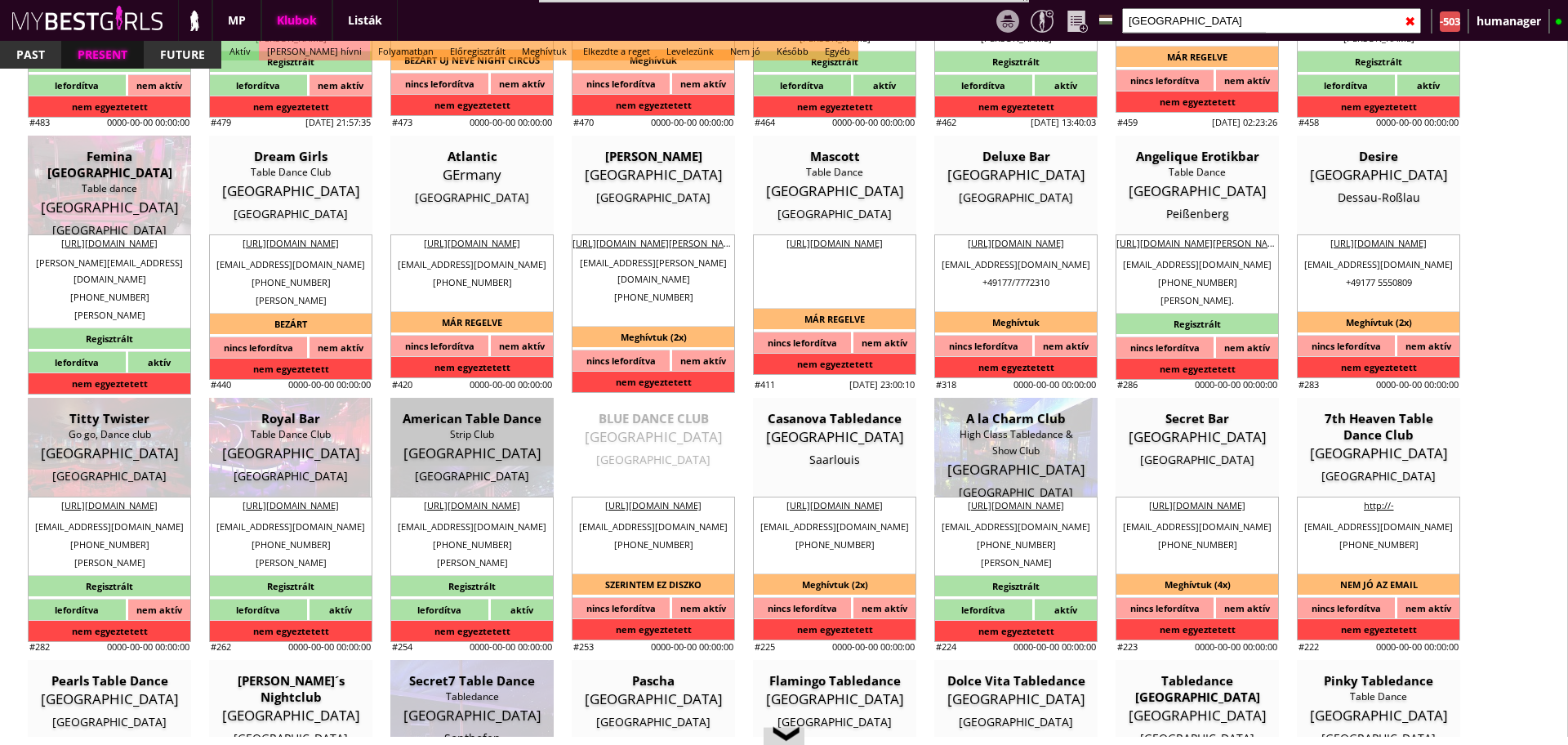
type input "Royal Bar"
type input "Table Dance Club"
type input "30159"
type input "Am Marstall 8"
type input "49"
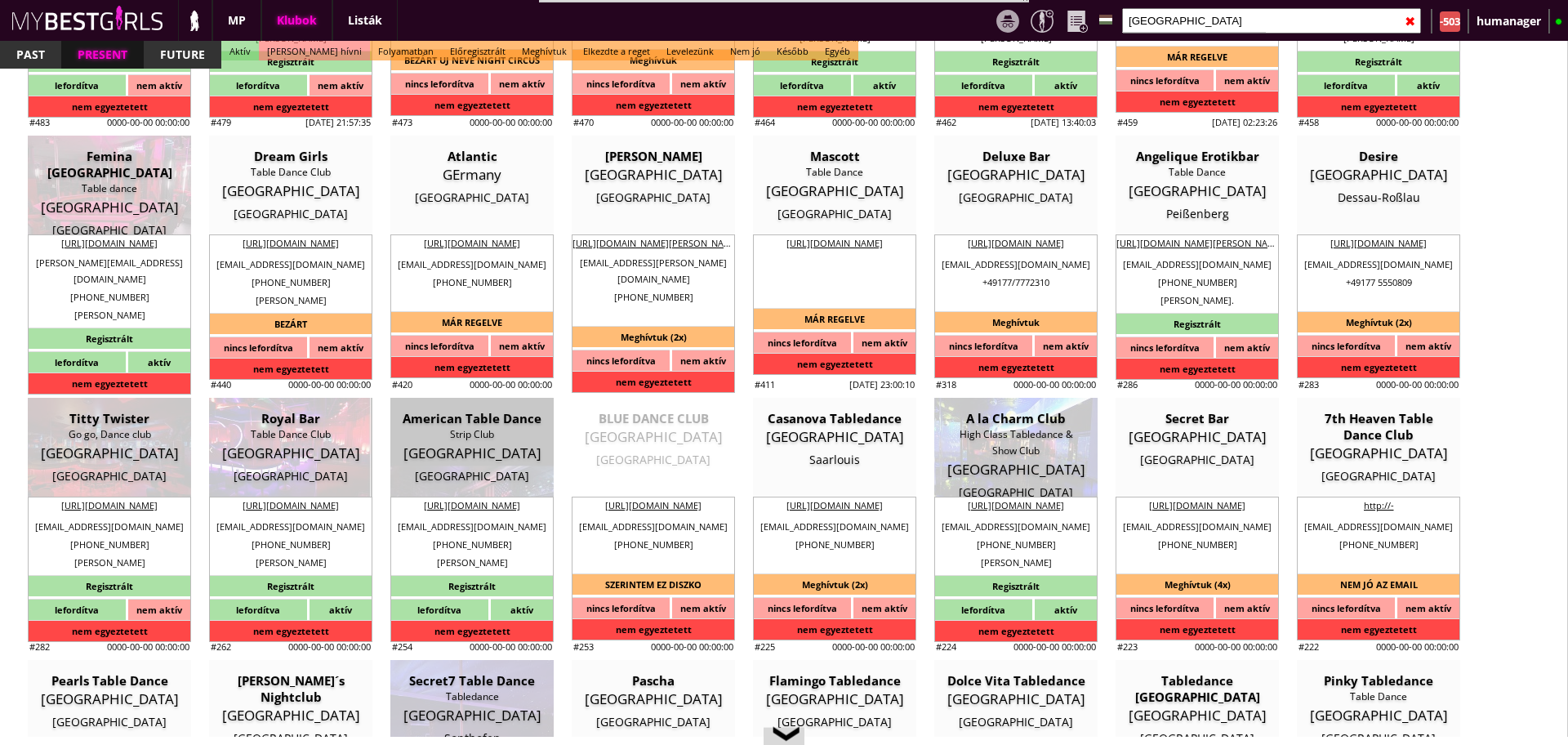
type input "1511 9439525"
type input "+495113743764"
type input "kontakt@royalbar-hannover.com"
type input "http://royalbar-hannover.com/"
type textarea "TS Gastro GmbH DE356344589 30159 Hannover Am Marstall 8"
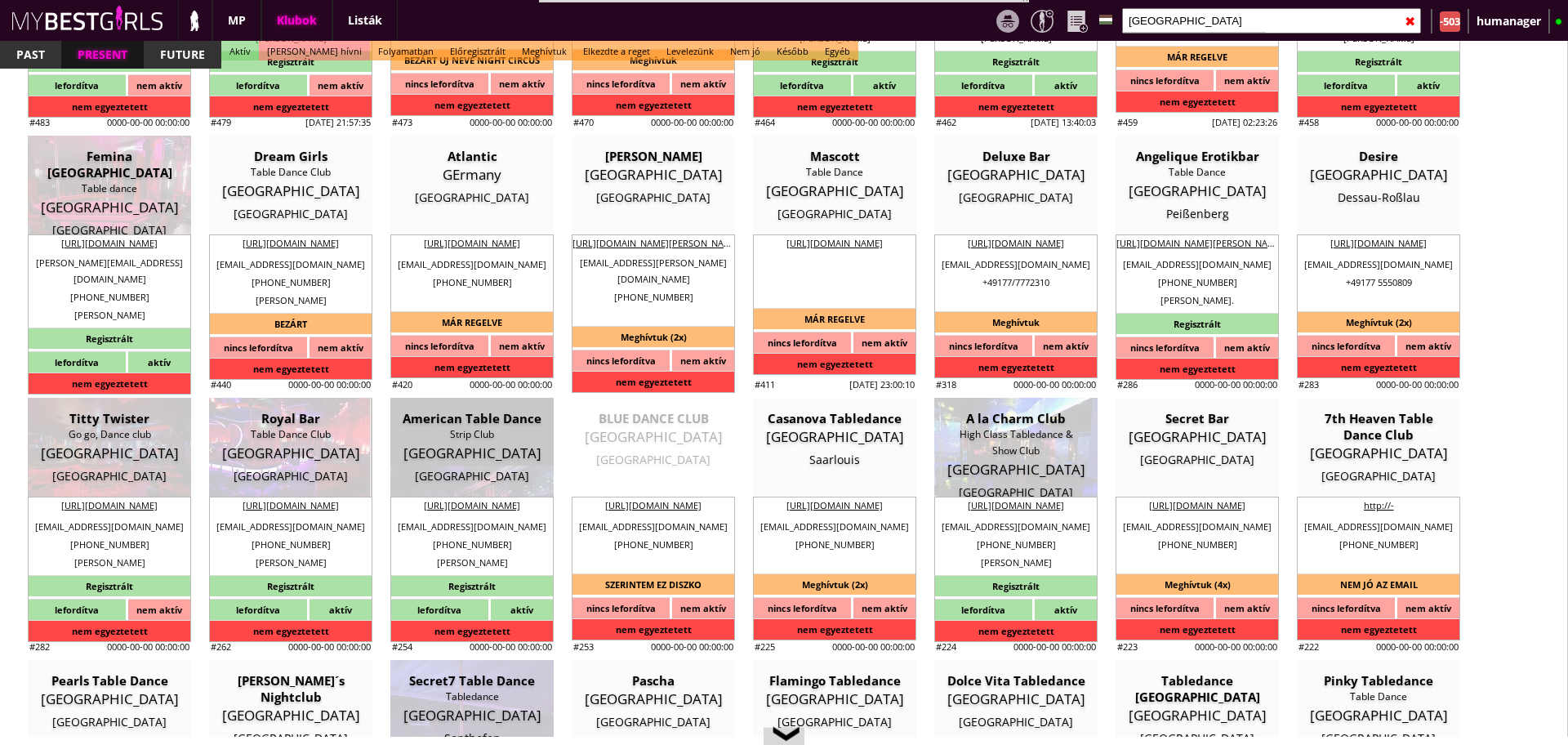
type input "TS Gastro GmbH"
type input "DE356344589"
type input "30159"
type input "Hannover"
type input "Am Marstall 8"
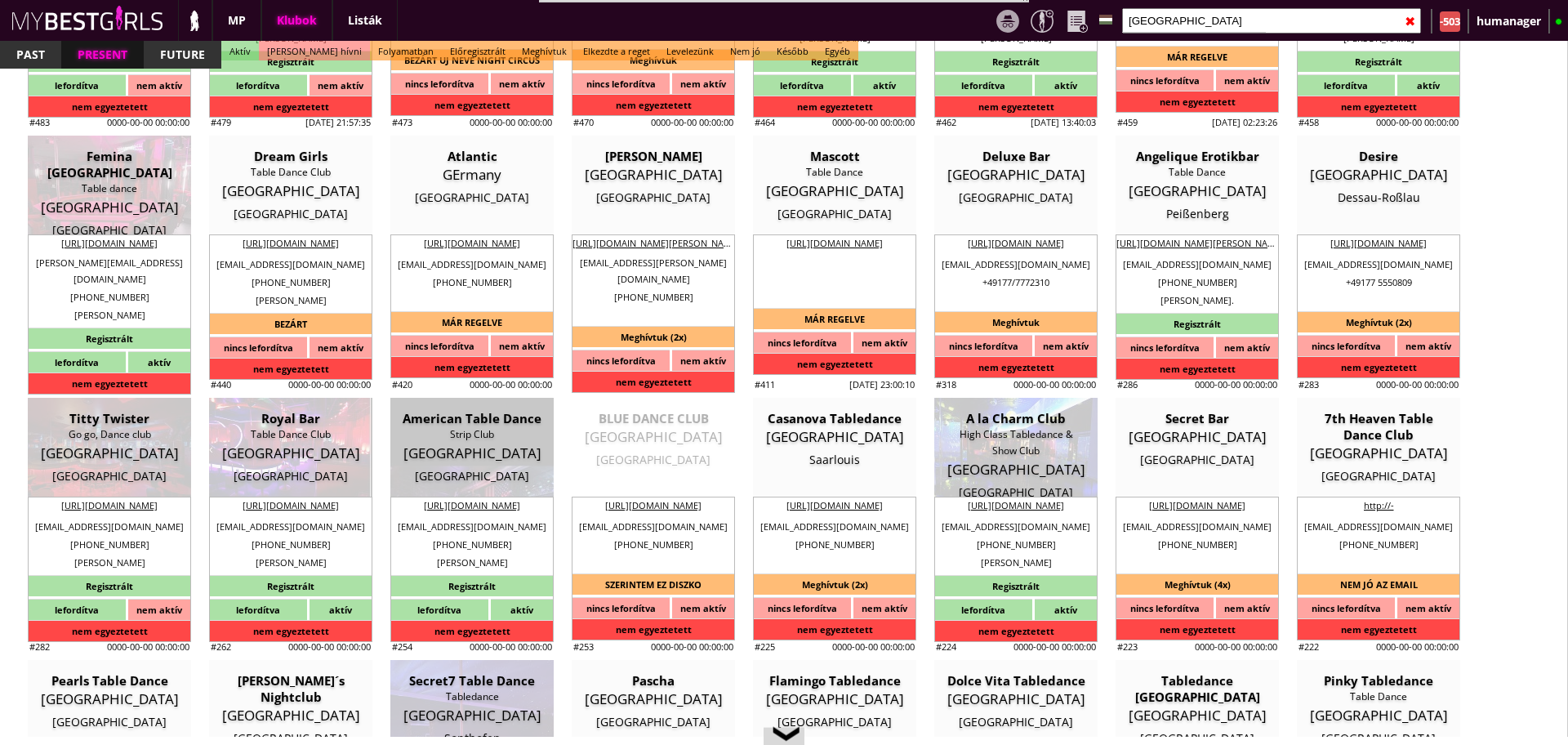
type input "Tahir"
type input "Salaj"
type input "49"
type input "1511 9439525"
type input "kontakt@royalbar-hannover.com"
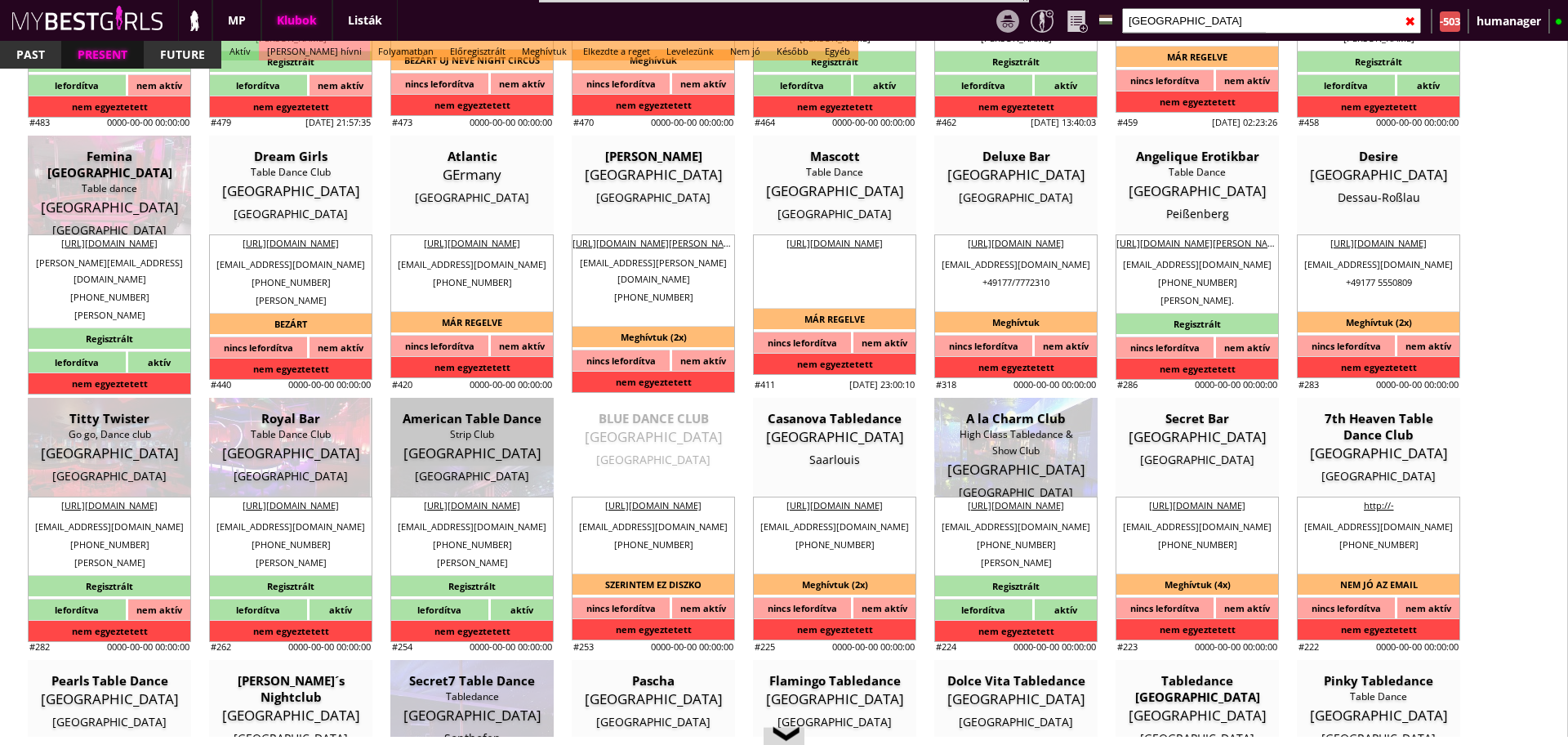
type input "Paria"
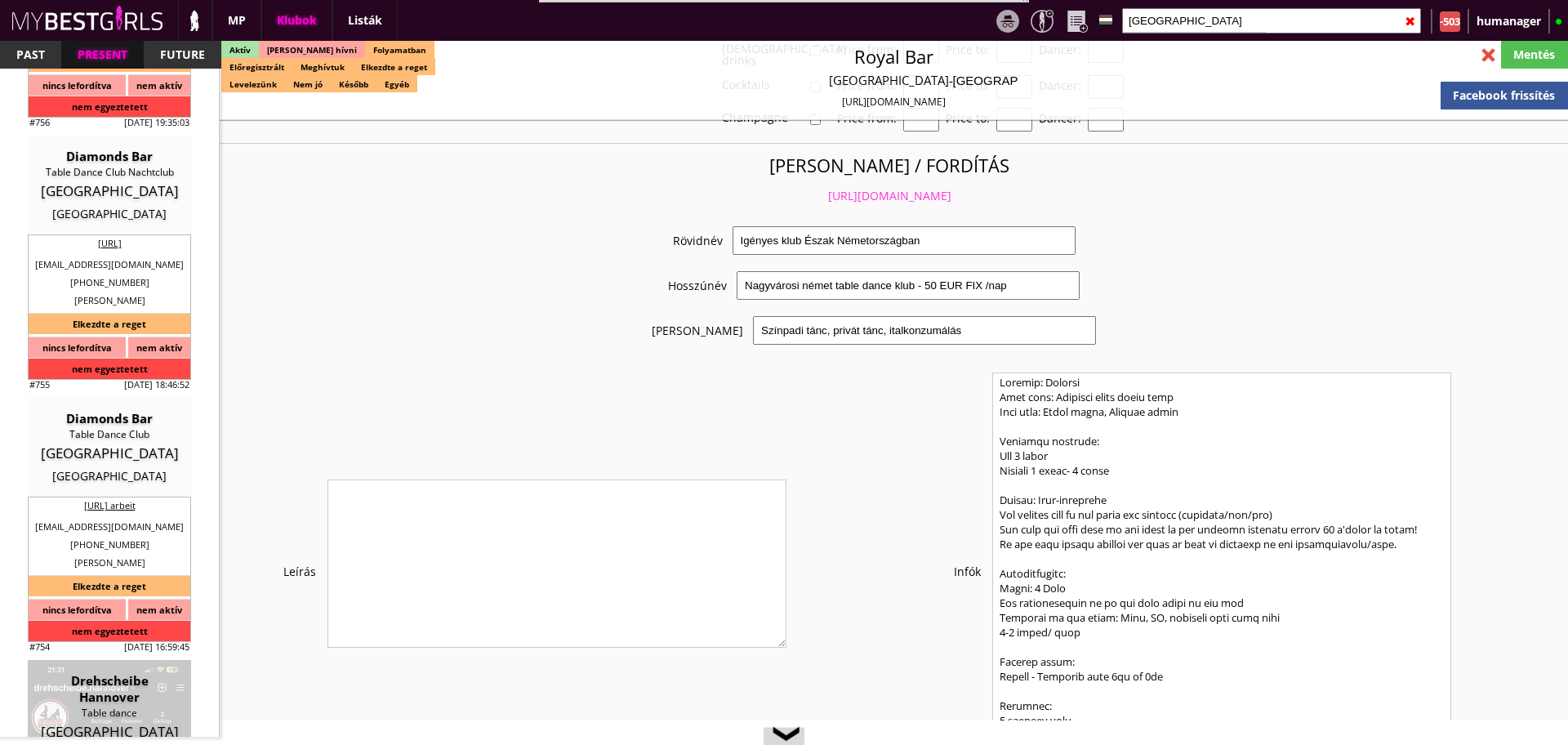
scroll to position [522, 0]
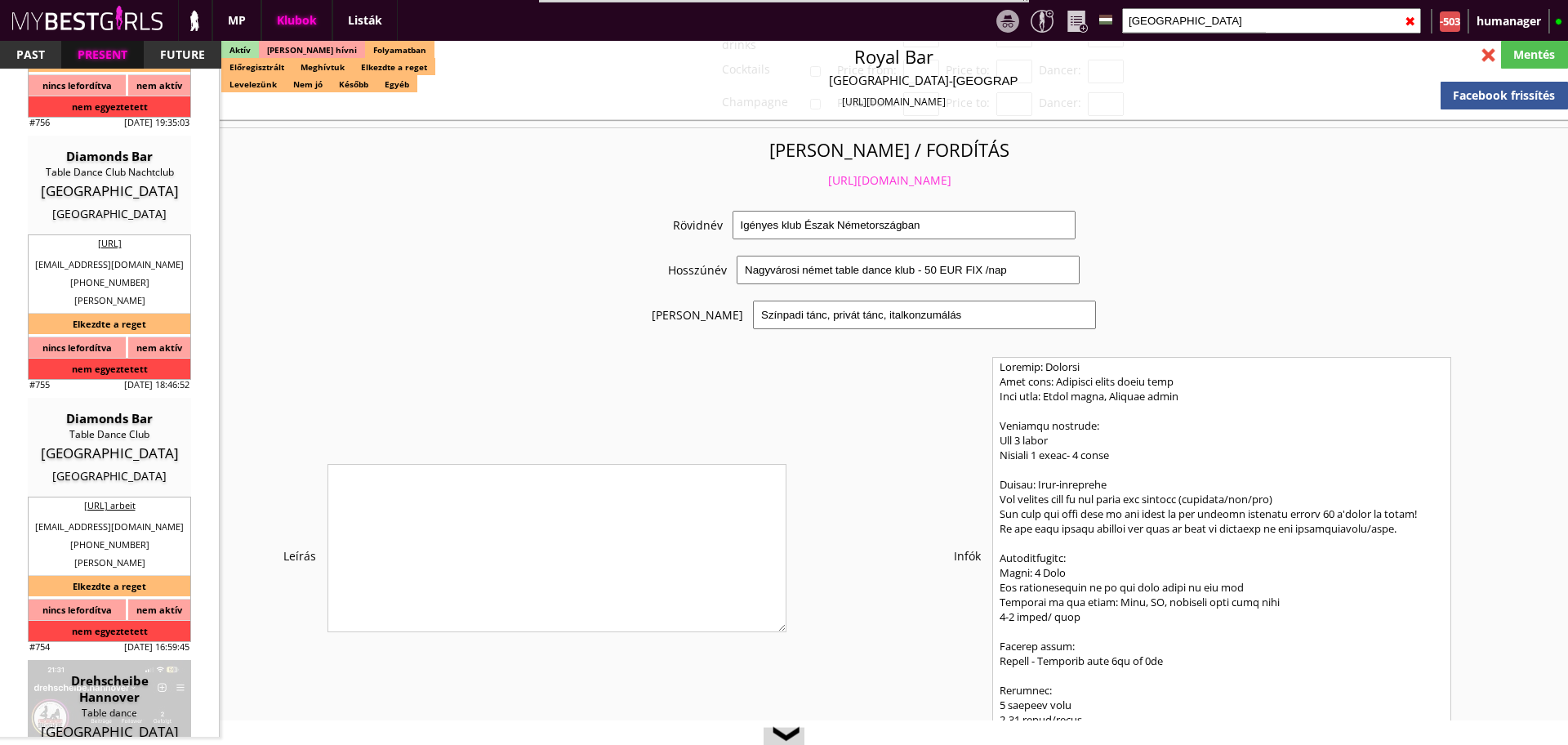
click at [865, 172] on link "https://mybestgirls.com/igenyes-klub-eszak-nemetorszagban" at bounding box center [889, 179] width 123 height 15
click at [1493, 48] on div at bounding box center [1489, 55] width 29 height 29
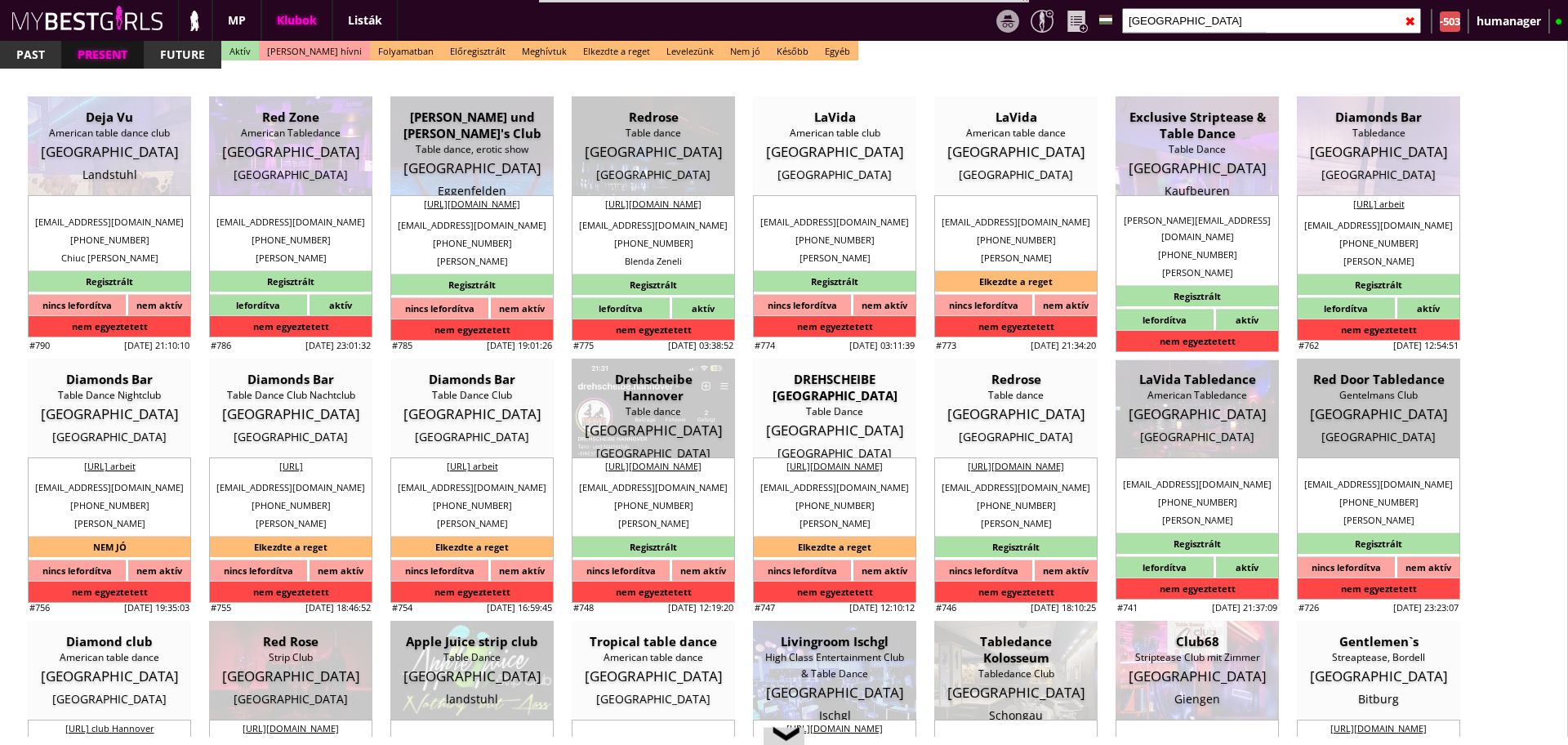
scroll to position [0, 0]
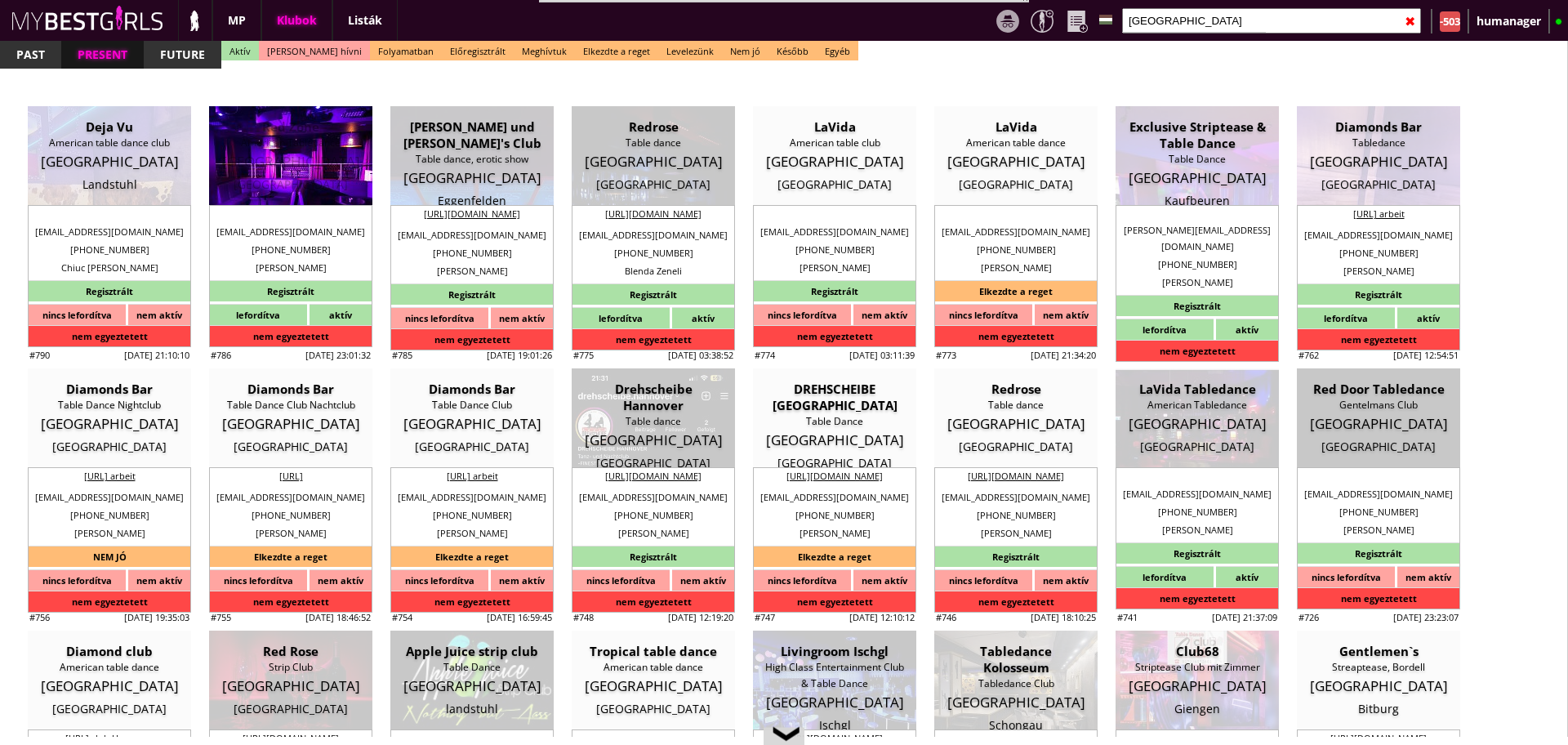
click at [293, 137] on div "American Tabledance" at bounding box center [291, 143] width 139 height 16
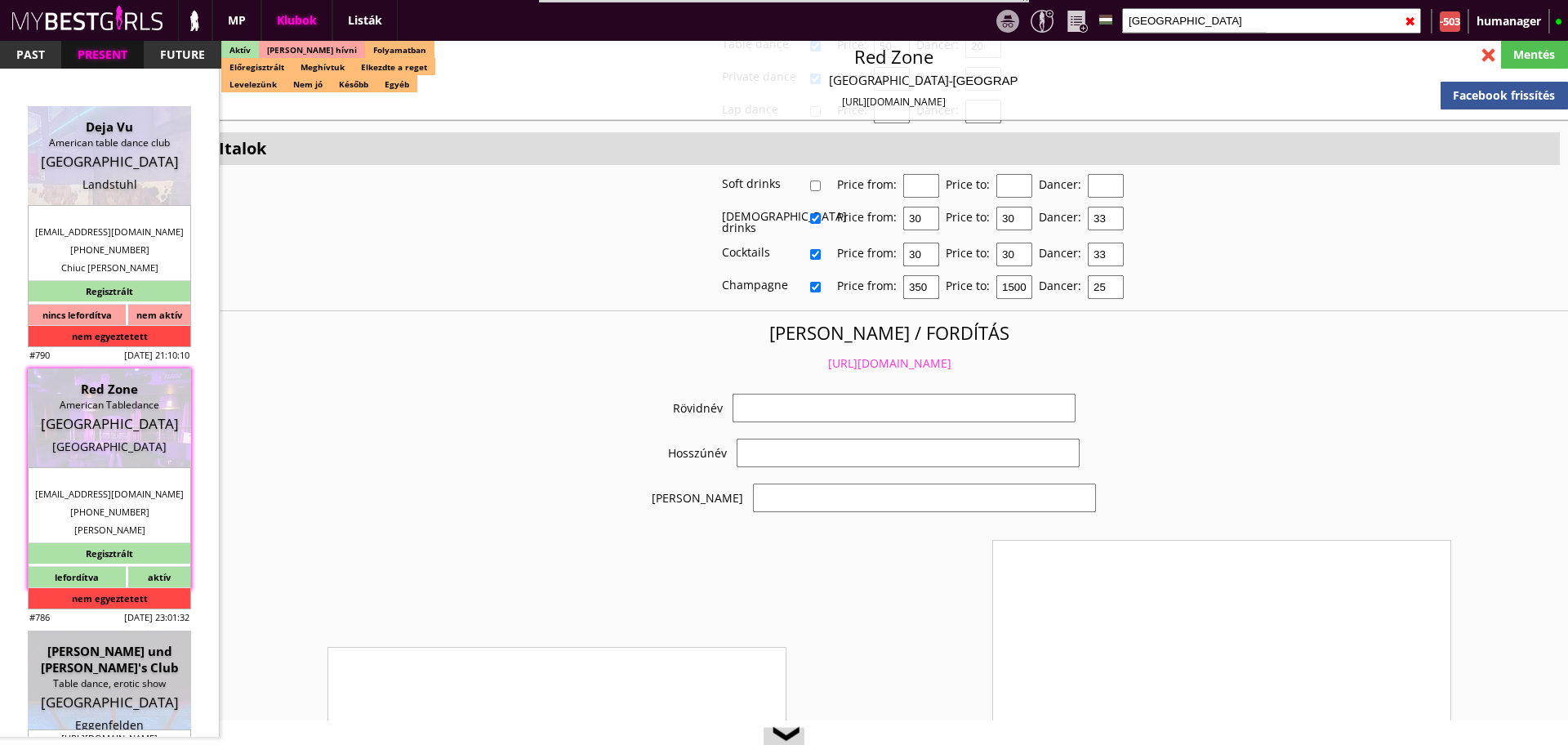
scroll to position [3467, 0]
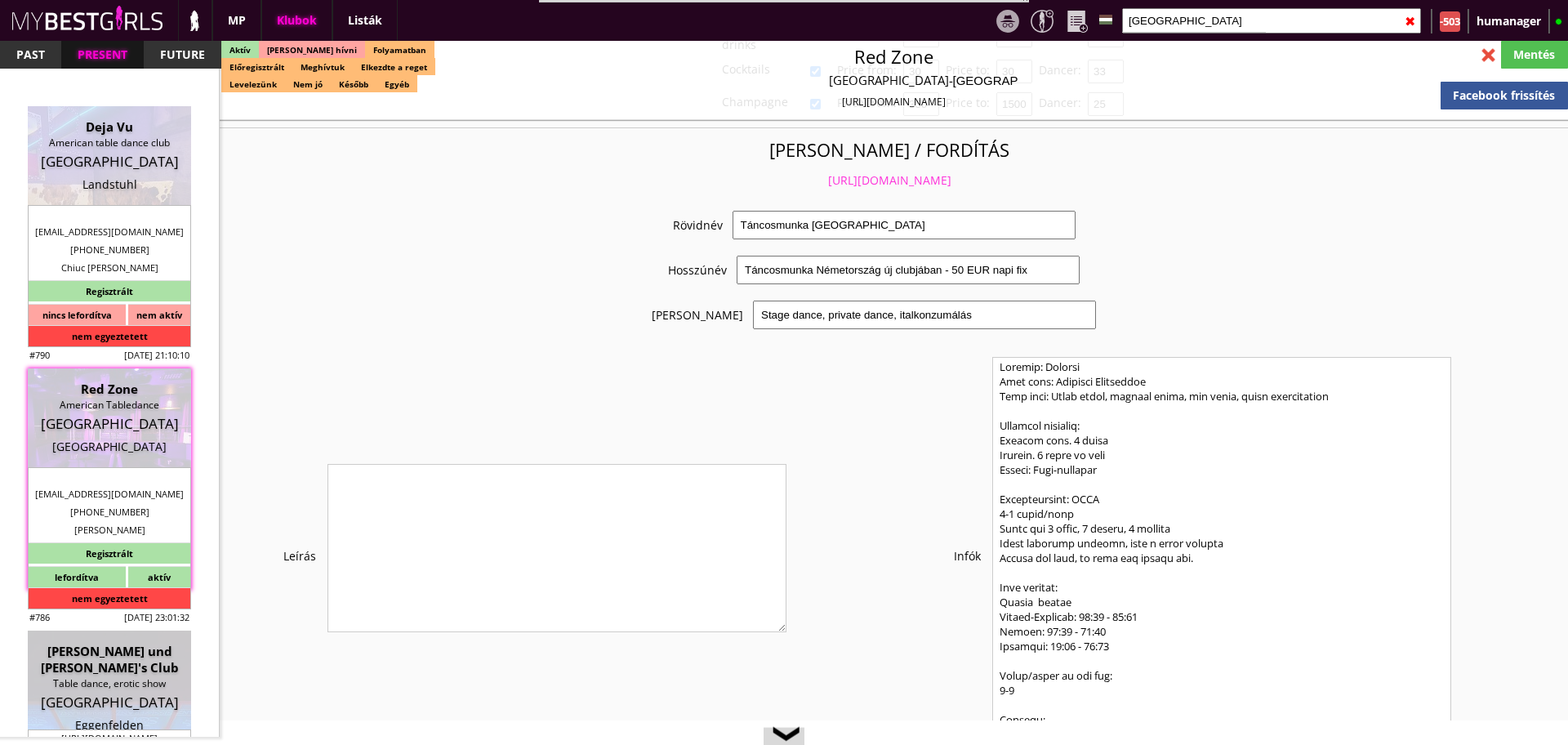
click at [838, 172] on link "https://mybestgirls.com/tancosmunka-nemetorszagban" at bounding box center [889, 179] width 123 height 15
click at [1480, 50] on div at bounding box center [1489, 55] width 29 height 29
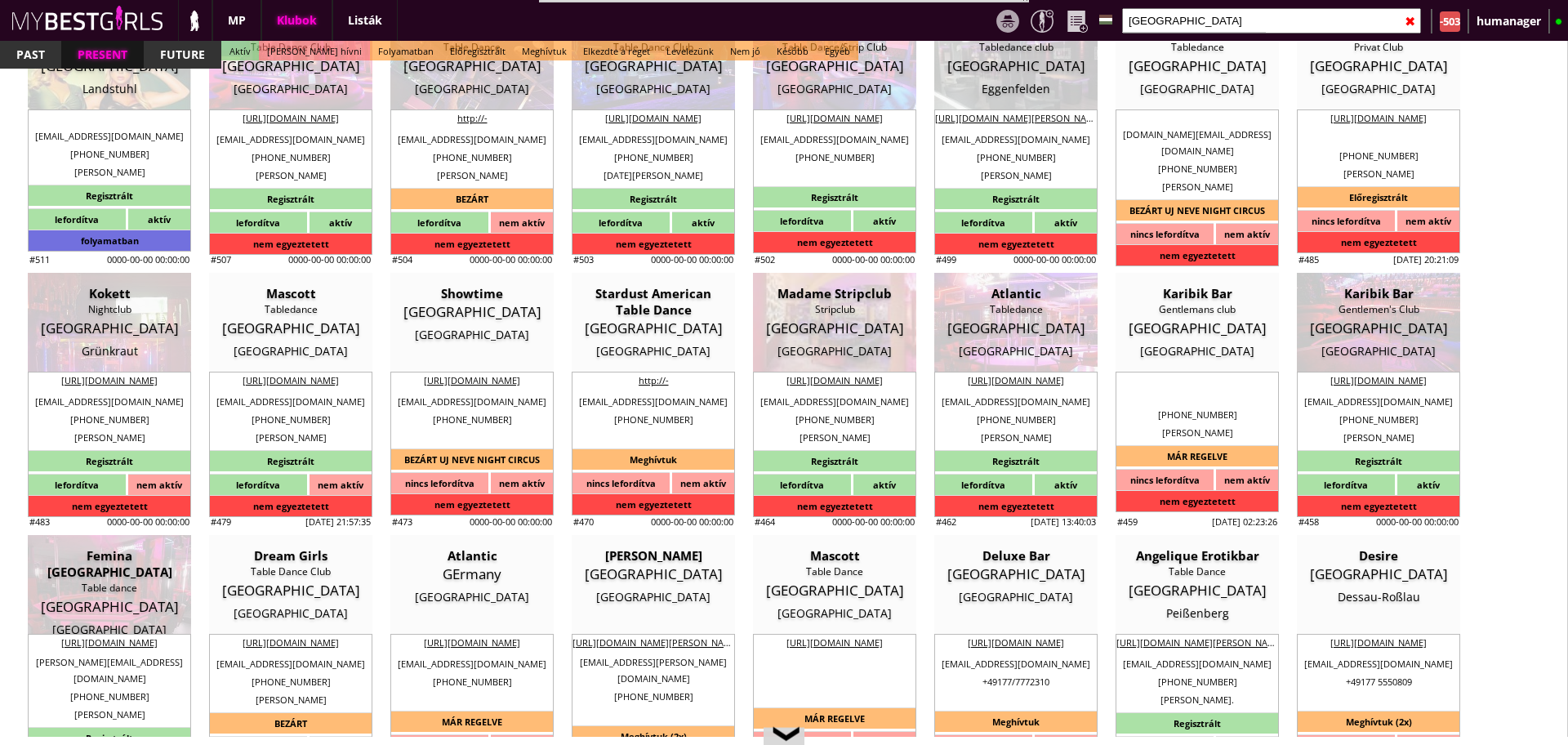
scroll to position [1920, 0]
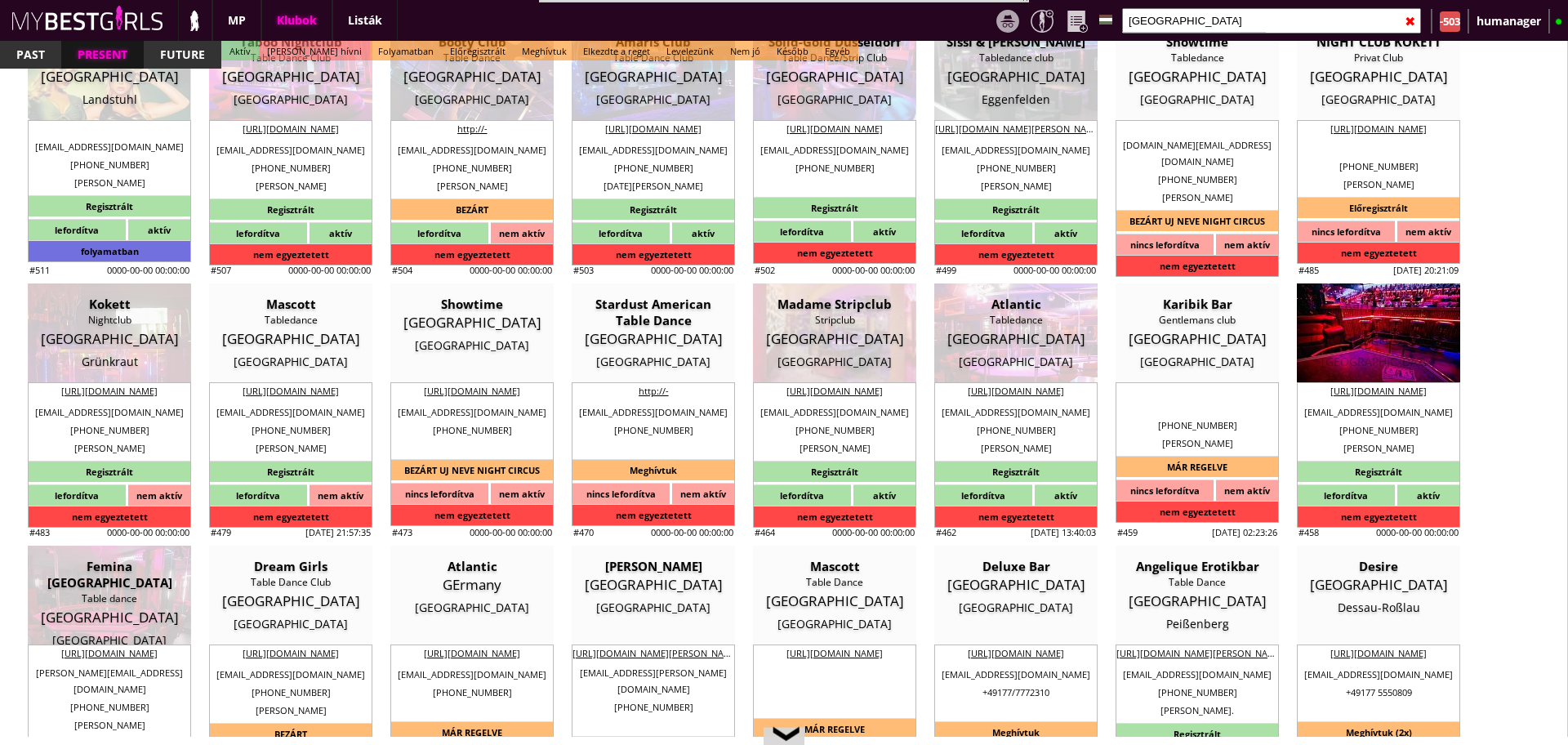
click at [1403, 318] on div "Gentlemen's Club" at bounding box center [1379, 320] width 139 height 16
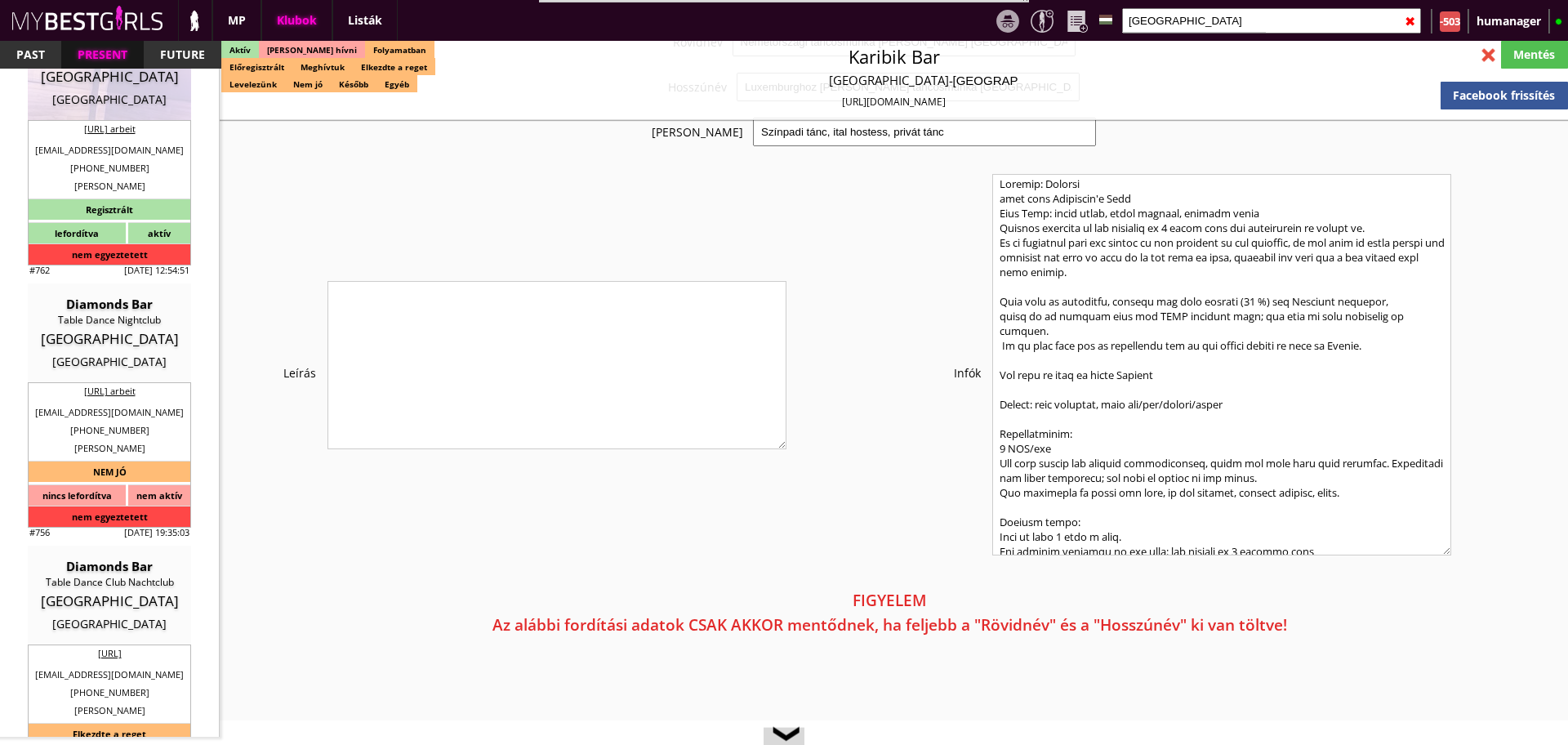
scroll to position [3269, 0]
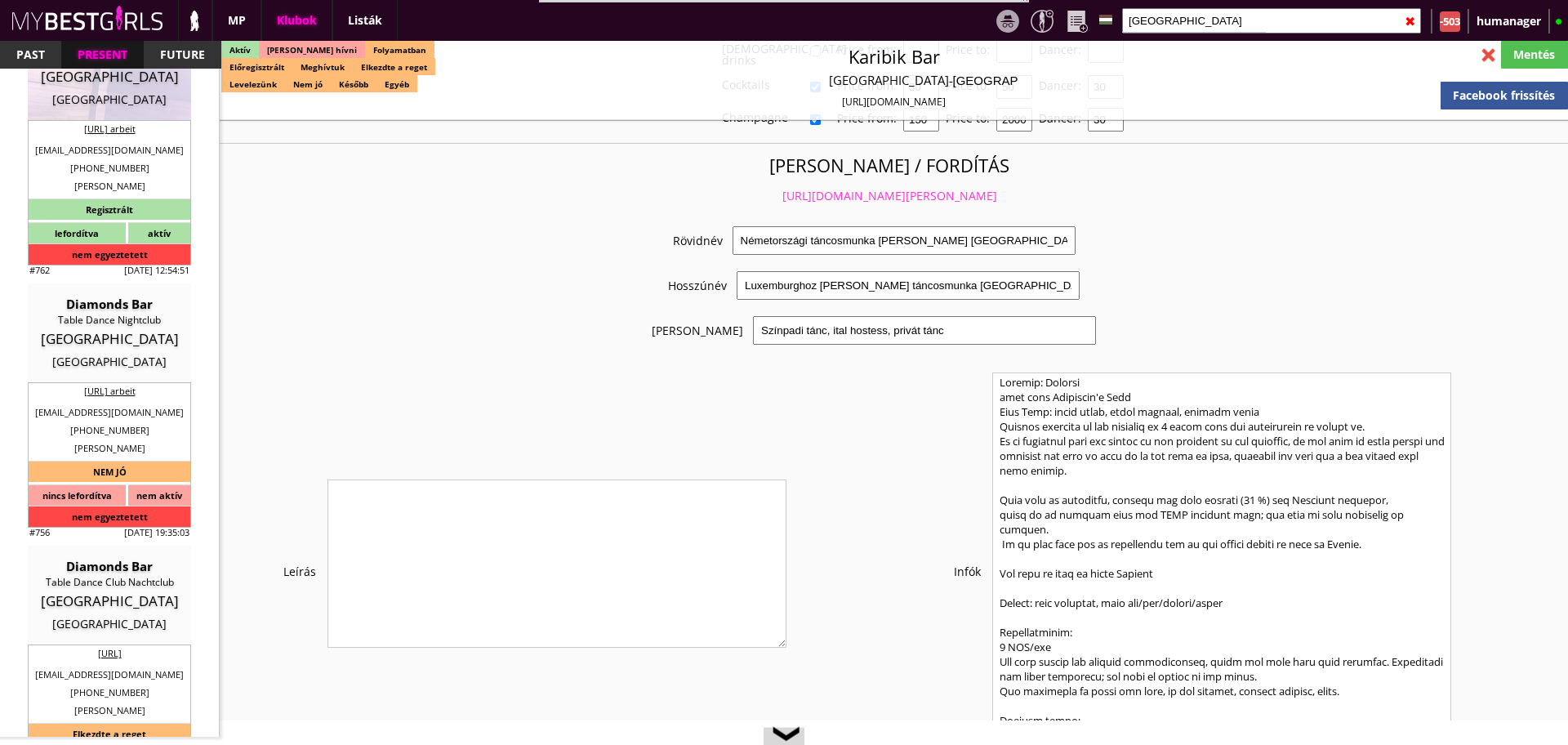
click at [826, 187] on link "https://mybestgirls.com/nemetorszagi-tancosmunka-kozel-luxemburghoz" at bounding box center [889, 195] width 214 height 15
click at [1491, 57] on div at bounding box center [1489, 55] width 29 height 29
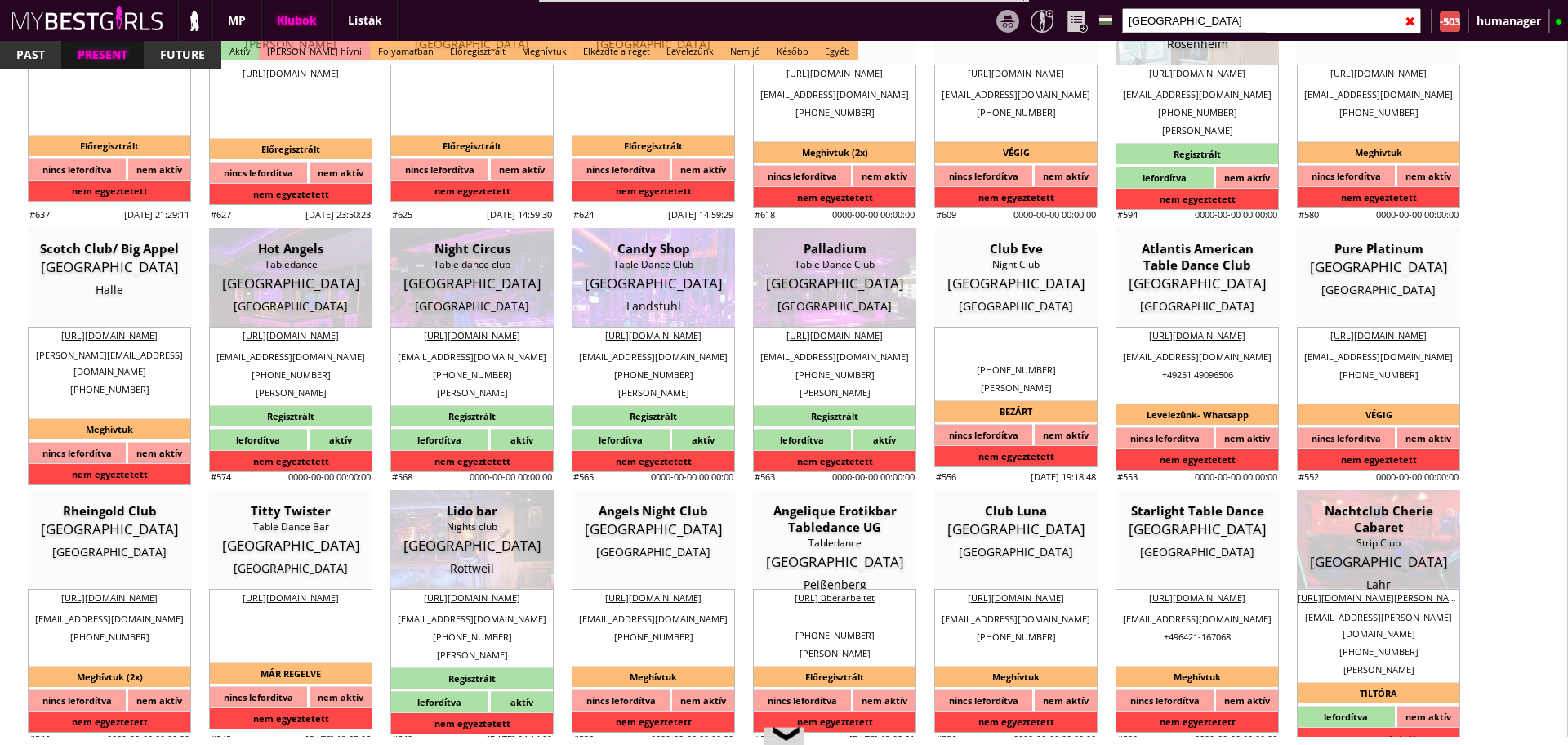
scroll to position [926, 0]
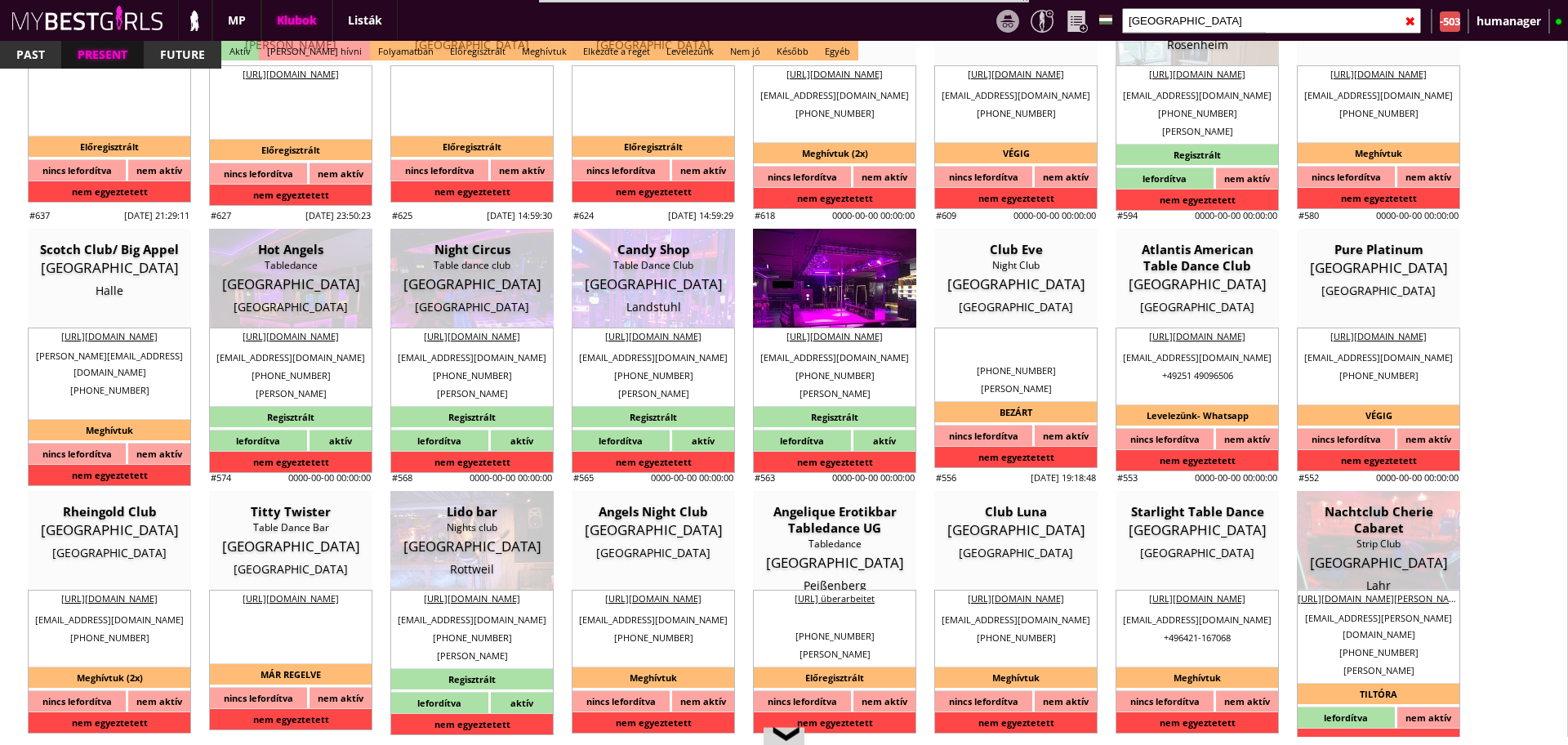
click at [827, 276] on div "Germany" at bounding box center [834, 284] width 139 height 16
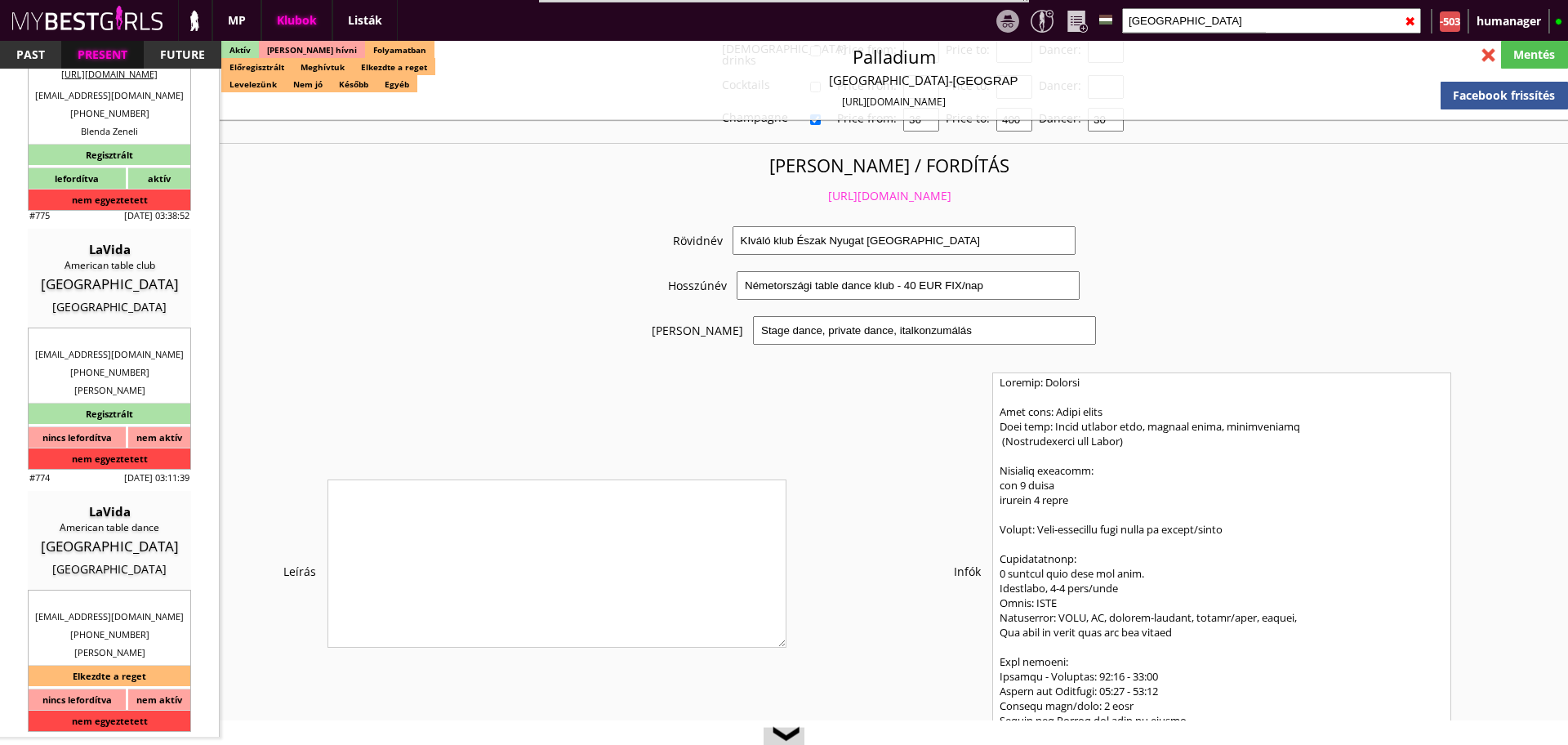
scroll to position [3269, 0]
click at [834, 187] on link "https://mybestgirls.com/kivalo-klub-eszak-nyugat-nemetorszagban" at bounding box center [889, 195] width 123 height 15
click at [1197, 16] on input "germany" at bounding box center [1272, 21] width 299 height 25
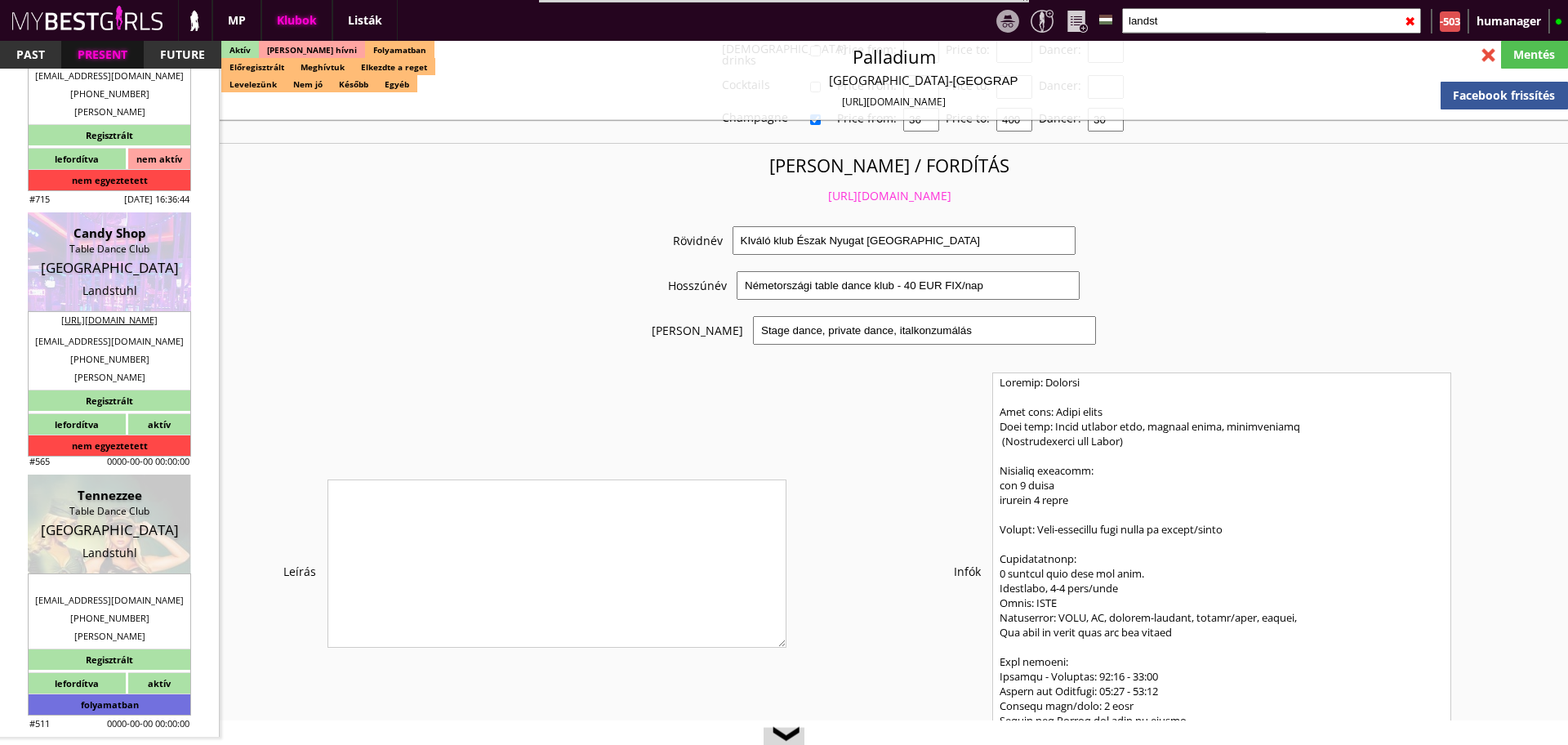
scroll to position [418, 0]
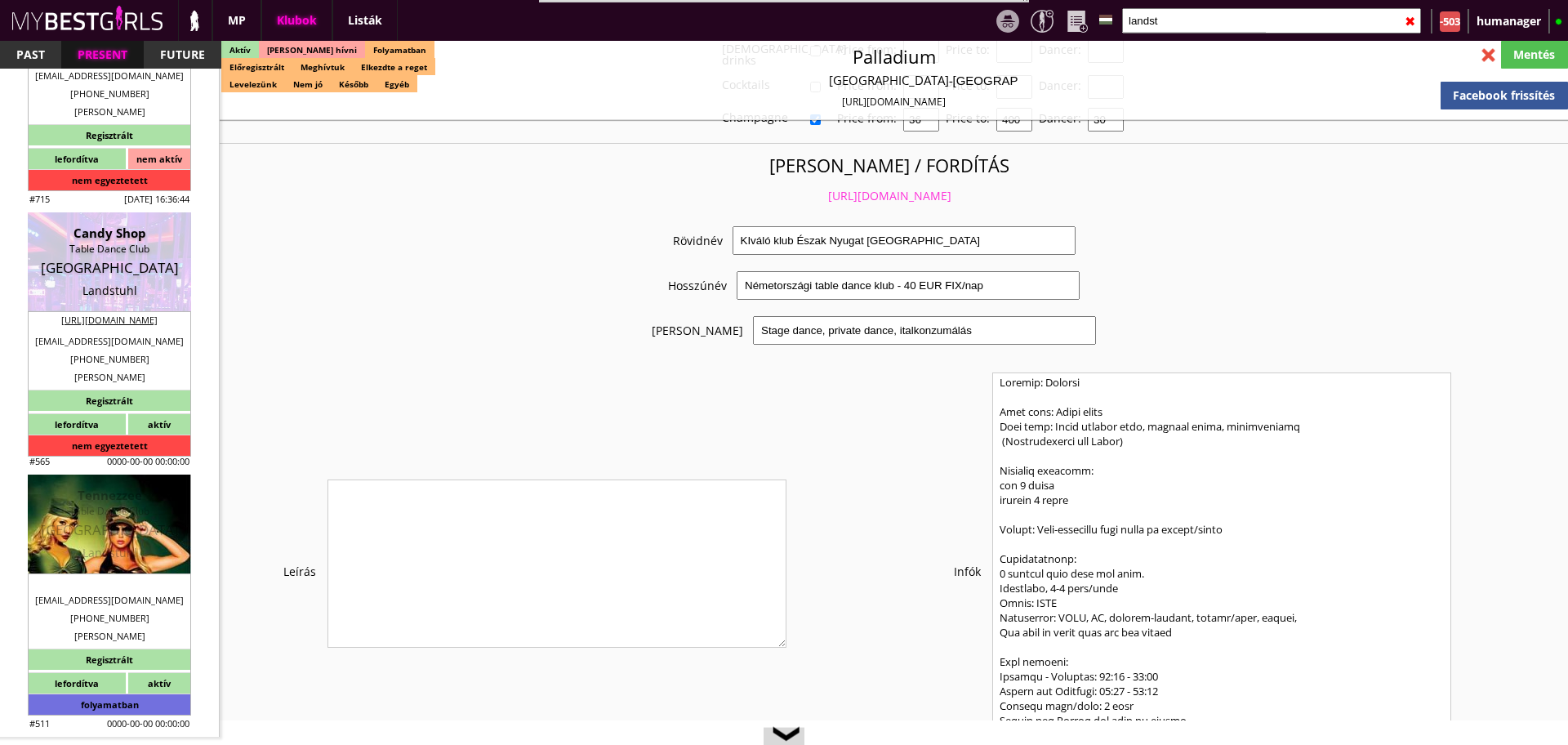
click at [87, 504] on div "Table Dance Club" at bounding box center [109, 511] width 139 height 16
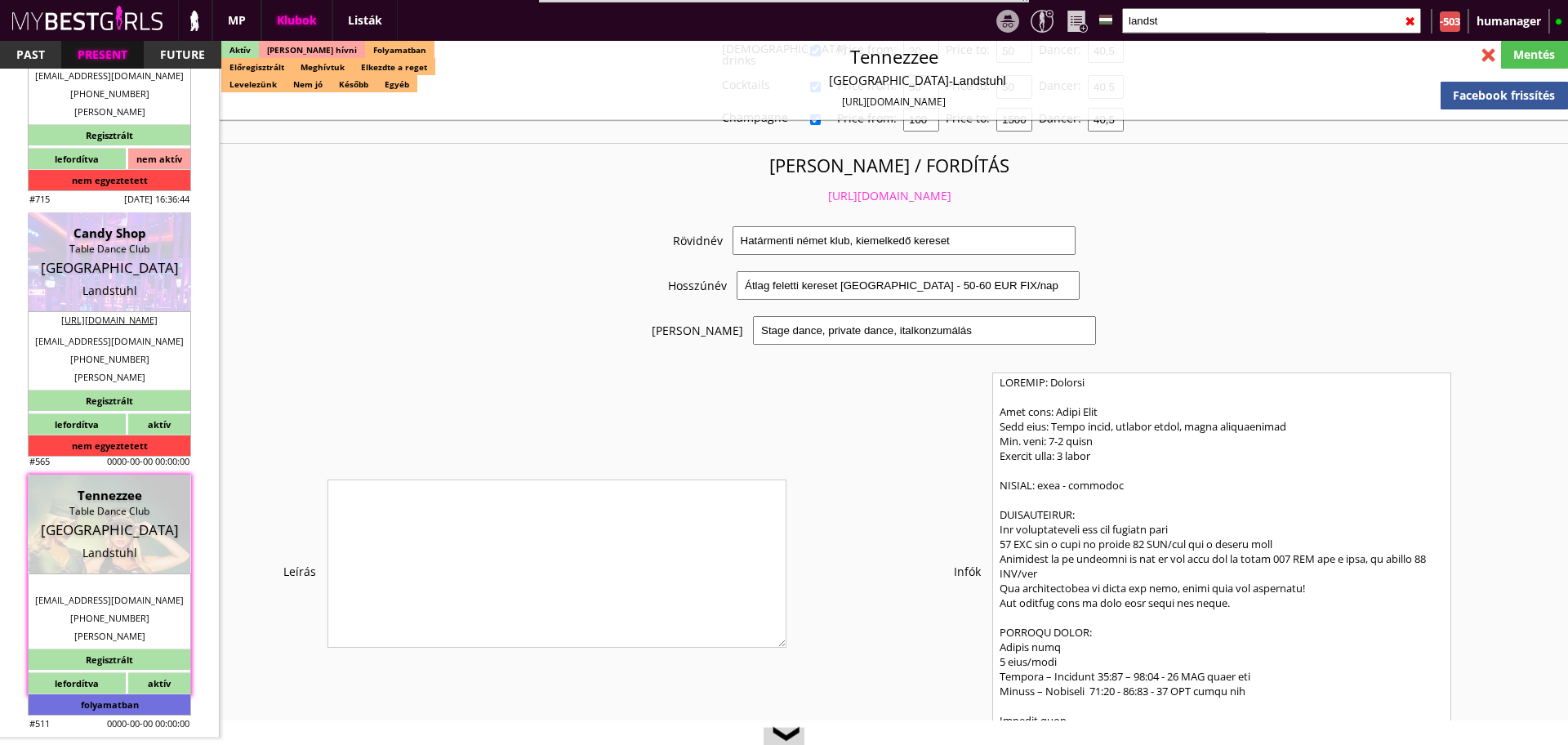
scroll to position [3269, 0]
click at [897, 187] on link "https://mybestgirls.com/hatarmenti-nemet-klub,-kiemelkedo-kereset" at bounding box center [889, 195] width 123 height 15
